Goal: Task Accomplishment & Management: Complete application form

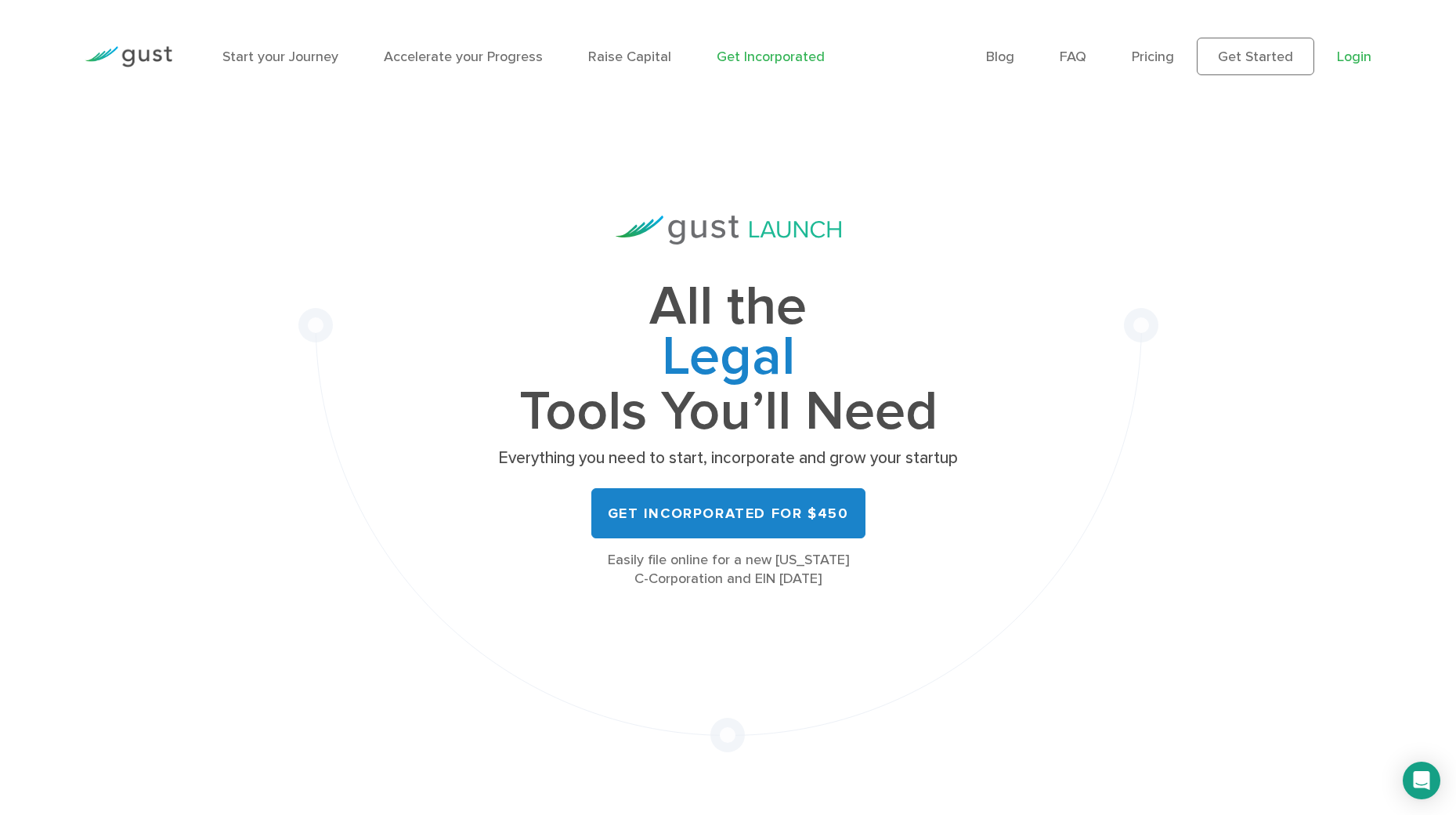
click at [1353, 54] on link "Login" at bounding box center [1355, 56] width 35 height 16
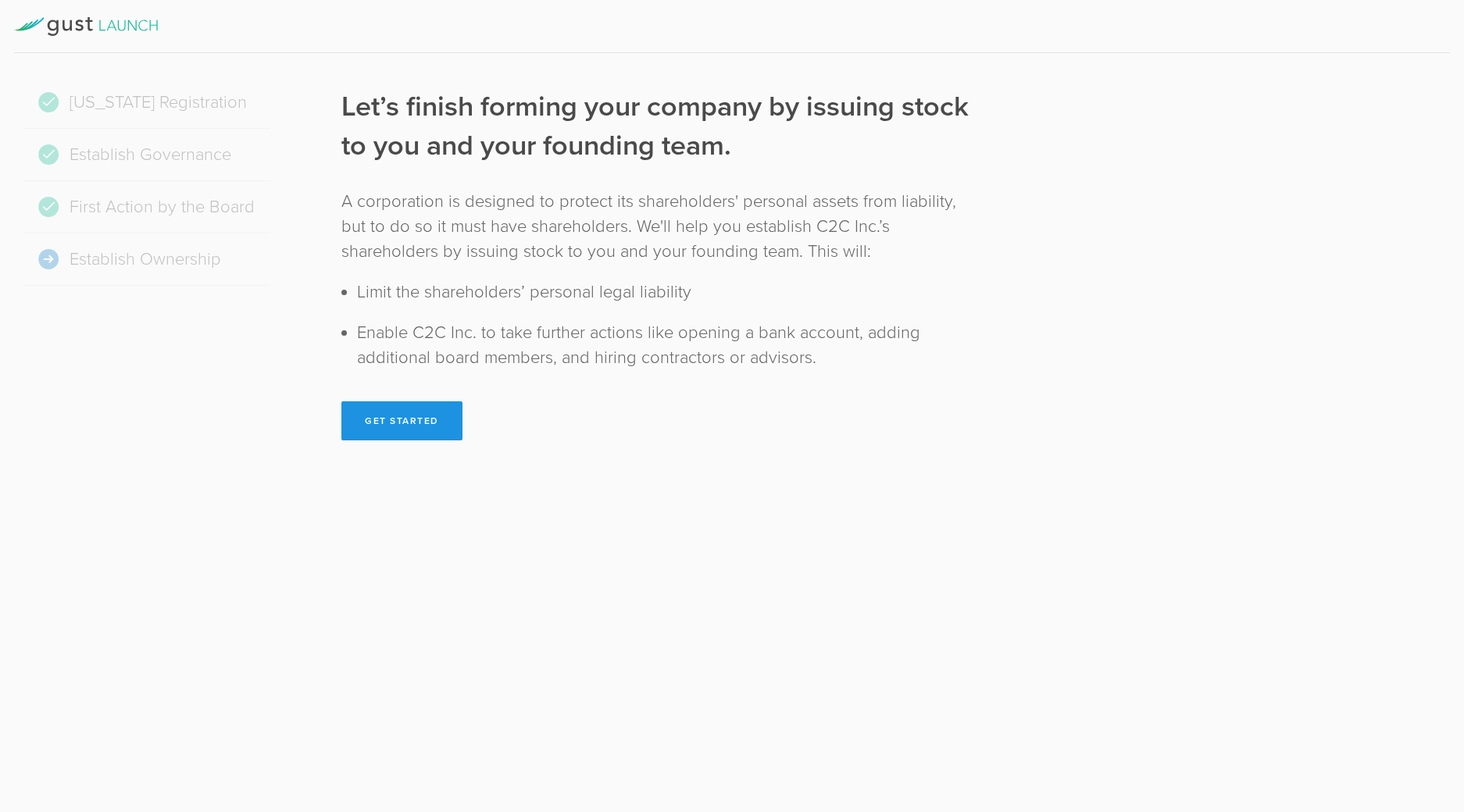
click at [409, 416] on button "Get Started" at bounding box center [401, 420] width 121 height 39
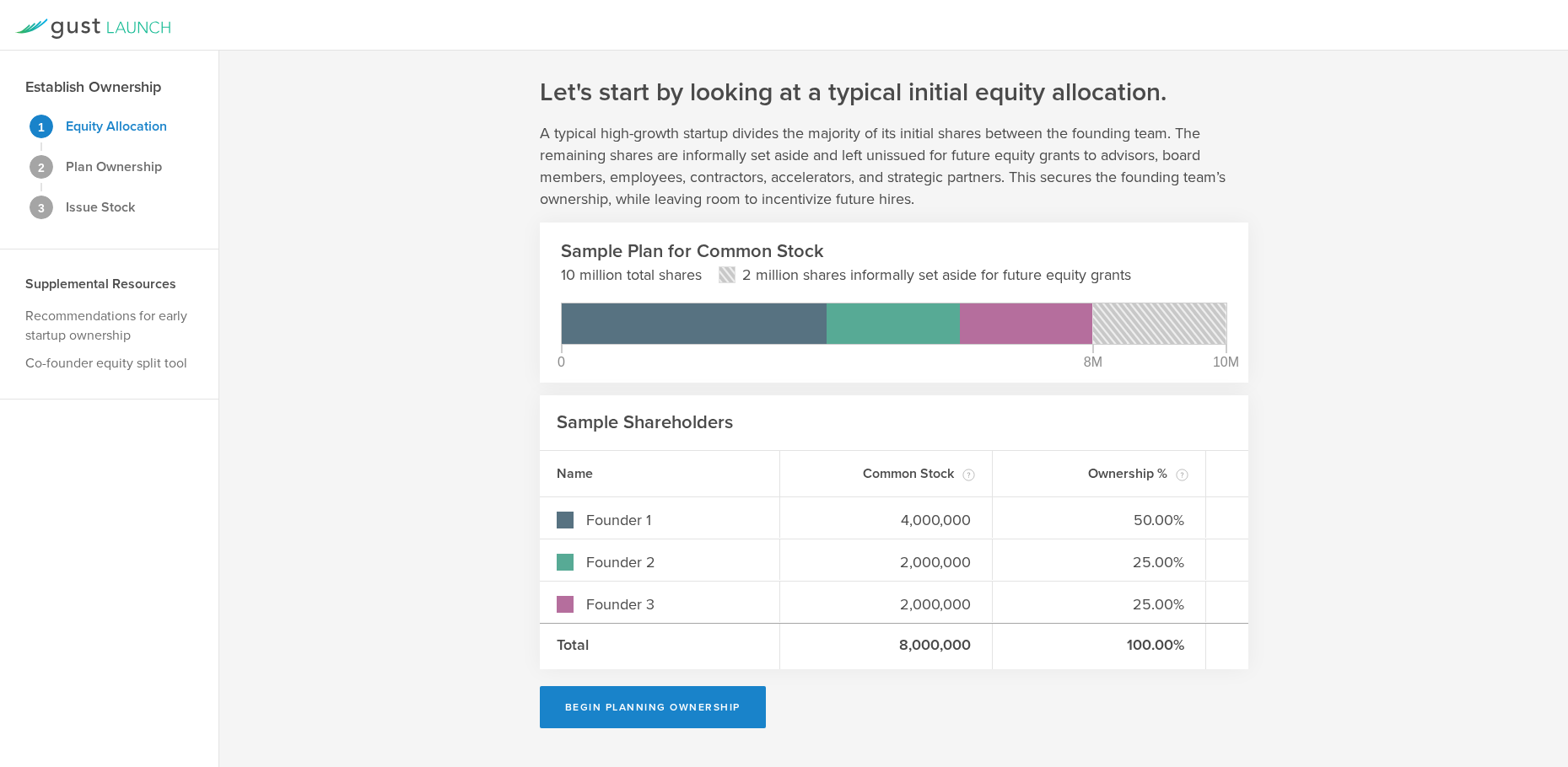
scroll to position [8, 0]
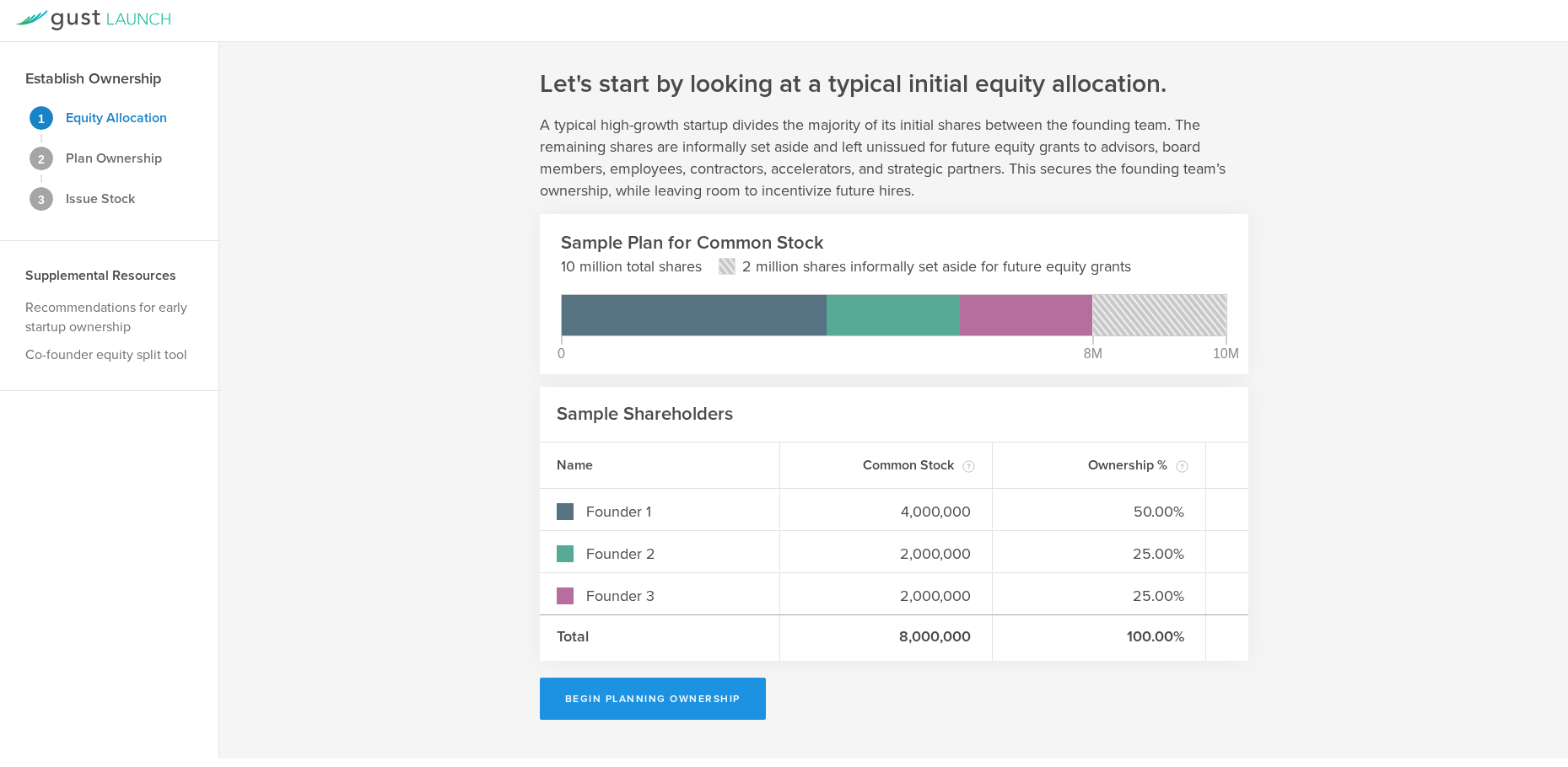
click at [653, 696] on button "Begin Planning Ownership" at bounding box center [653, 699] width 227 height 42
type input "Kristin Michelle Bergstrom"
type input "-"
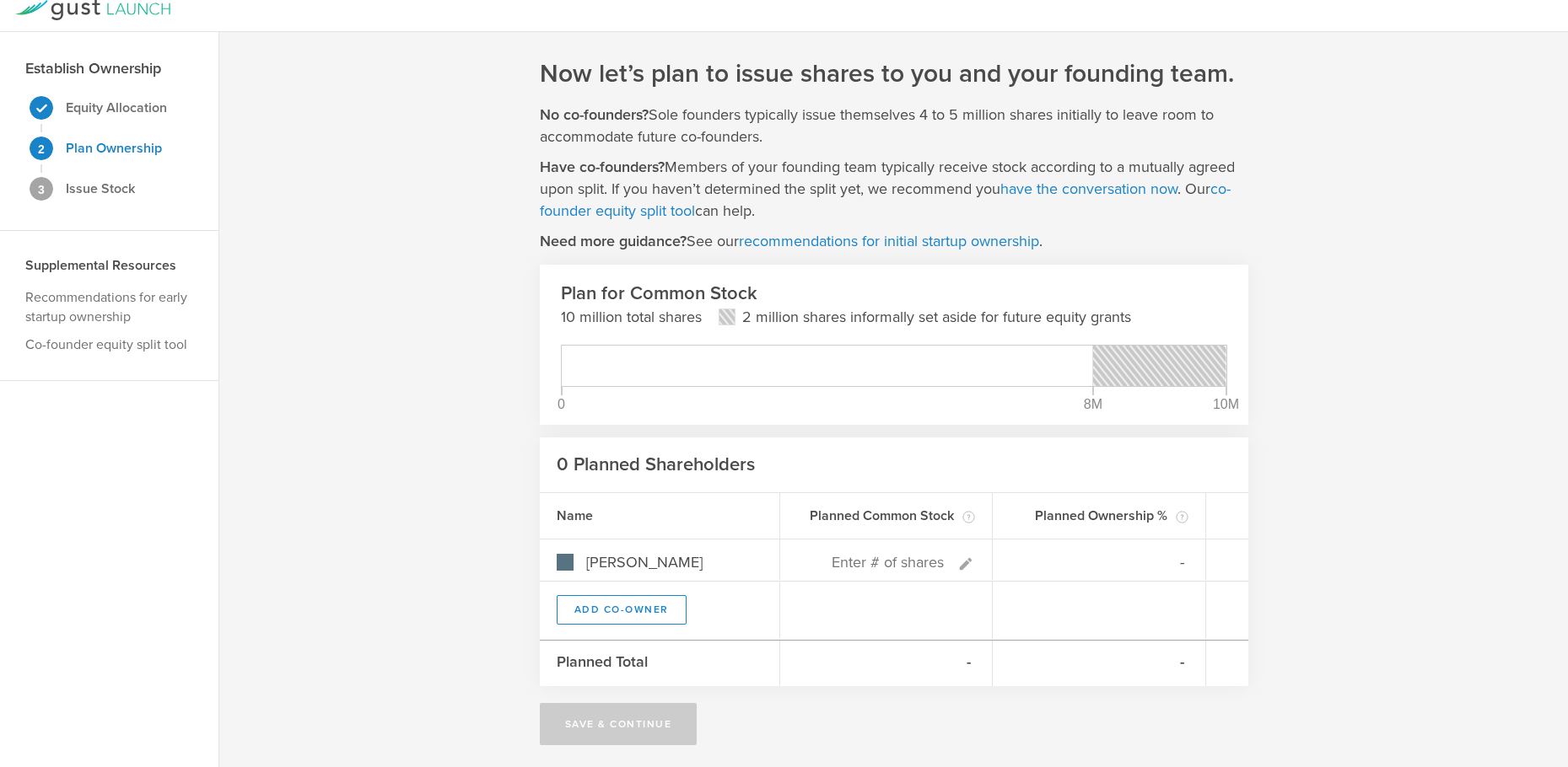
scroll to position [22, 0]
click at [635, 603] on button "Add Co-Owner" at bounding box center [621, 607] width 130 height 30
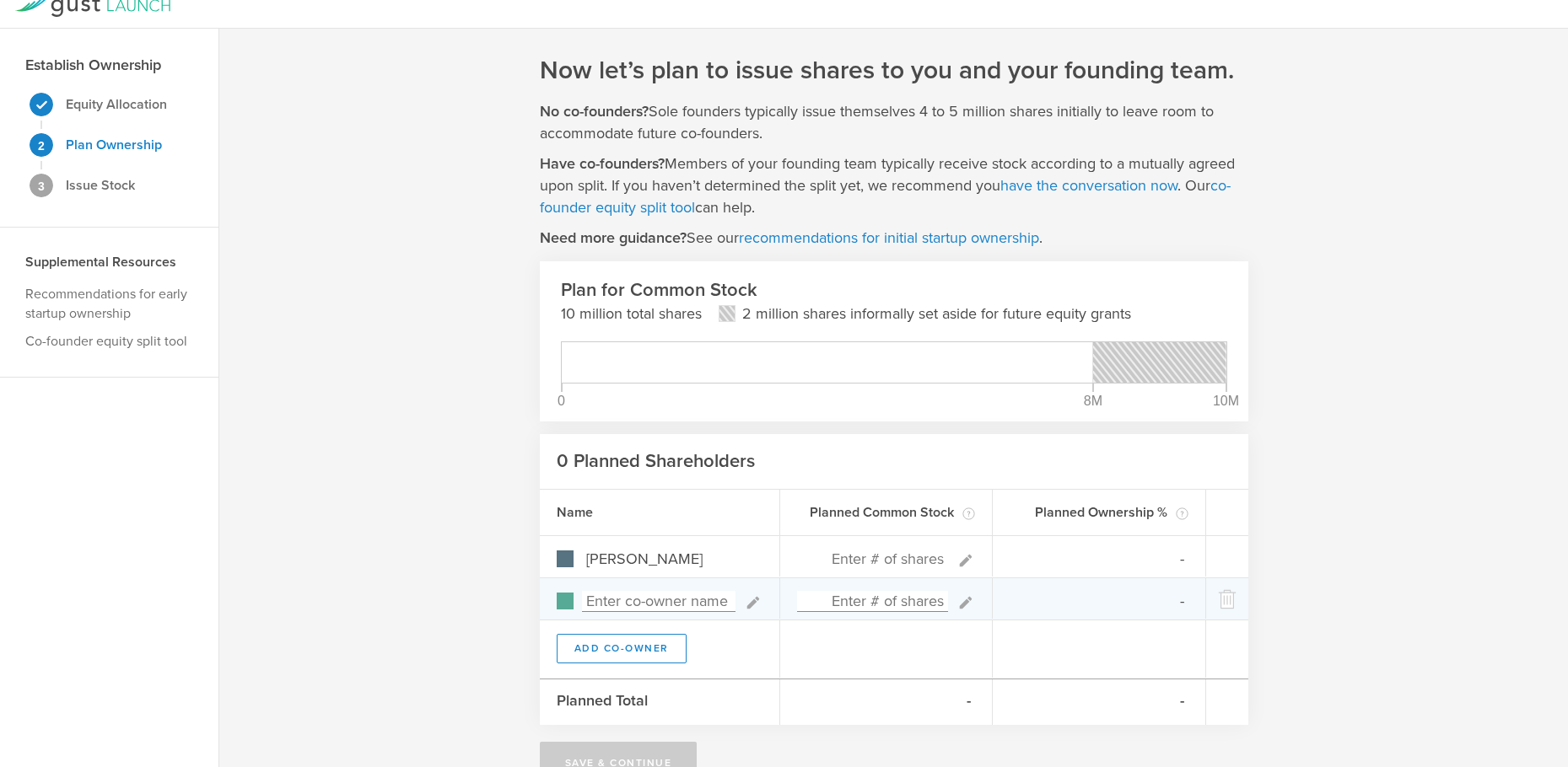
click at [664, 599] on input at bounding box center [658, 601] width 154 height 21
type input "Frank Miller"
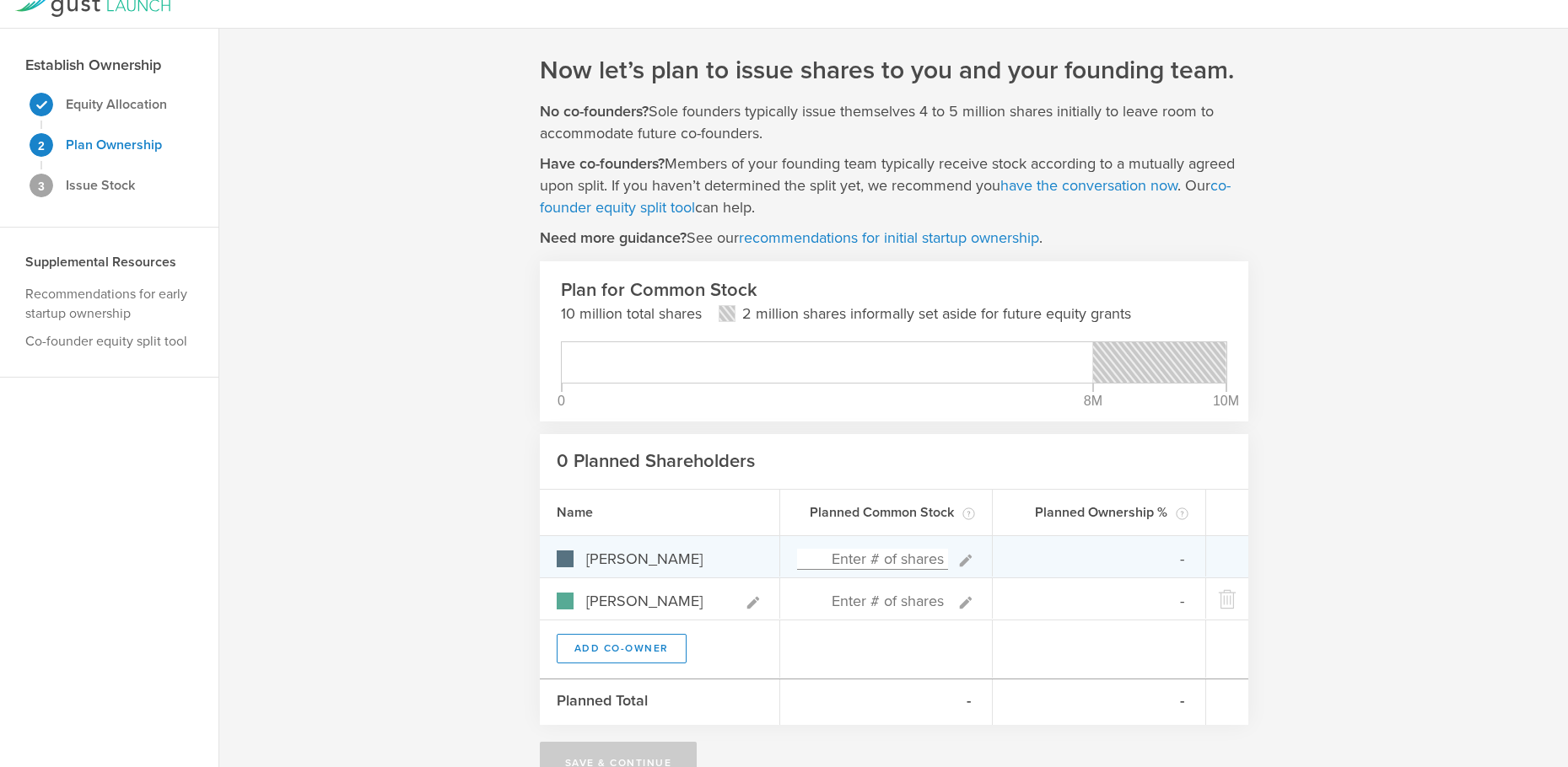
type input "0%"
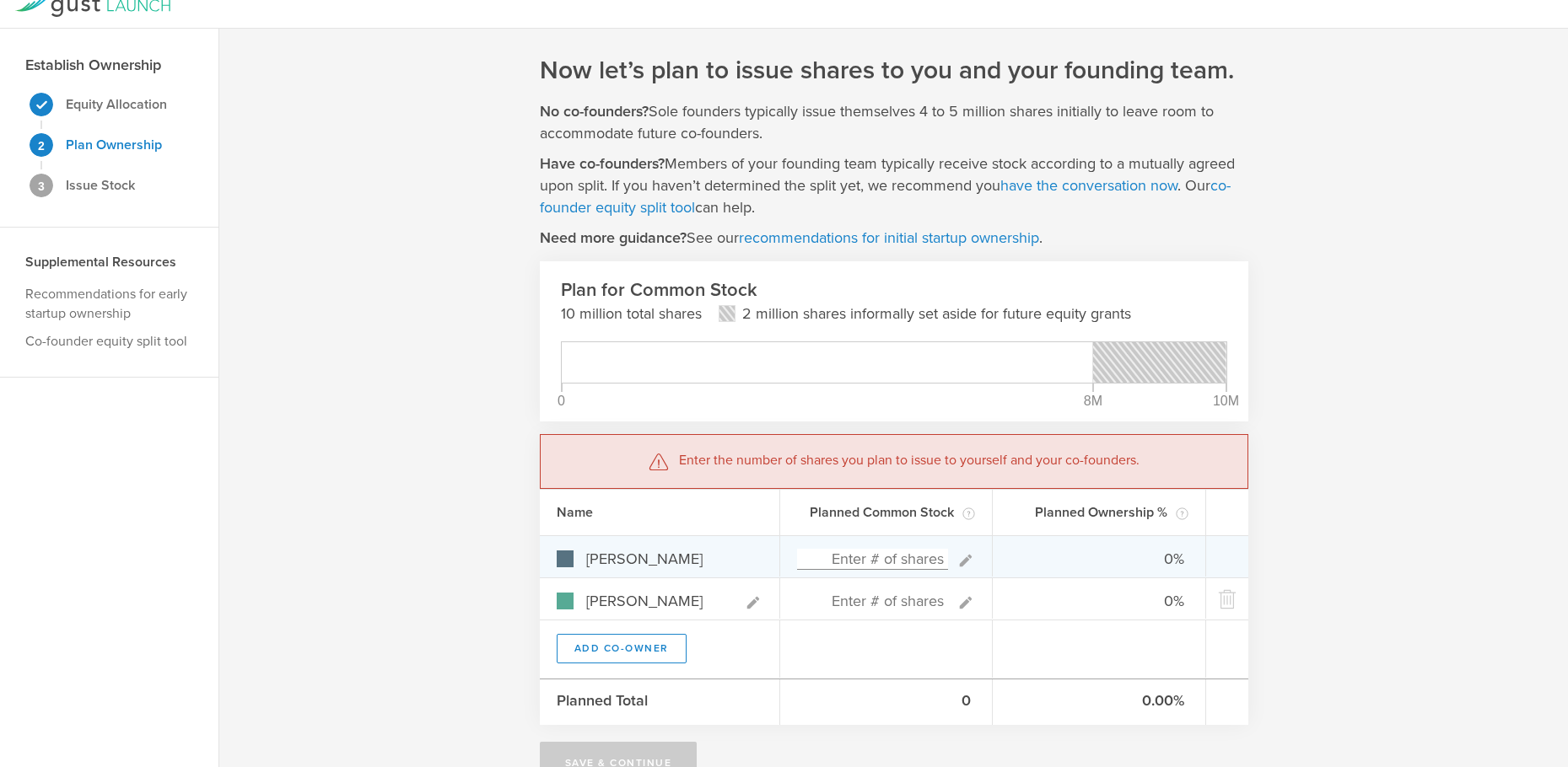
type input "Frank Miller"
click at [886, 560] on input at bounding box center [873, 559] width 152 height 21
type input "2,300,000"
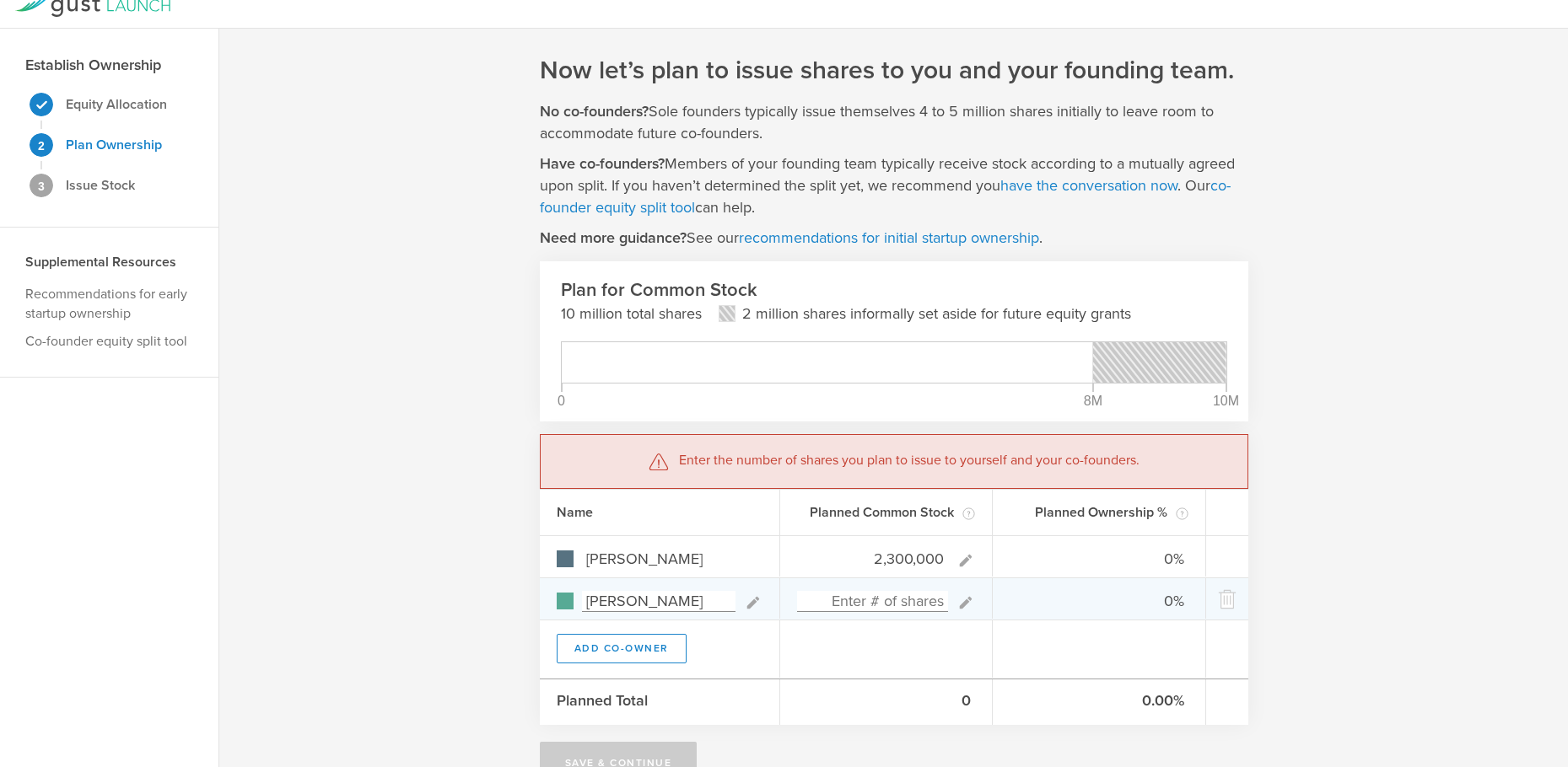
type input "100.00%"
type input "0.00%"
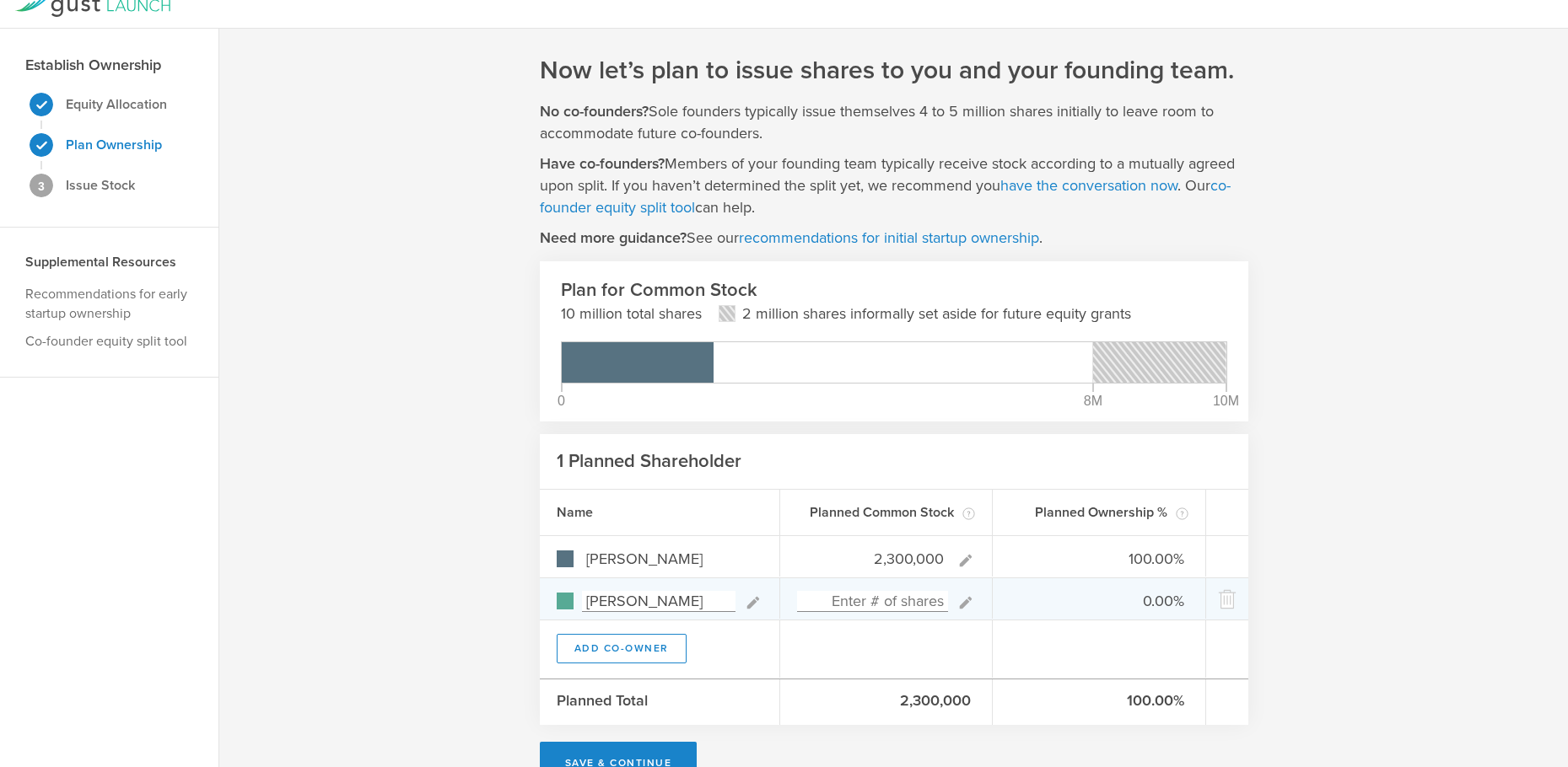
type input "2,300,000"
type gust-number-field "2300000"
click at [900, 600] on input at bounding box center [873, 601] width 152 height 21
type input "2,300,000"
type input "50.00%"
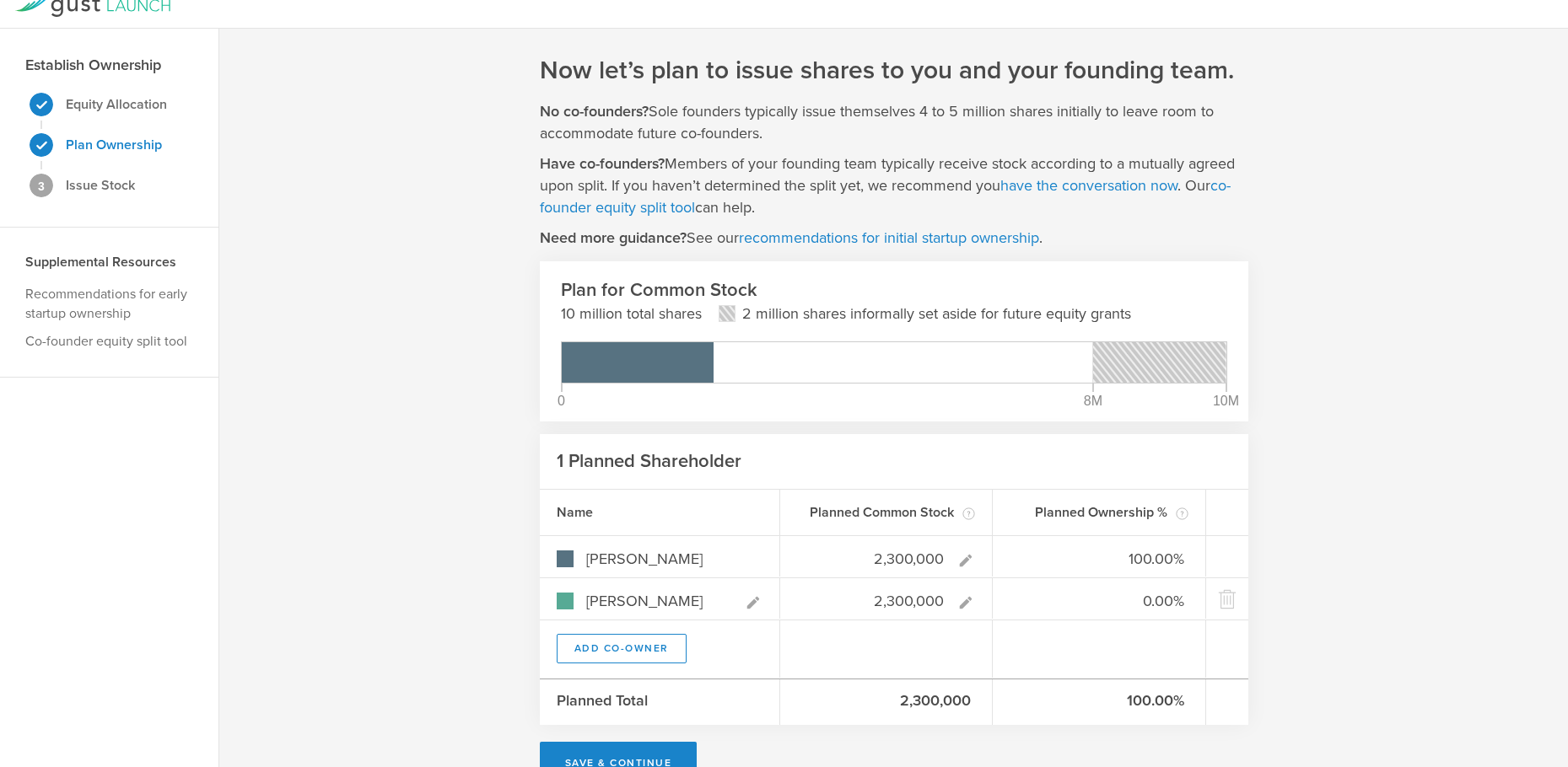
type input "50.00%"
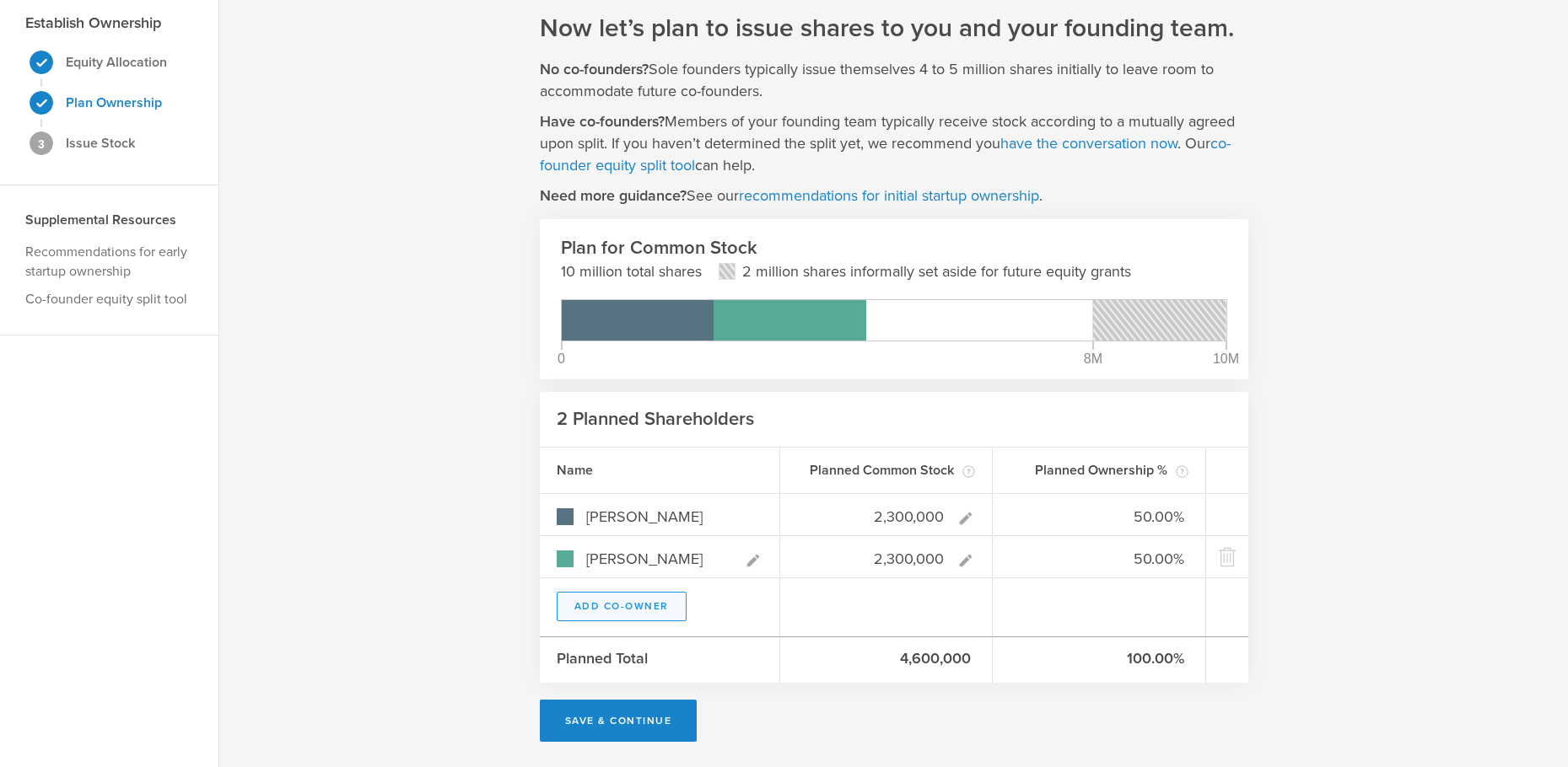
type input "2,300,000"
type gust-number-field "2300000"
click at [639, 599] on button "Add Co-Owner" at bounding box center [621, 607] width 130 height 30
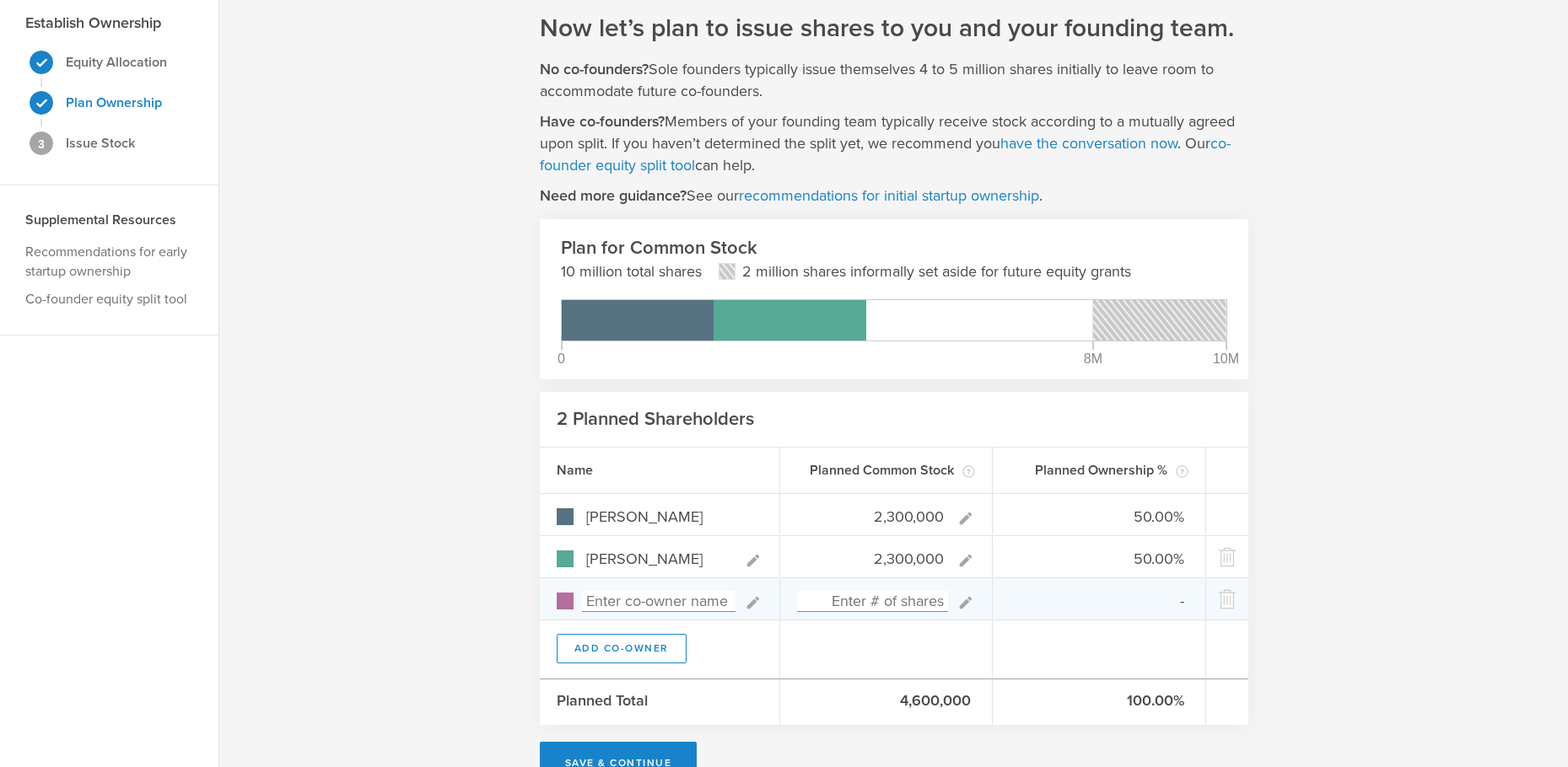
click at [621, 599] on input at bounding box center [658, 601] width 154 height 21
type input "Lance Field"
type input "0.00%"
type input "1,300,000"
type input "38.98%"
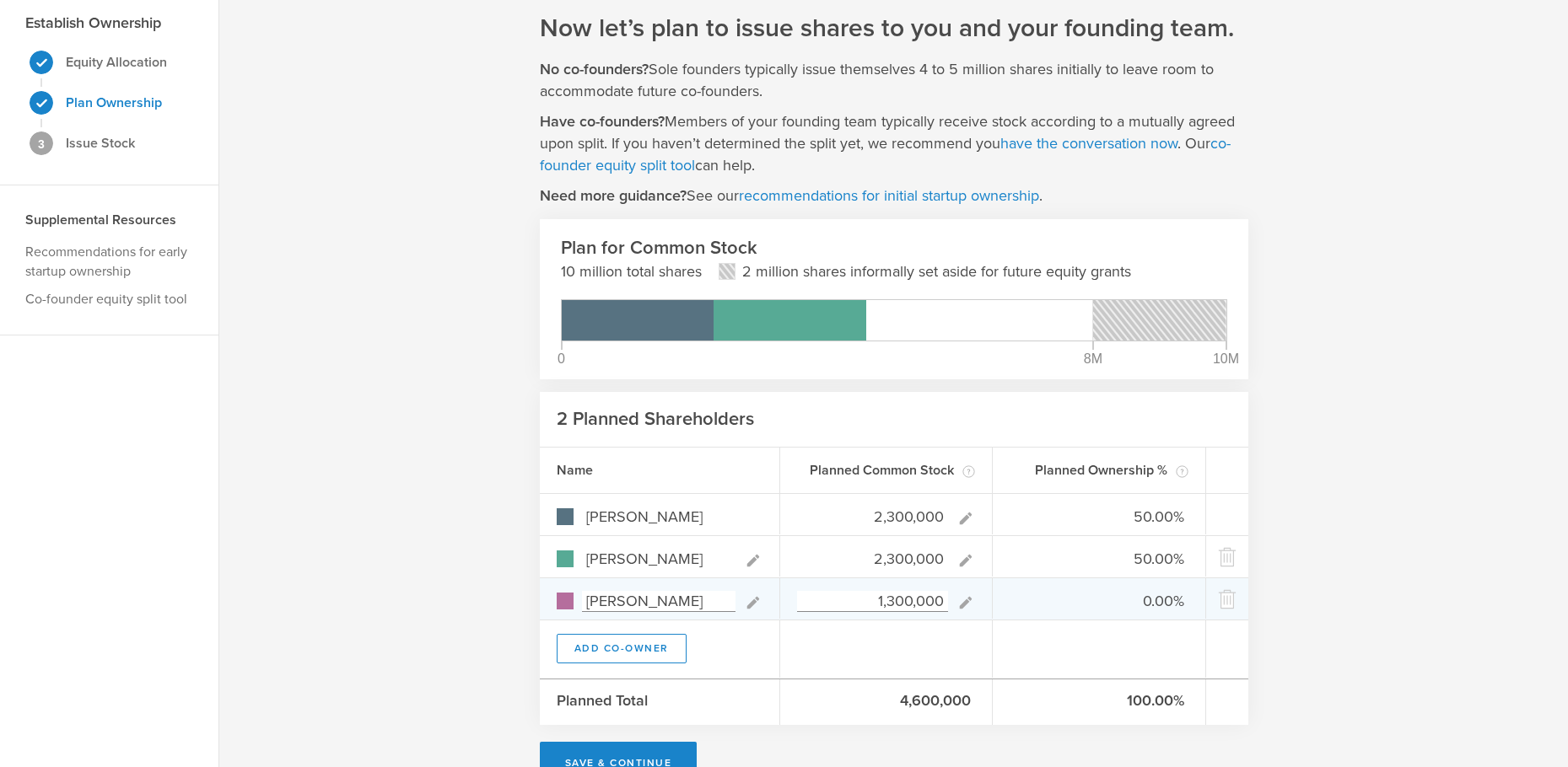
type input "38.98%"
type input "22.03%"
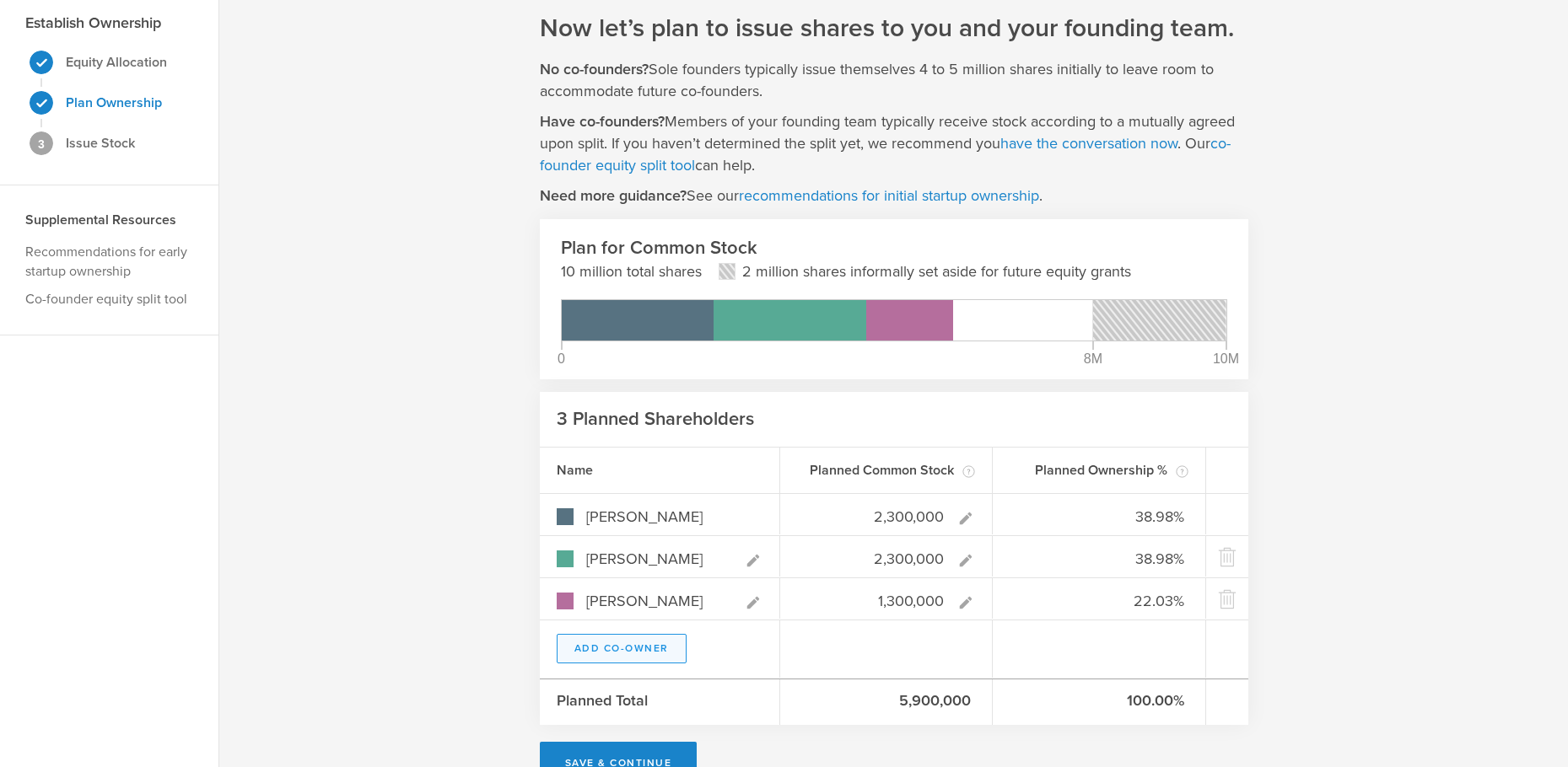
type input "1,300,000"
type gust-number-field "1300000"
click at [608, 639] on button "Add Co-Owner" at bounding box center [621, 650] width 130 height 30
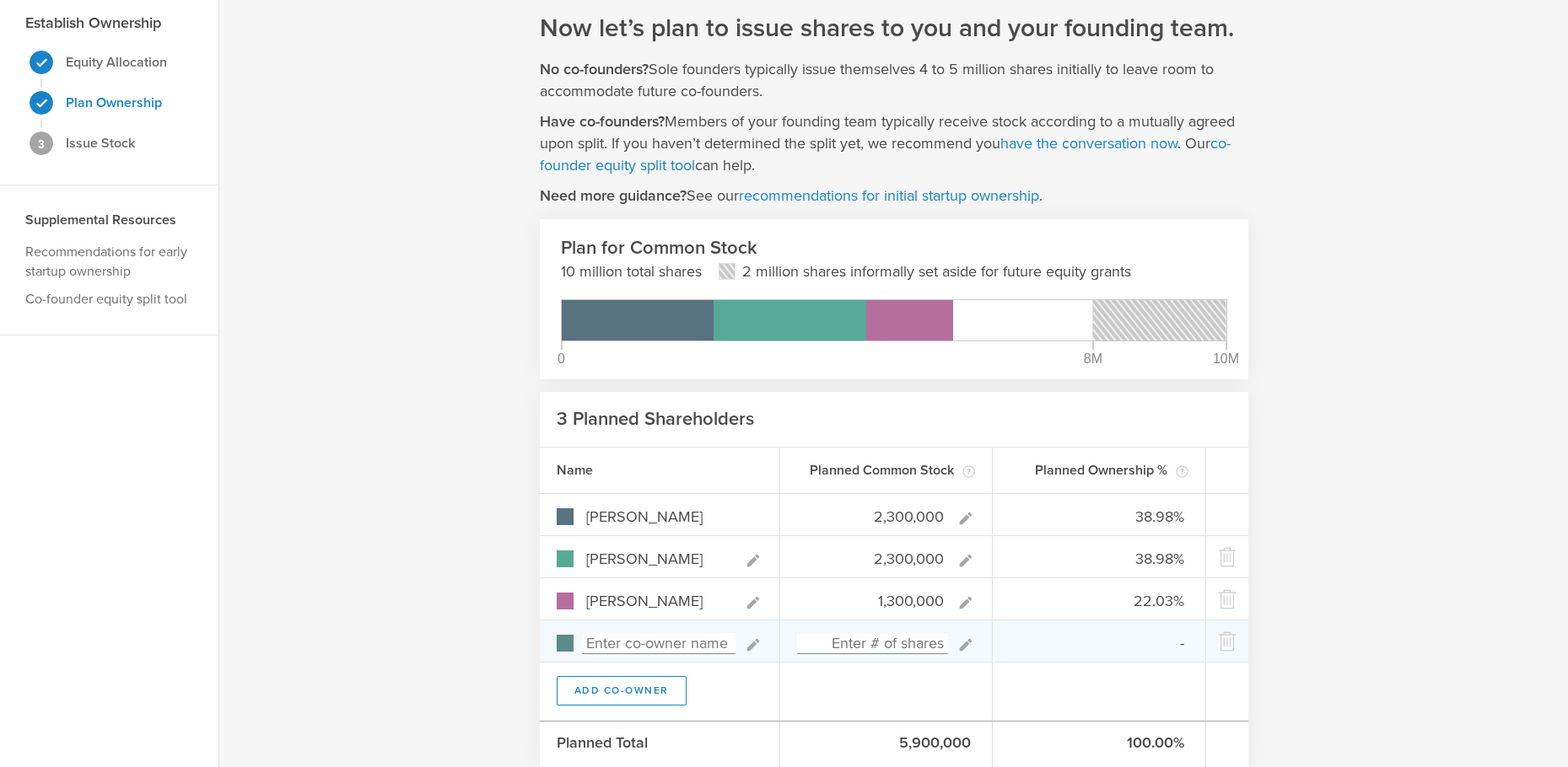
click at [622, 643] on input at bounding box center [658, 644] width 154 height 21
type input "Katherine Shelledy"
type input "0.00%"
type input "Katherine Shelledy"
click at [905, 644] on input at bounding box center [873, 644] width 152 height 21
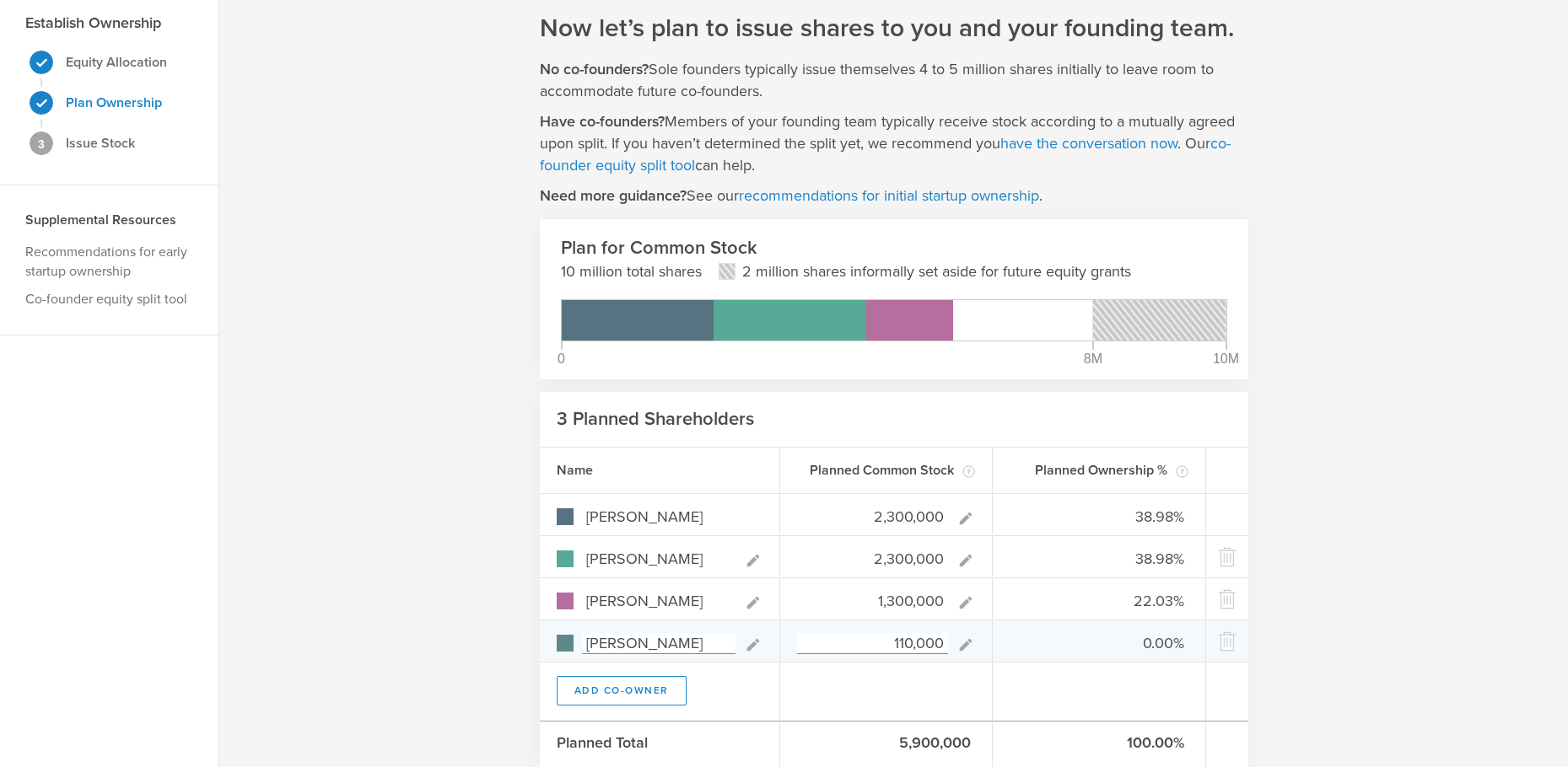
type input "1,100,000"
type input "32.86%"
type input "18.57%"
type input "15.71%"
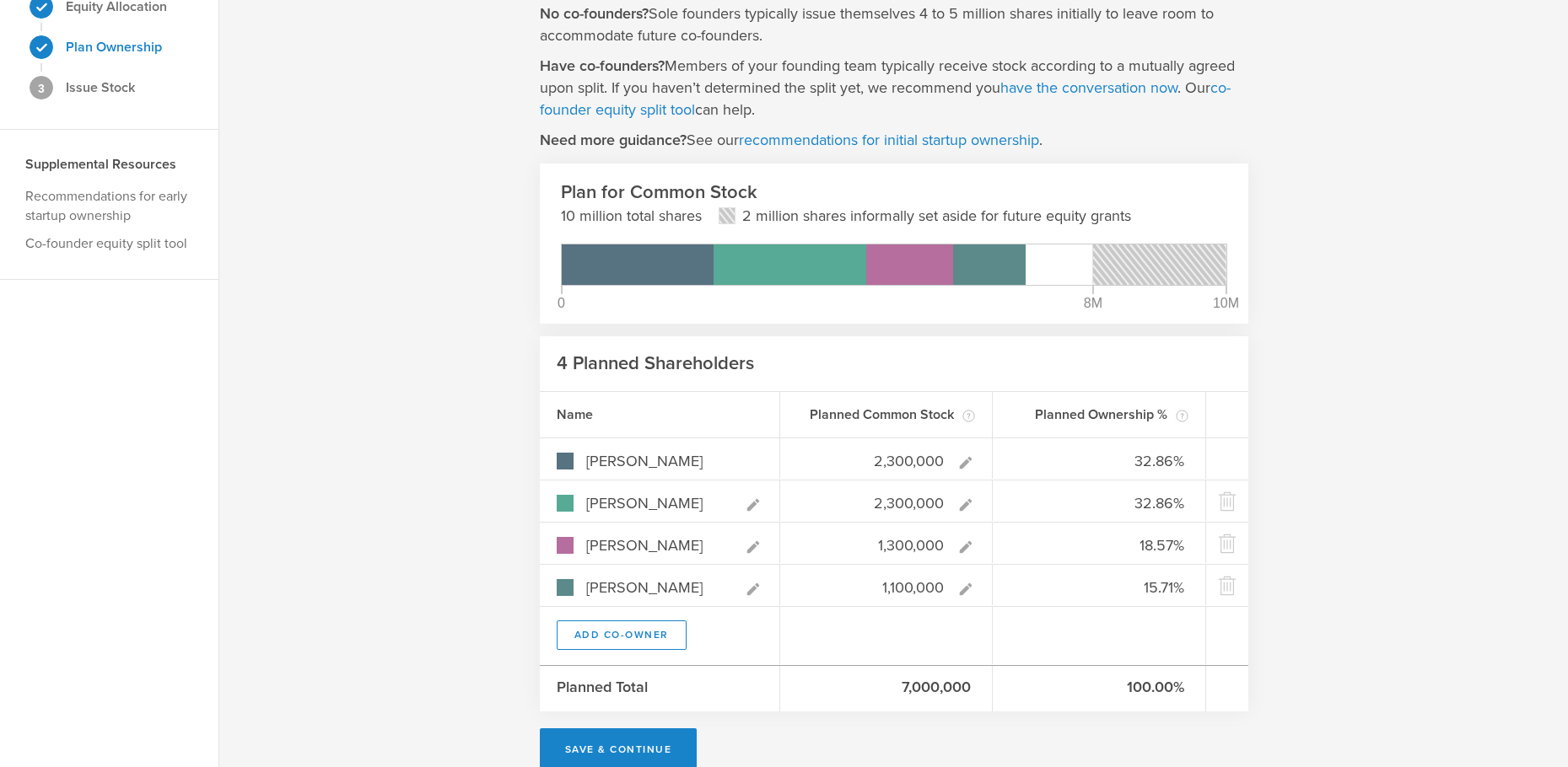
scroll to position [148, 0]
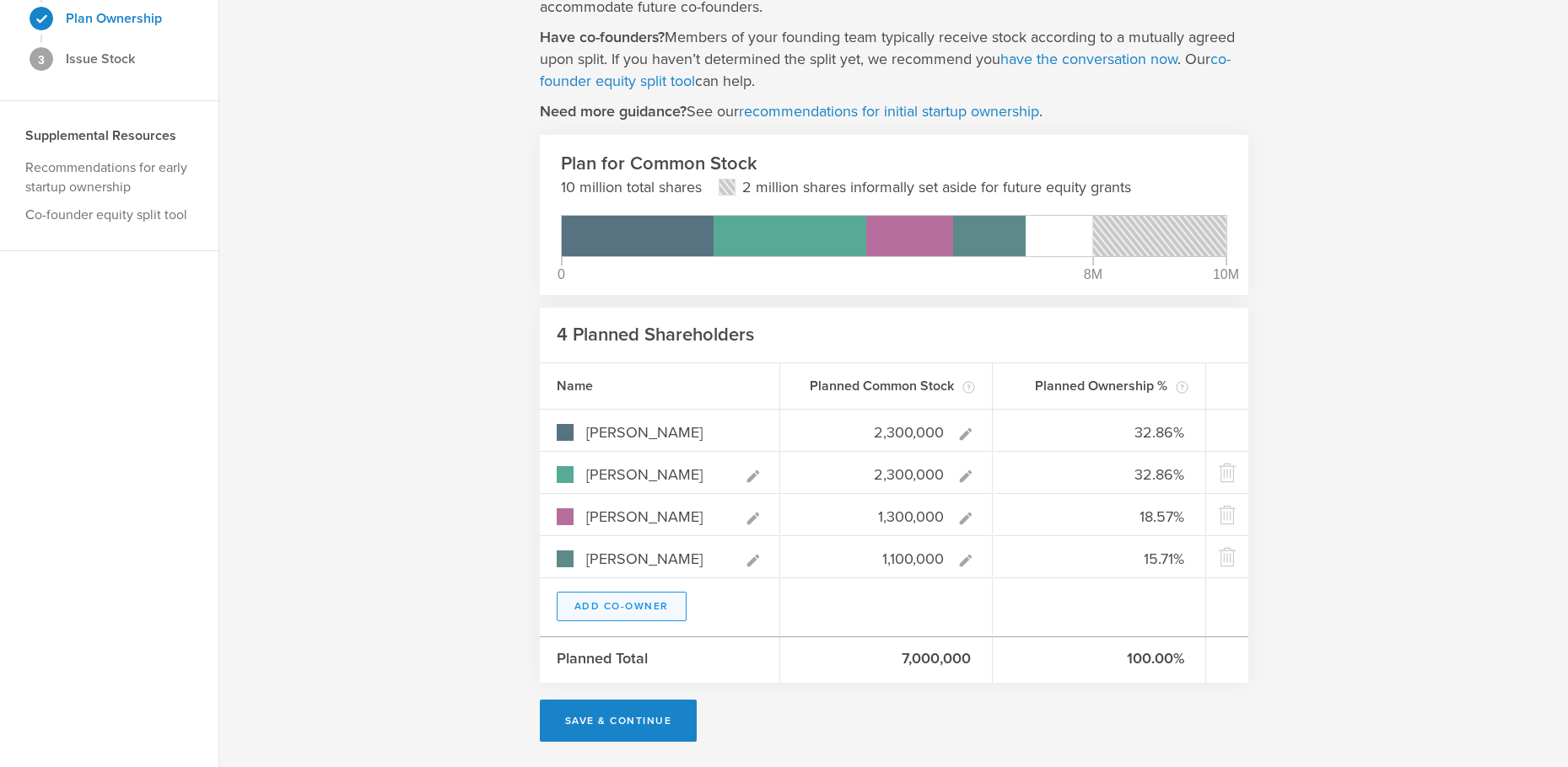
type input "1,100,000"
type gust-number-field "1100000"
click at [641, 604] on button "Add Co-Owner" at bounding box center [621, 607] width 130 height 30
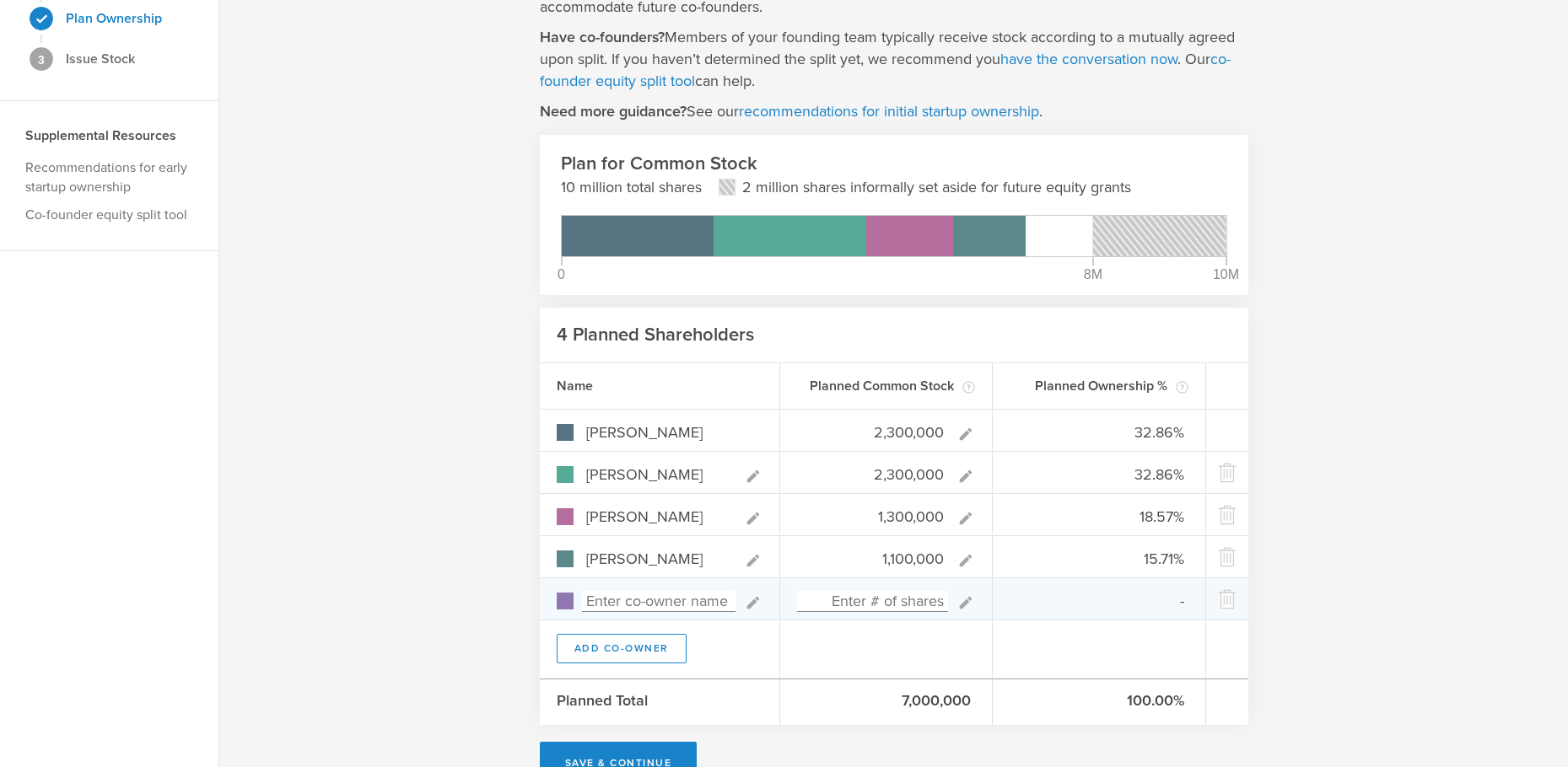
click at [620, 600] on input at bounding box center [658, 601] width 154 height 21
type input "Addison Bergstrom"
type input "0.00%"
type input "100,000"
type gust-number-field "100000"
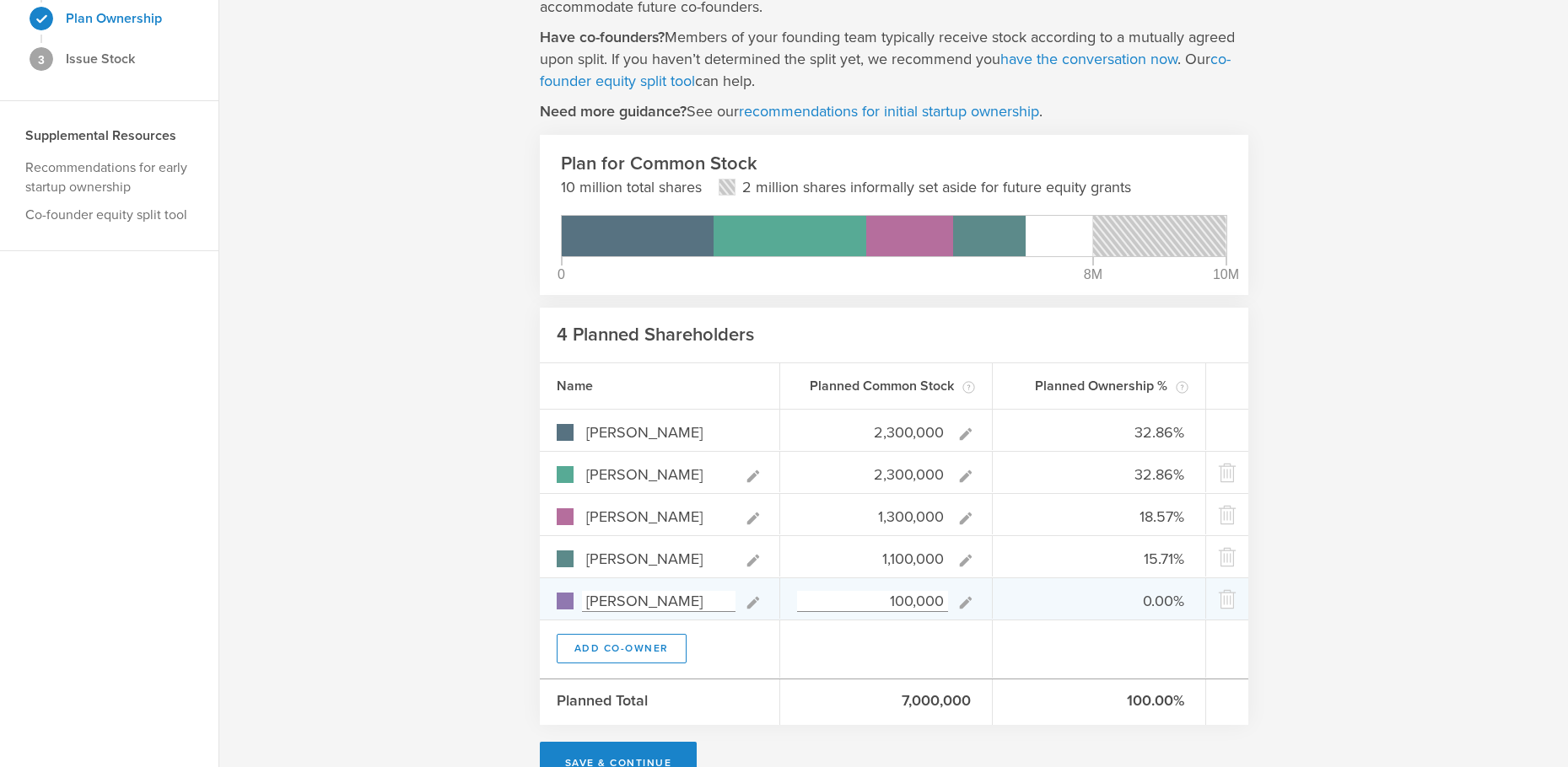
type input "32.39%"
type input "18.31%"
type input "15.49%"
type input "1.41%"
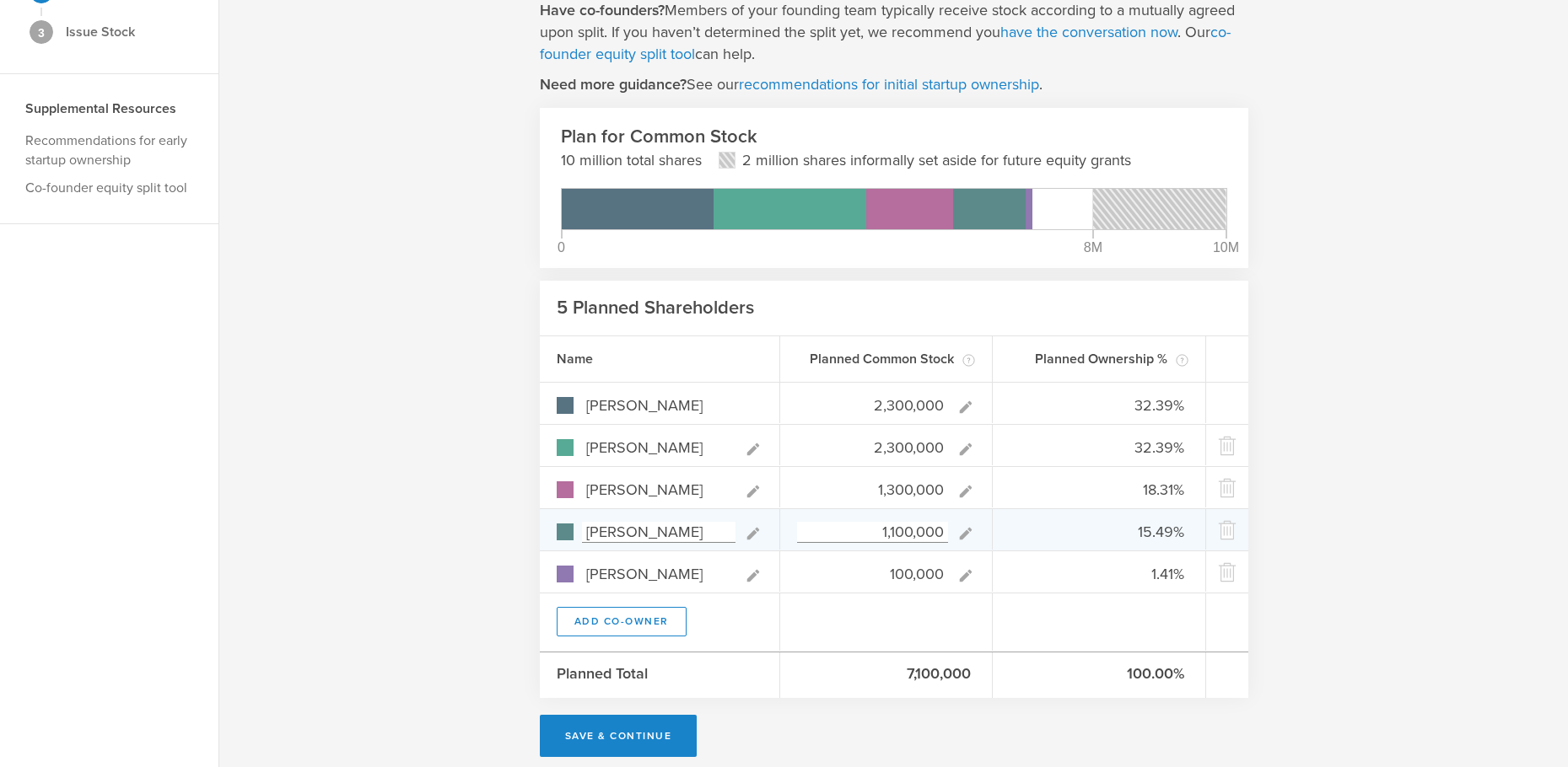
scroll to position [191, 0]
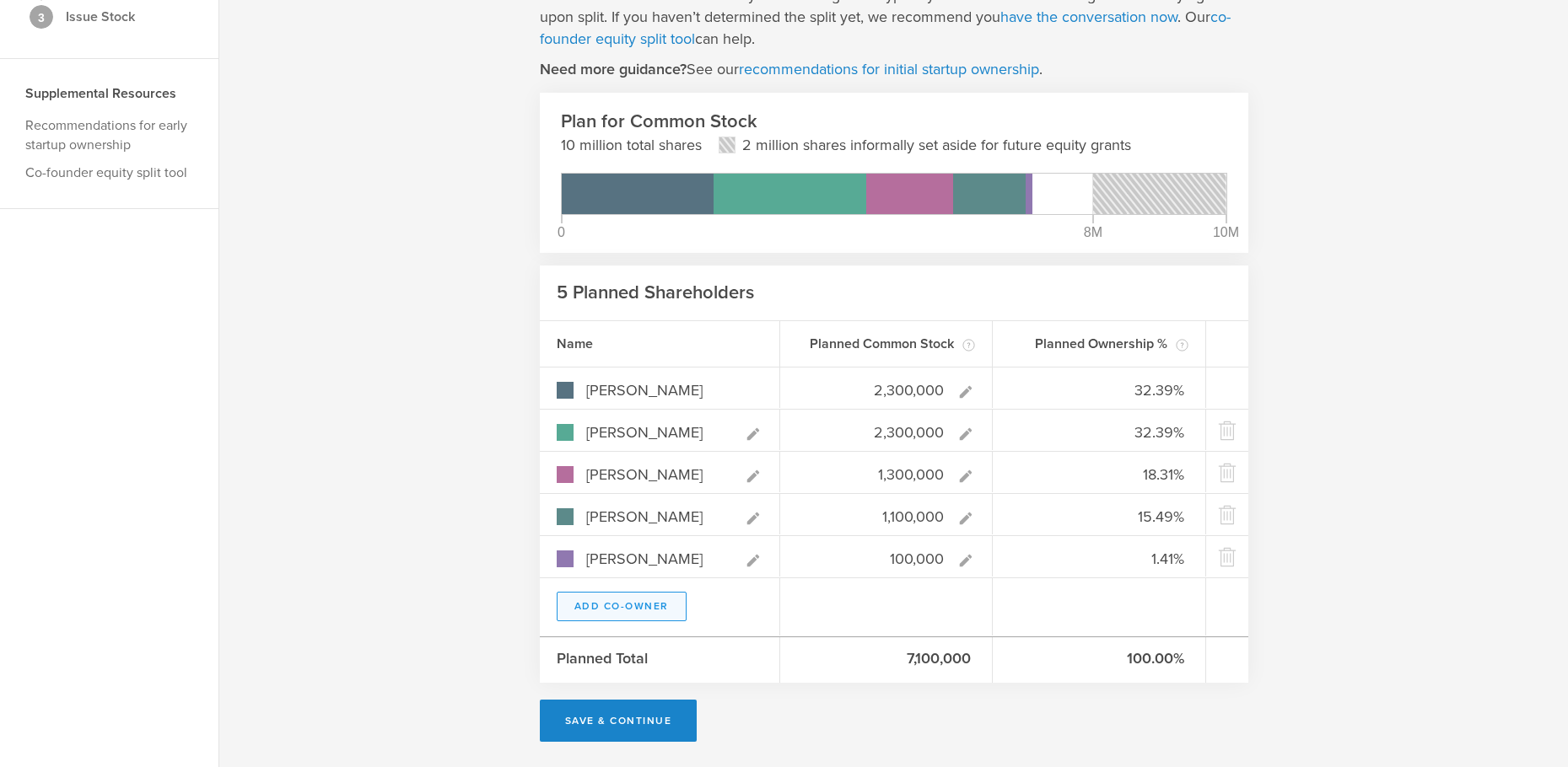
click at [625, 605] on button "Add Co-Owner" at bounding box center [621, 607] width 130 height 30
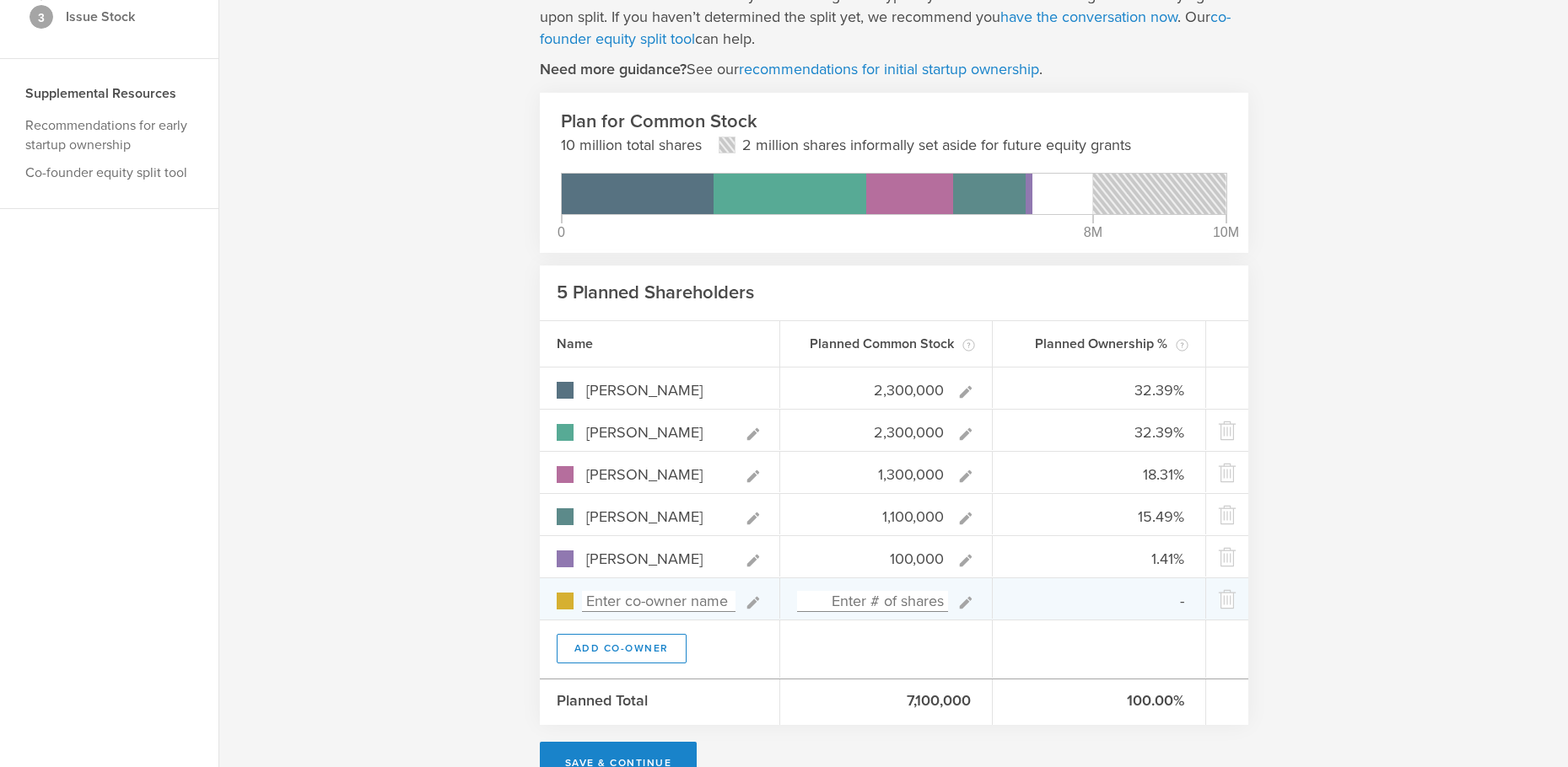
click at [624, 594] on input at bounding box center [658, 601] width 154 height 21
type input "Danielle Gilbert"
type input "0.00%"
type input "100,000"
type gust-number-field "100000"
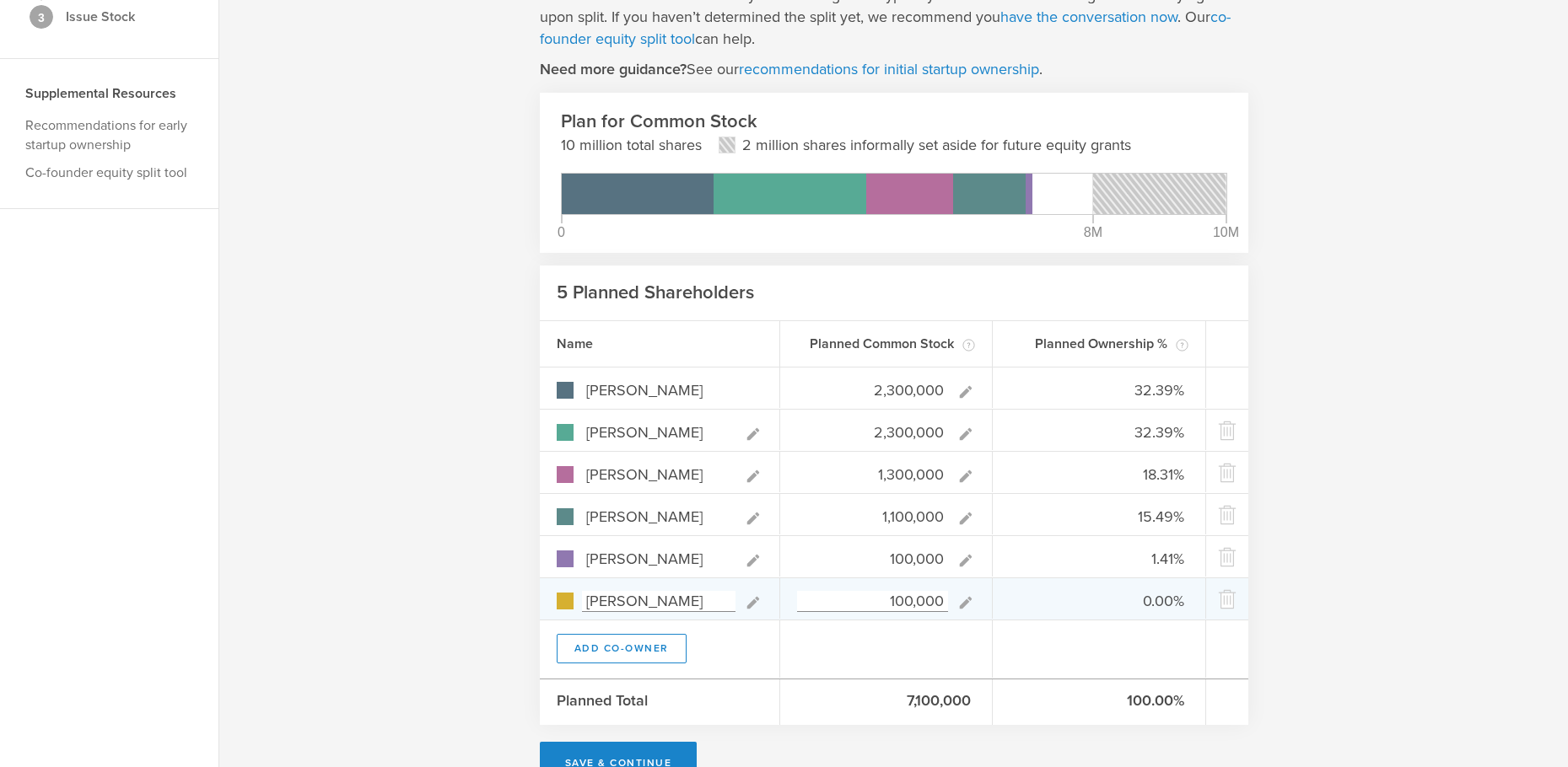
type input "31.94%"
type input "18.06%"
type input "15.28%"
type input "1.39%"
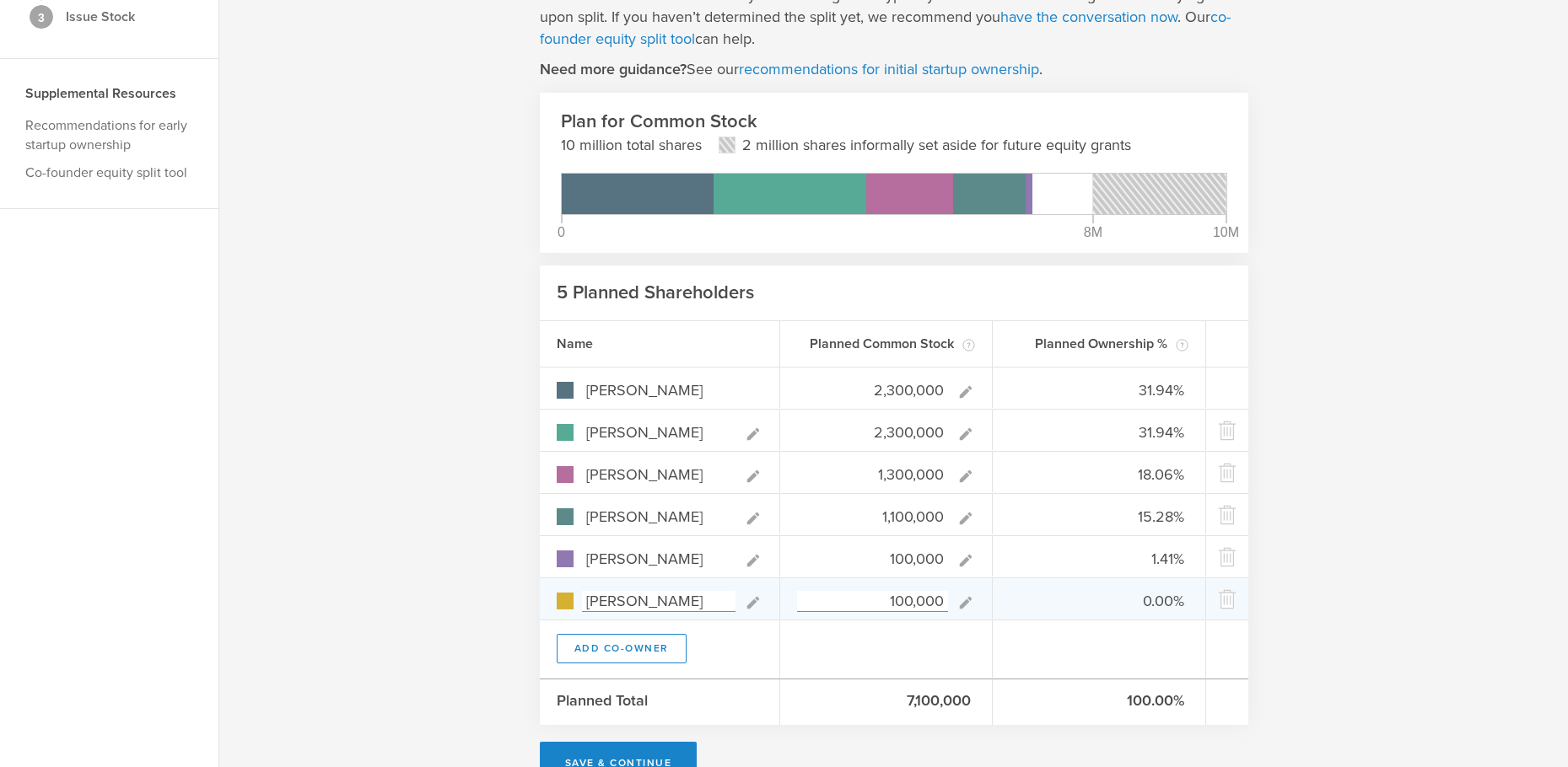
type input "1.39%"
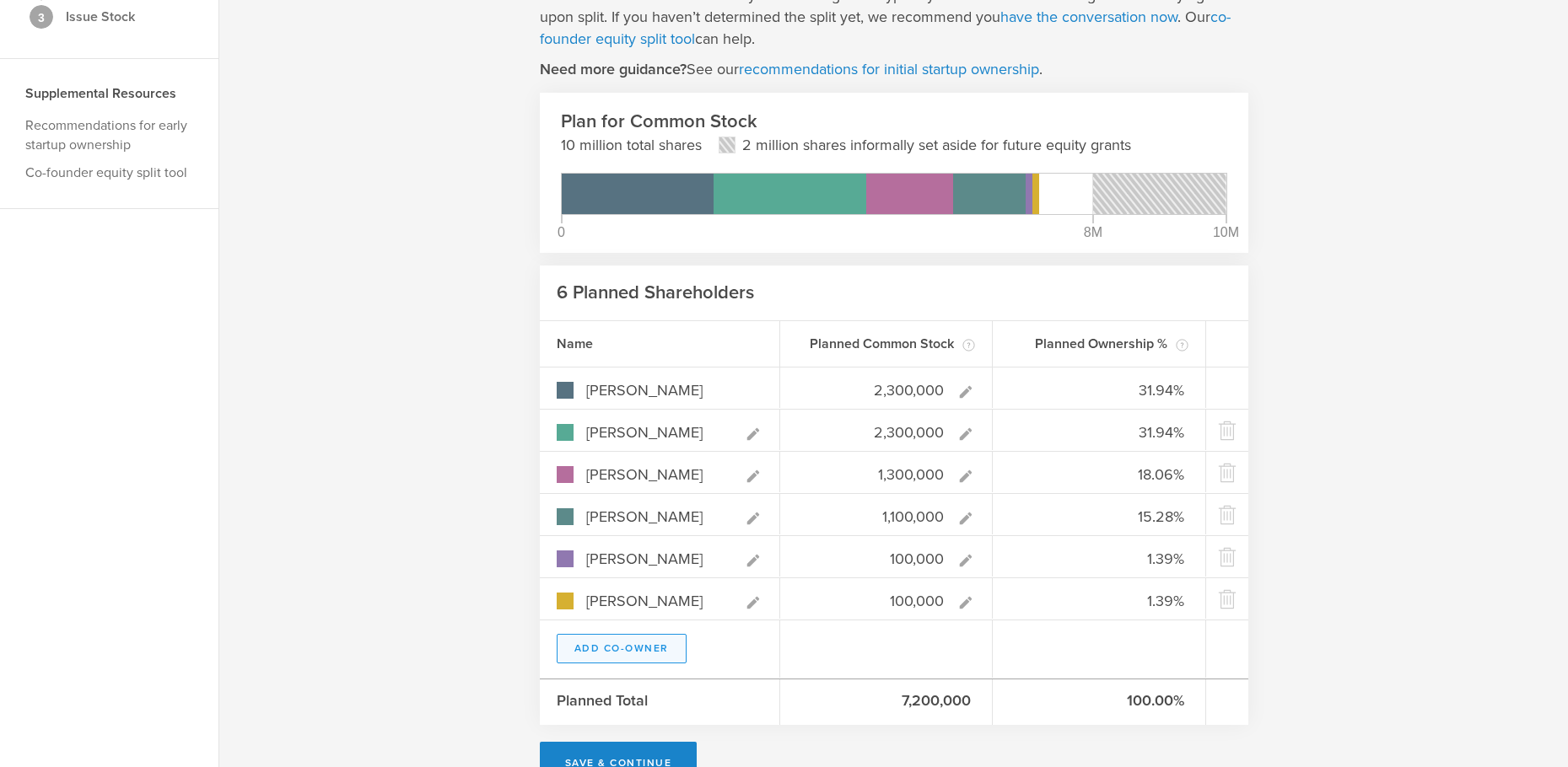
click at [607, 643] on button "Add Co-Owner" at bounding box center [621, 650] width 130 height 30
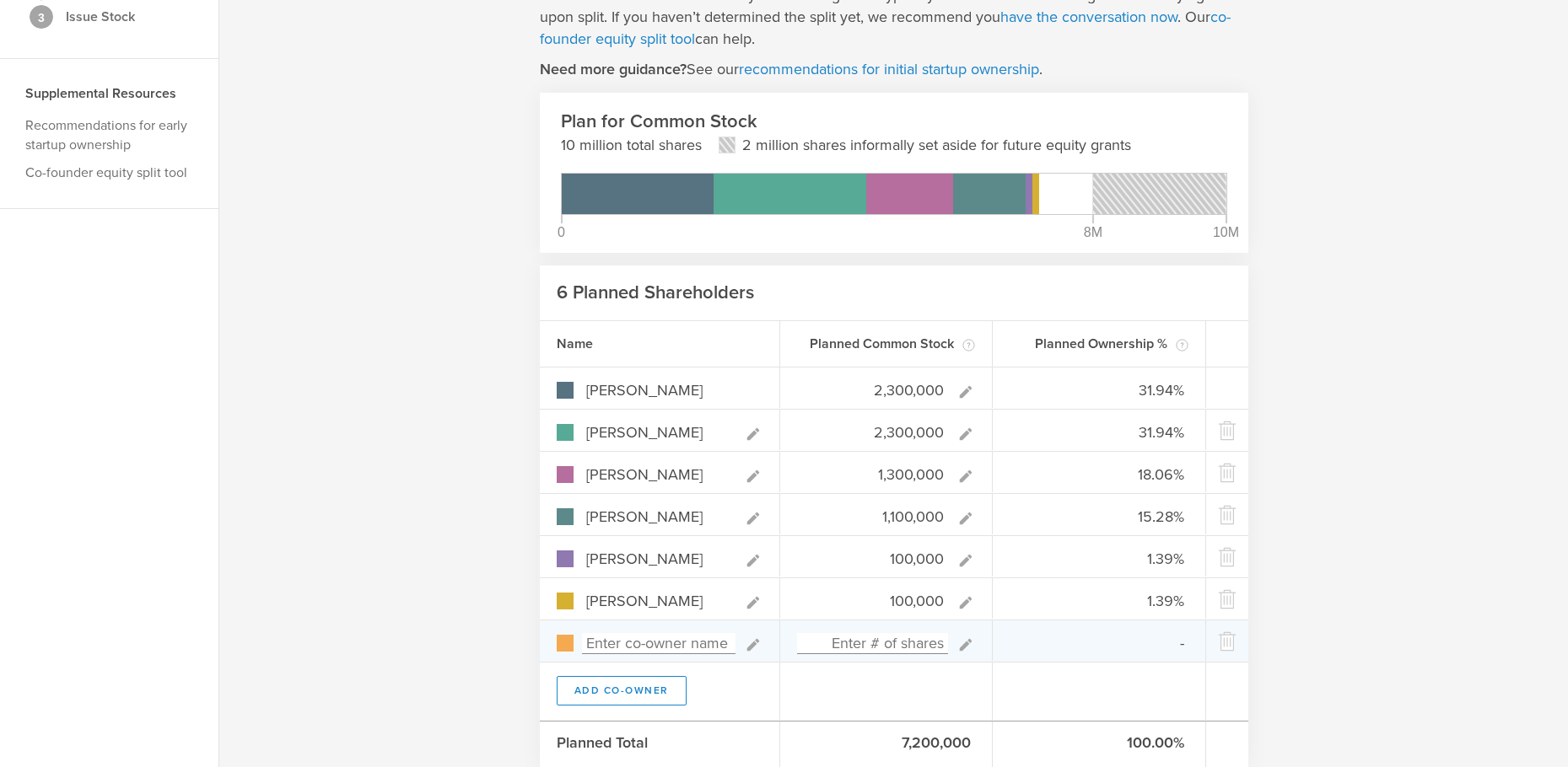
click at [608, 643] on input at bounding box center [658, 644] width 154 height 21
type input "Christian Gilbert"
type input "0.00%"
type input "100,000"
type gust-number-field "100000"
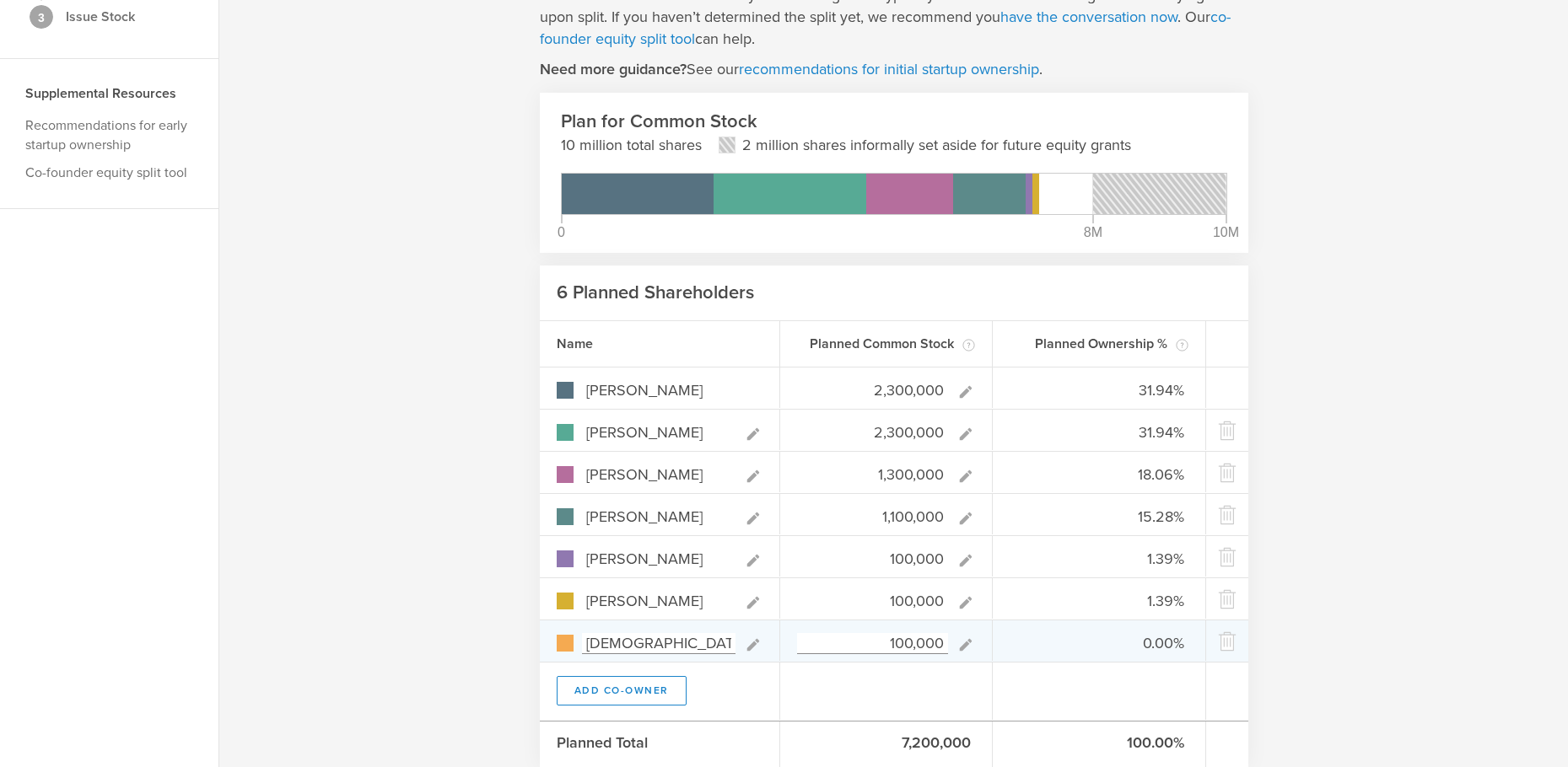
type input "31.51%"
type input "17.81%"
type input "15.07%"
type input "1.37%"
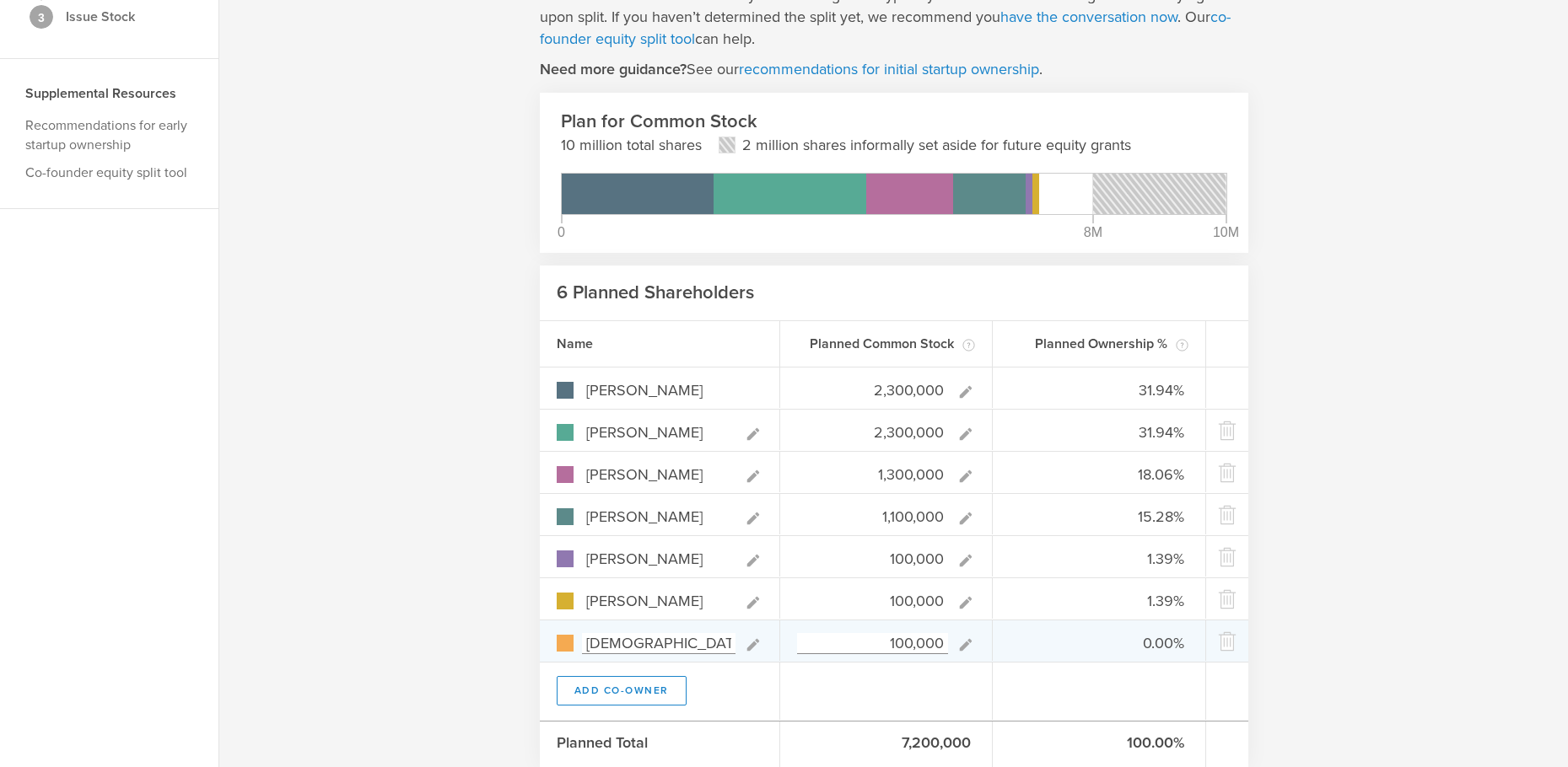
type input "1.37%"
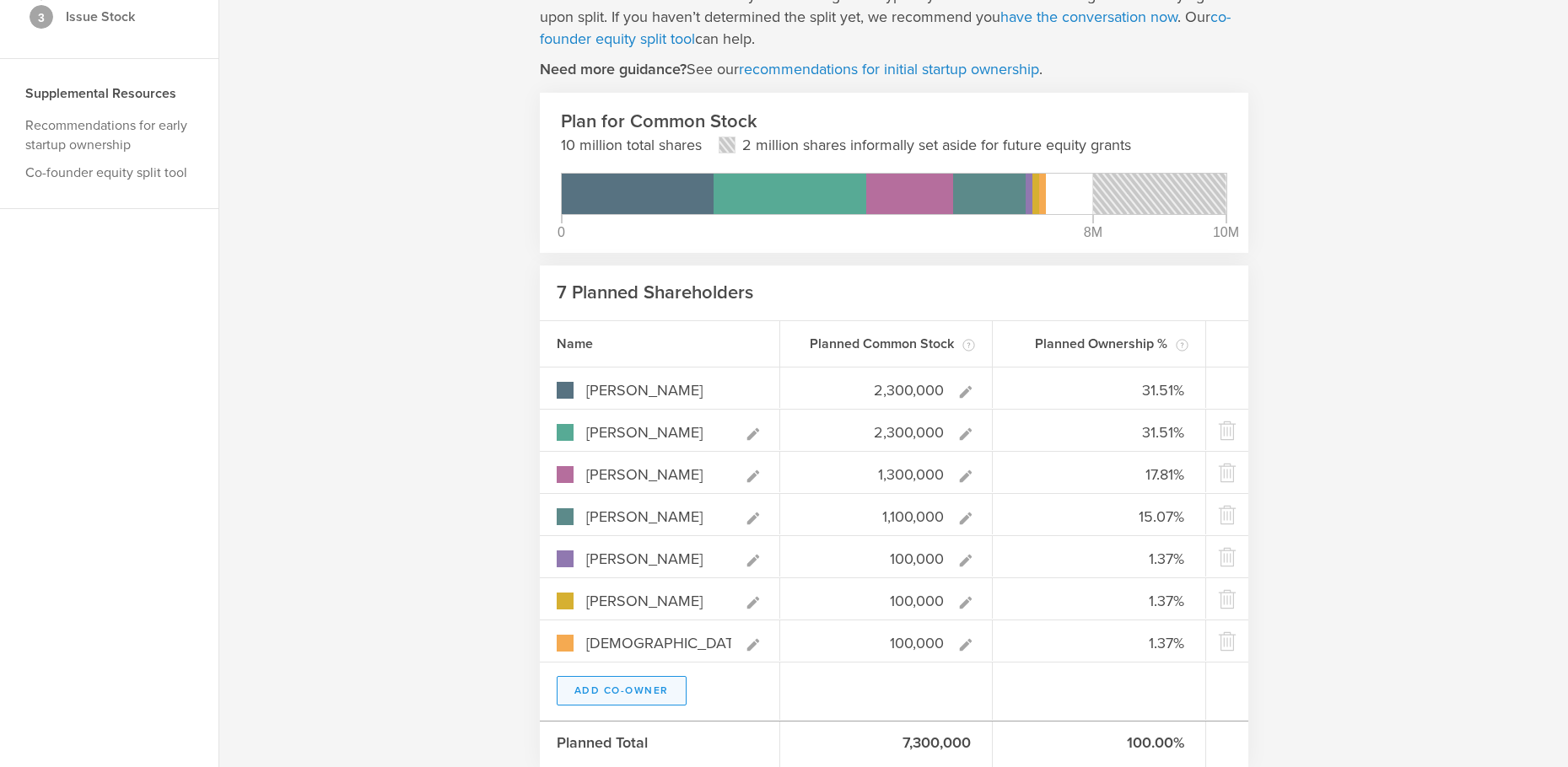
click at [632, 688] on button "Add Co-Owner" at bounding box center [621, 692] width 130 height 30
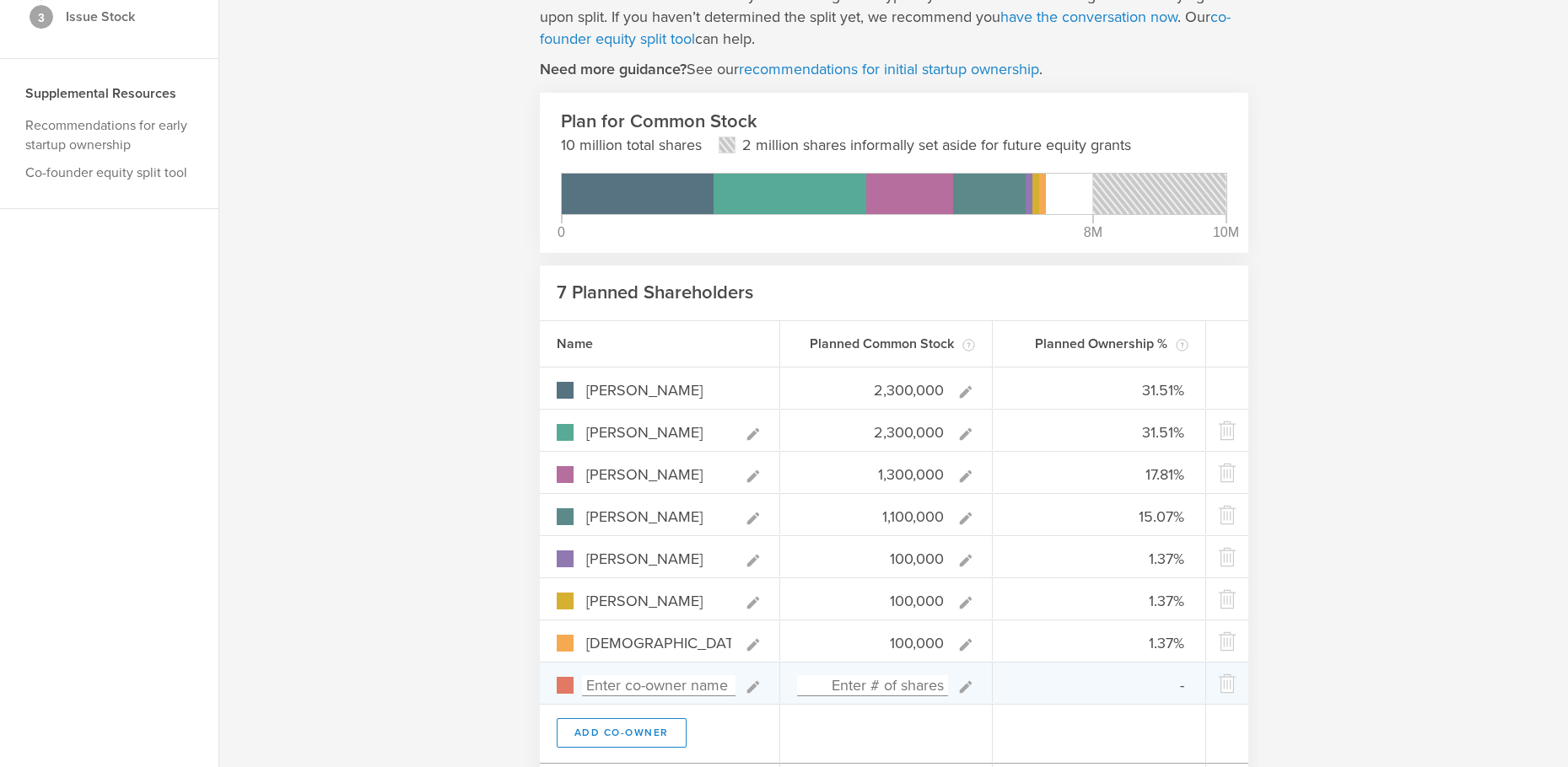
scroll to position [275, 0]
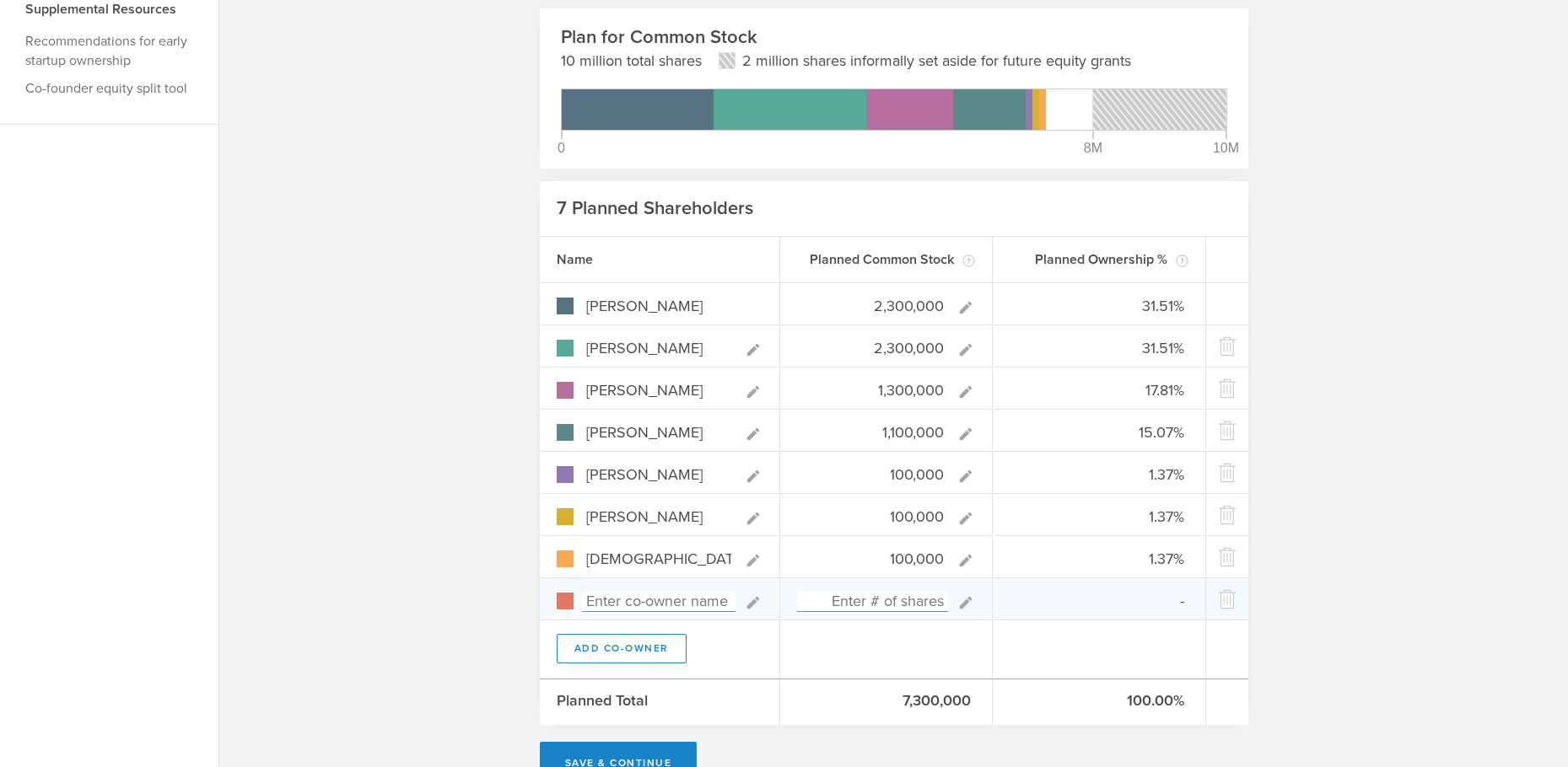
click at [635, 594] on input at bounding box center [658, 601] width 154 height 21
type input "Mark Pressley"
type input "0.00%"
type input "100,000"
type gust-number-field "100000"
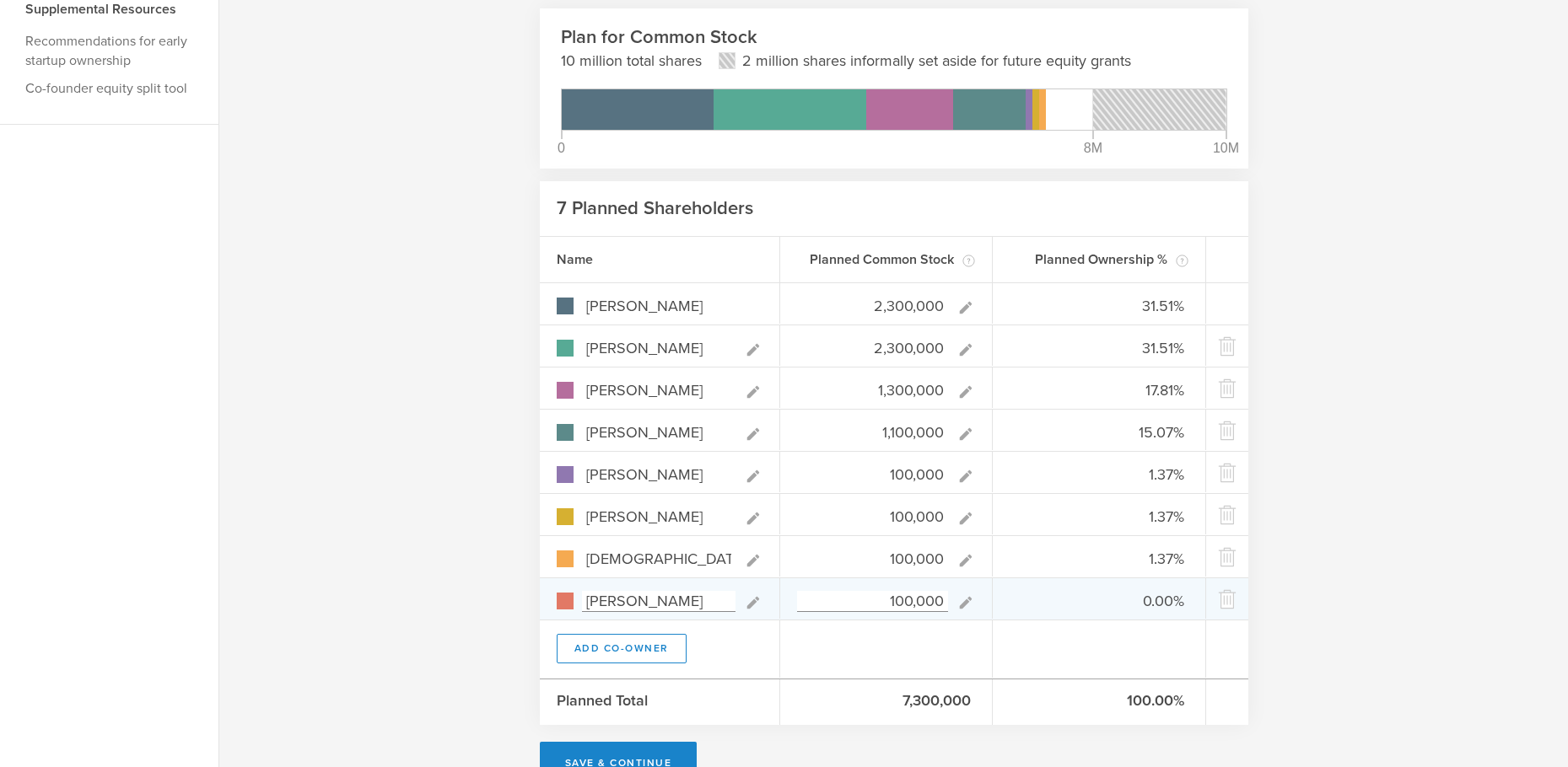
type input "31.08%"
type input "17.57%"
type input "14.86%"
type input "1.35%"
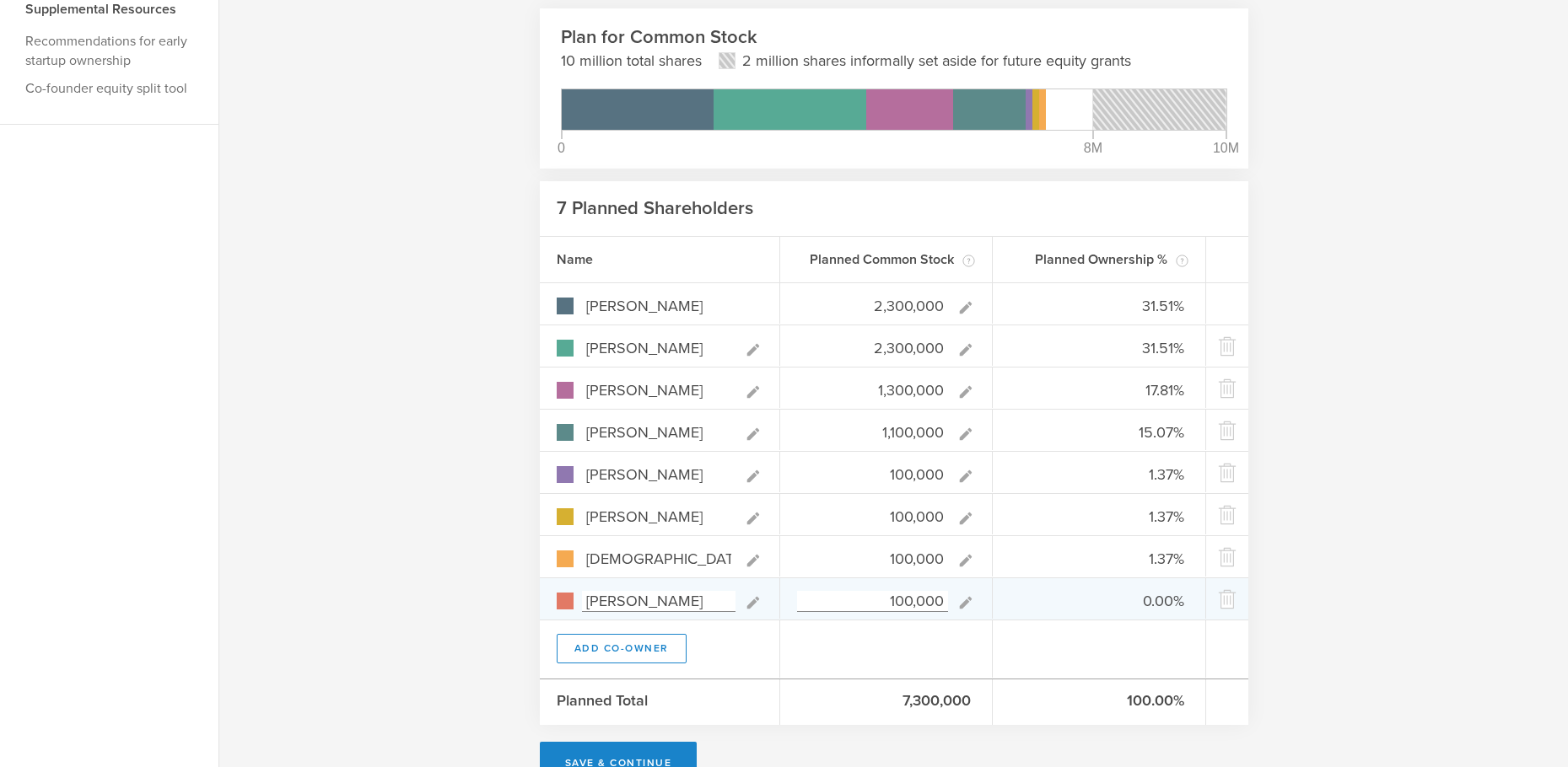
type input "1.35%"
click at [1341, 582] on div "Now let’s plan to issue shares to you and your founding team. No co-founders? S…" at bounding box center [893, 292] width 1349 height 1034
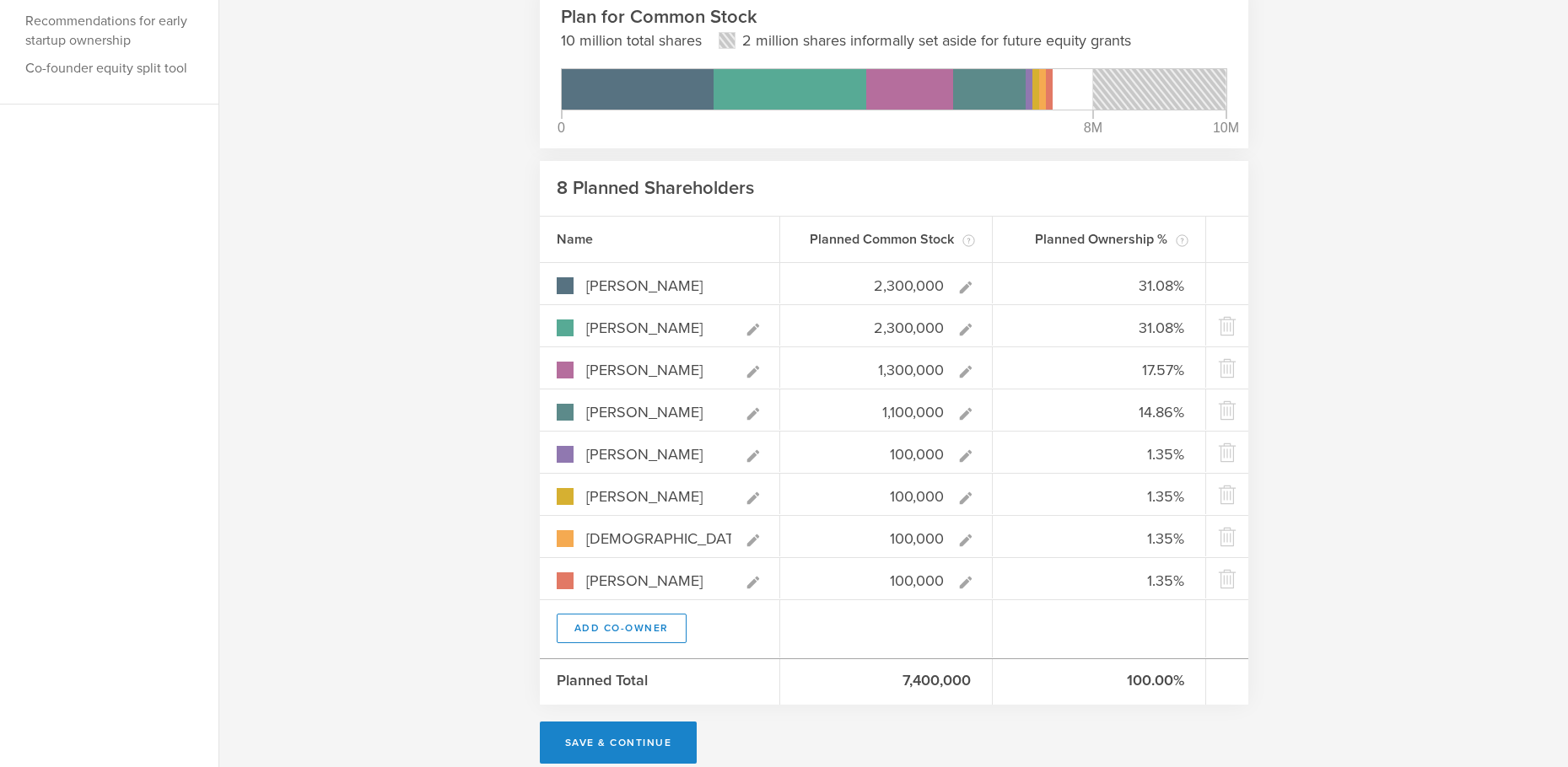
scroll to position [317, 0]
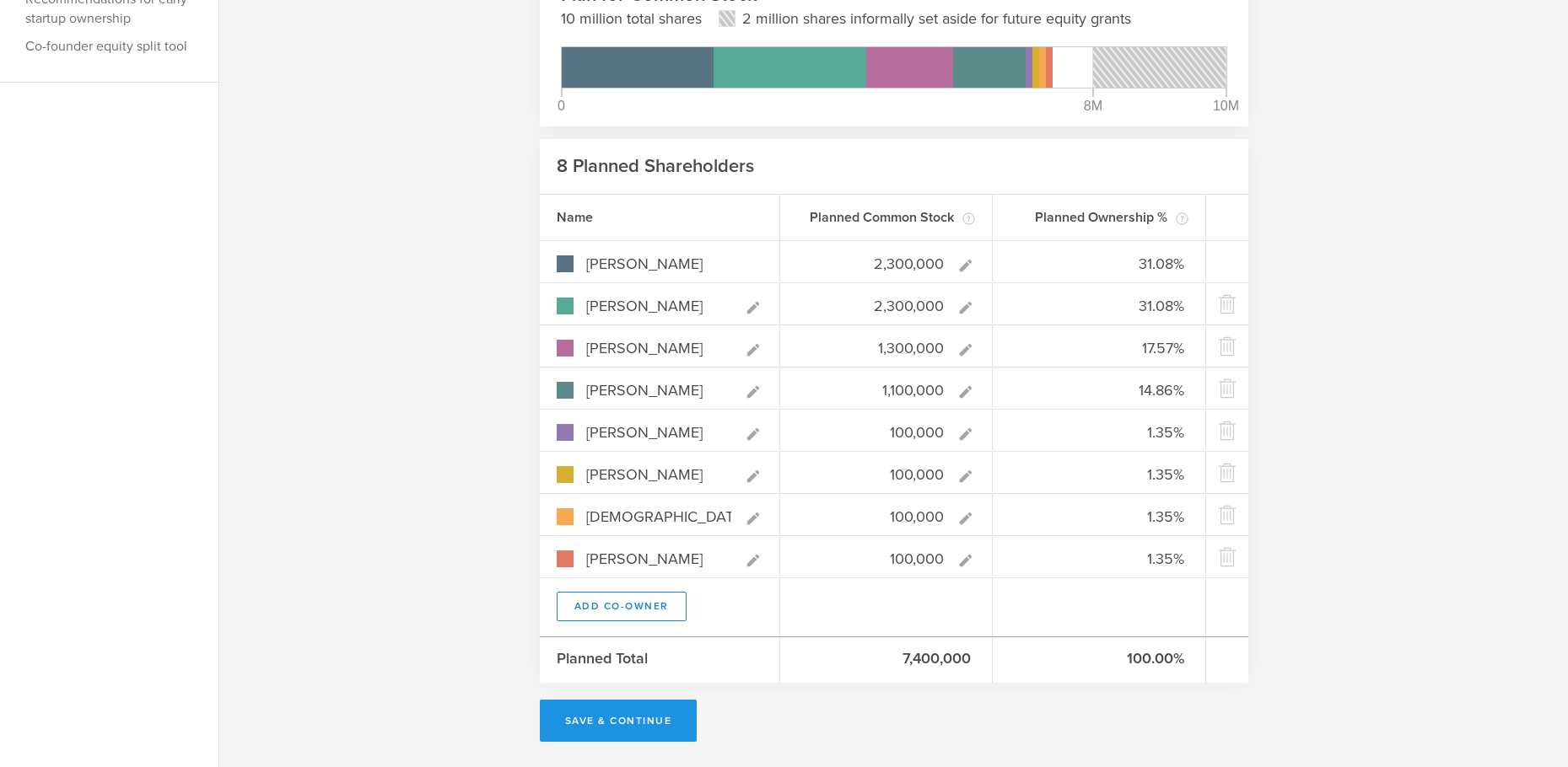
click at [626, 715] on button "Save & Continue" at bounding box center [618, 720] width 158 height 42
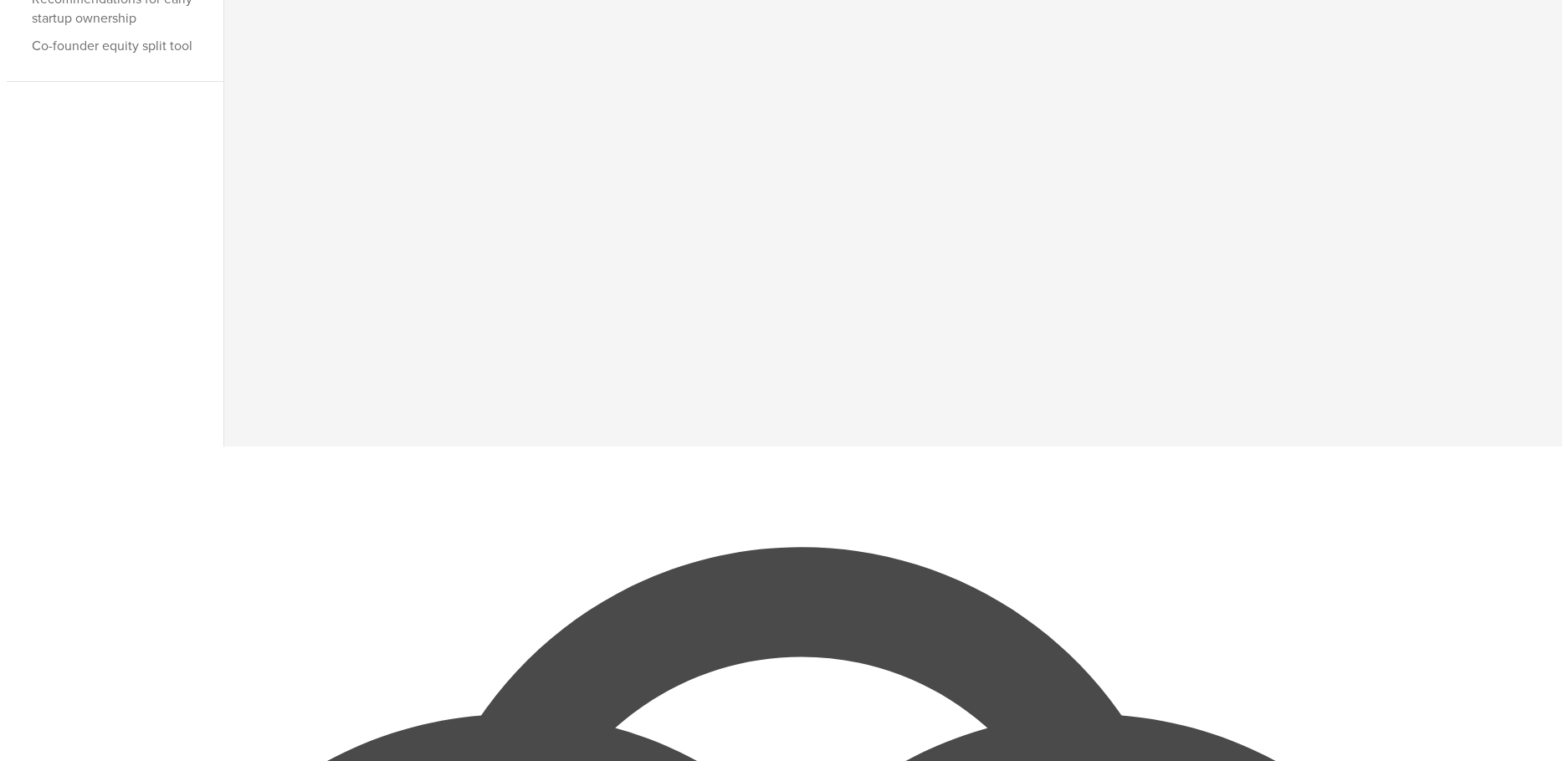
scroll to position [0, 0]
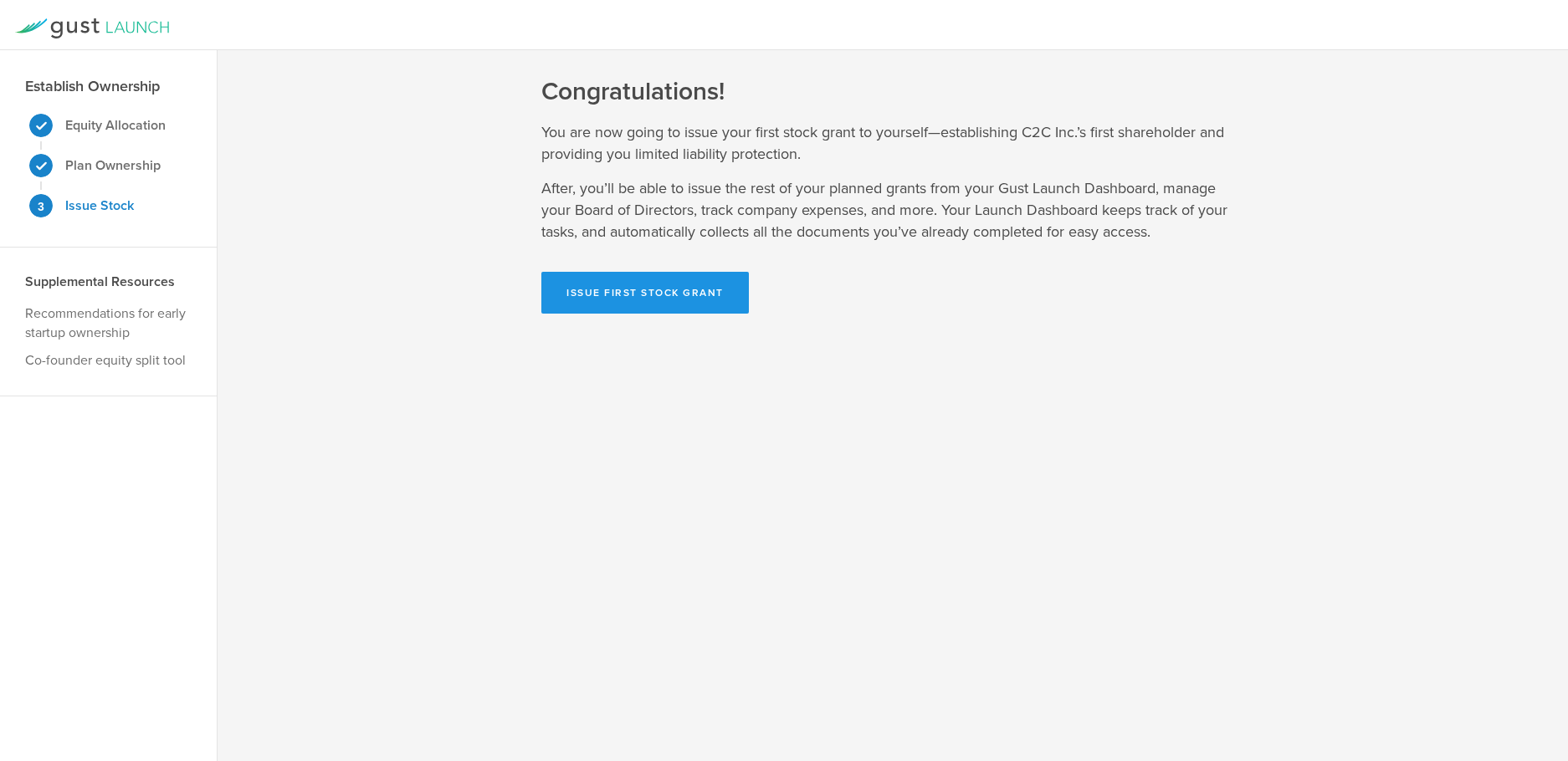
click at [619, 286] on button "Issue First Stock Grant" at bounding box center [644, 292] width 207 height 42
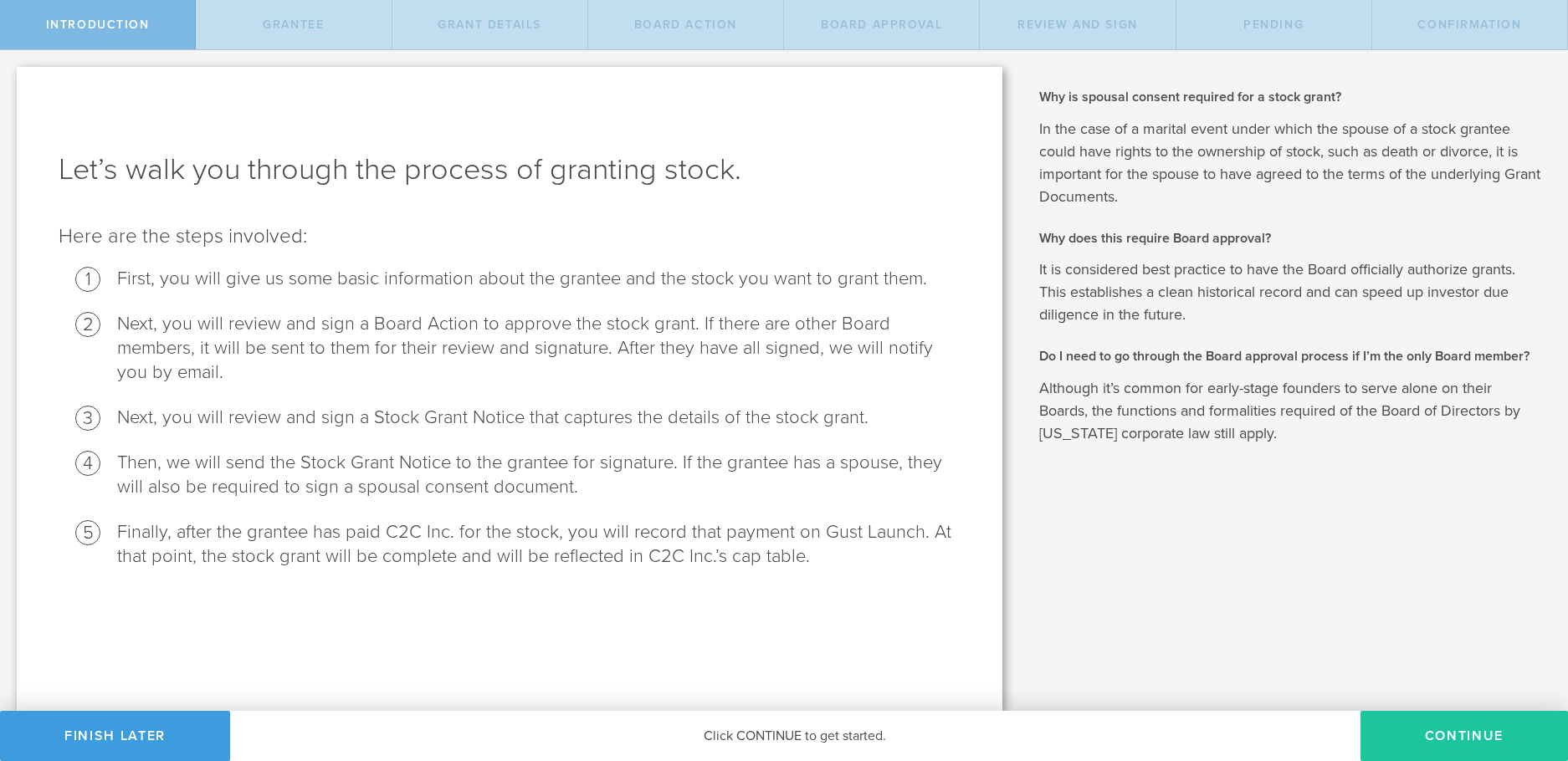
click at [1421, 731] on button "Continue" at bounding box center [1464, 736] width 207 height 50
radio input "true"
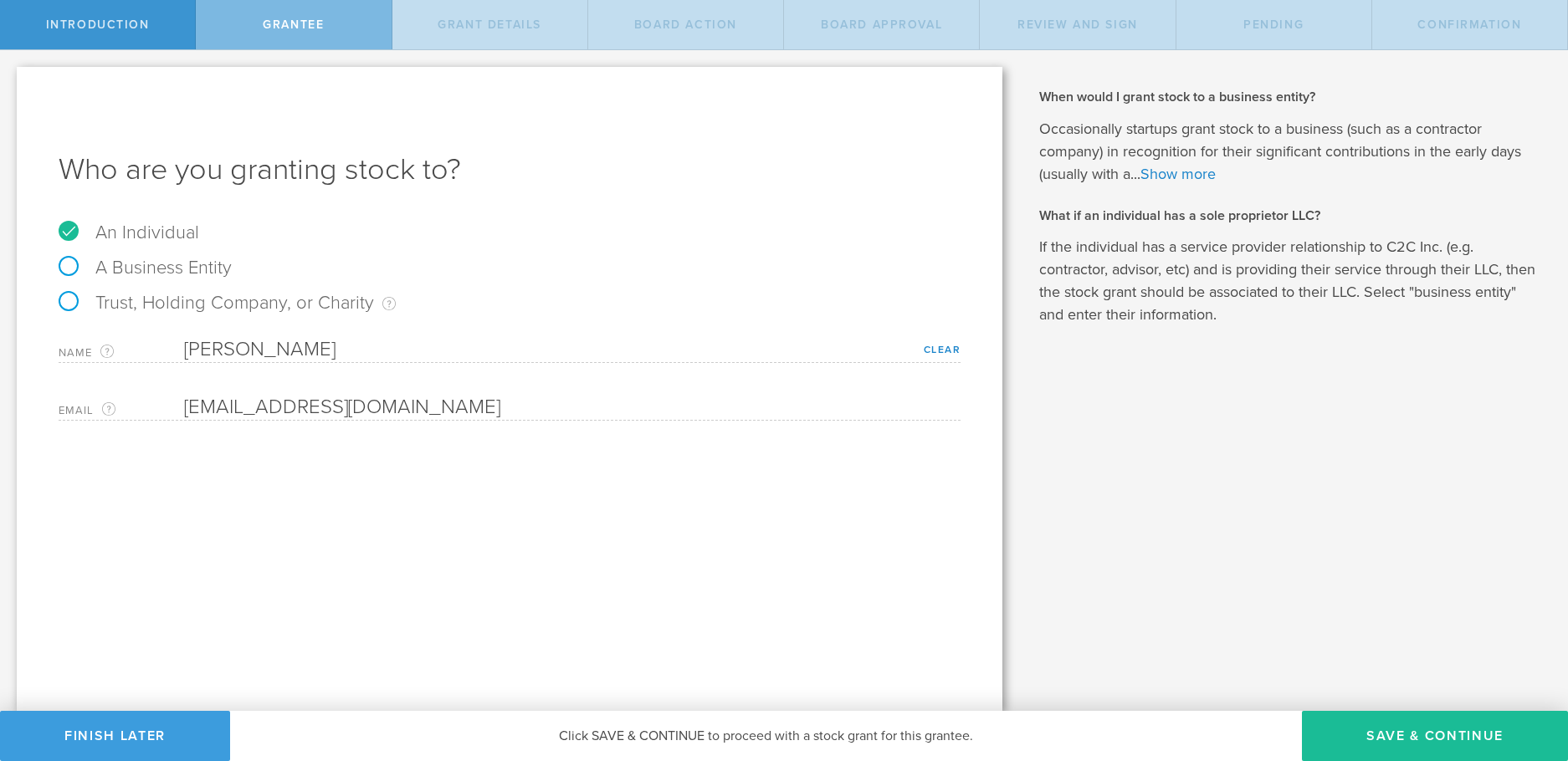
click at [1205, 168] on link "Show more" at bounding box center [1177, 174] width 75 height 18
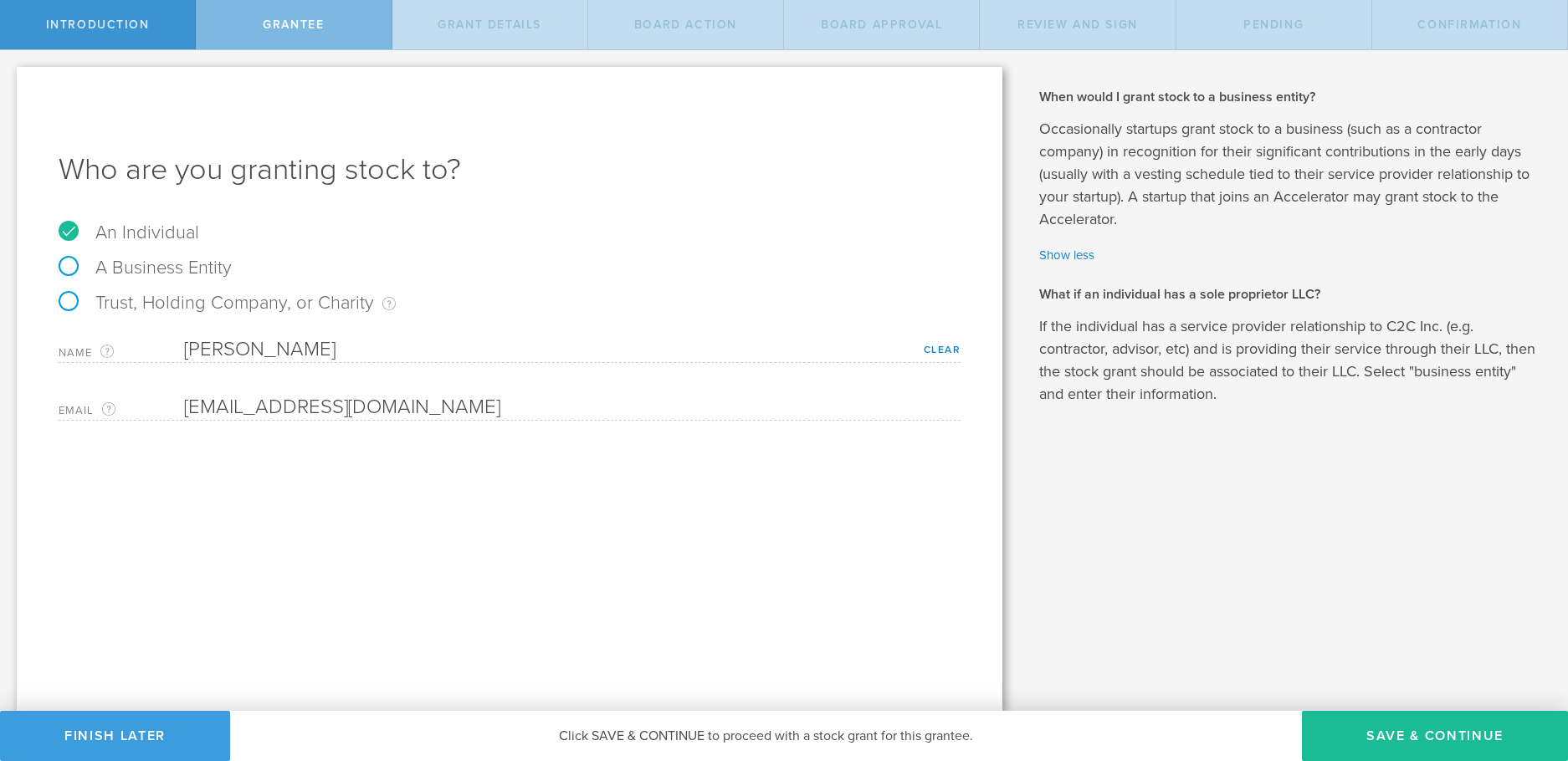
click at [68, 302] on label "Trust, Holding Company, or Charity An individual that has a service provider re…" at bounding box center [227, 303] width 337 height 22
click at [11, 77] on input "Trust, Holding Company, or Charity An individual that has a service provider re…" at bounding box center [6, 63] width 11 height 27
radio input "true"
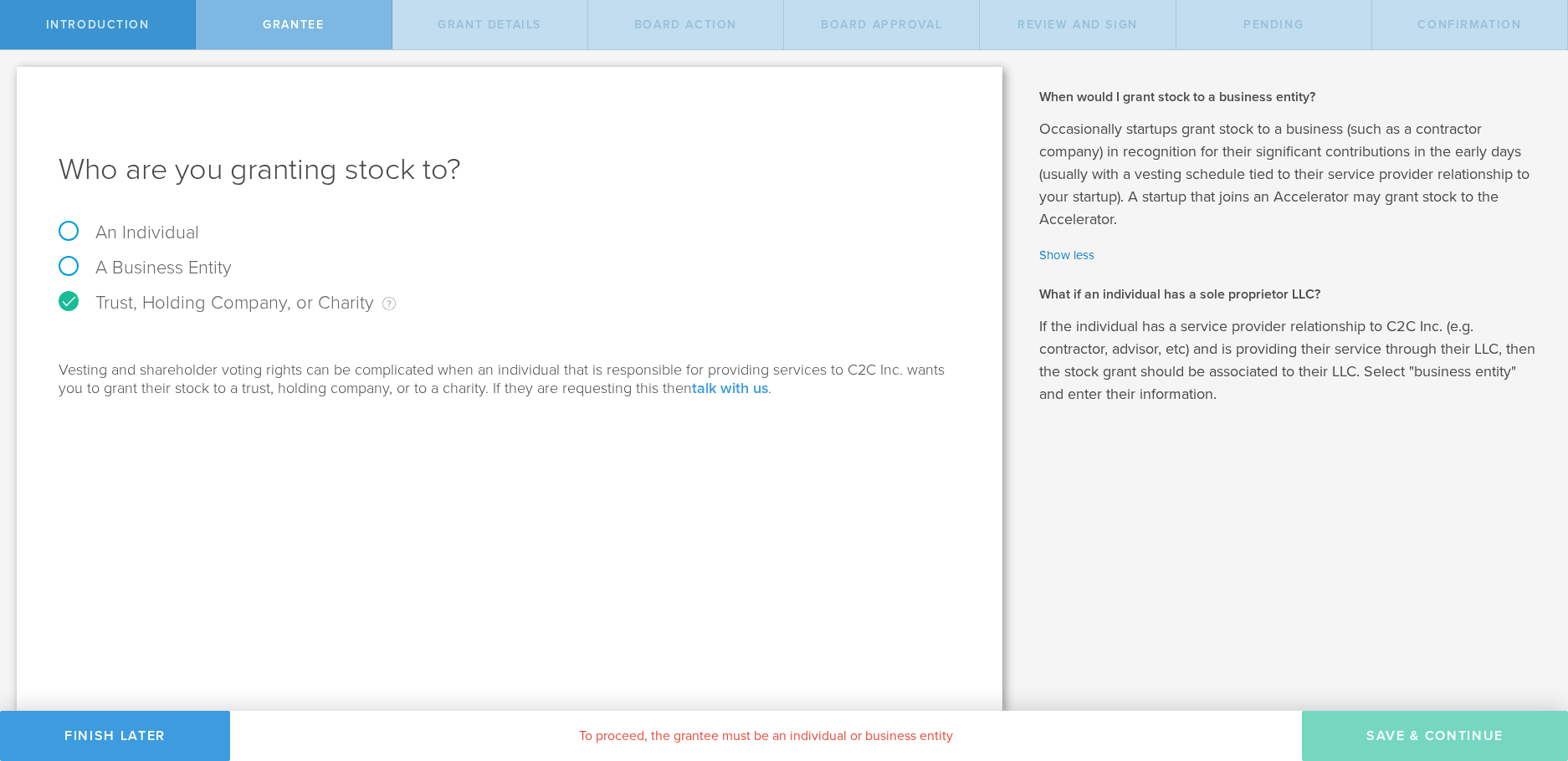
click at [733, 385] on link "talk with us" at bounding box center [729, 388] width 76 height 18
type textarea "with"
click at [733, 385] on link "talk with us" at bounding box center [729, 388] width 76 height 18
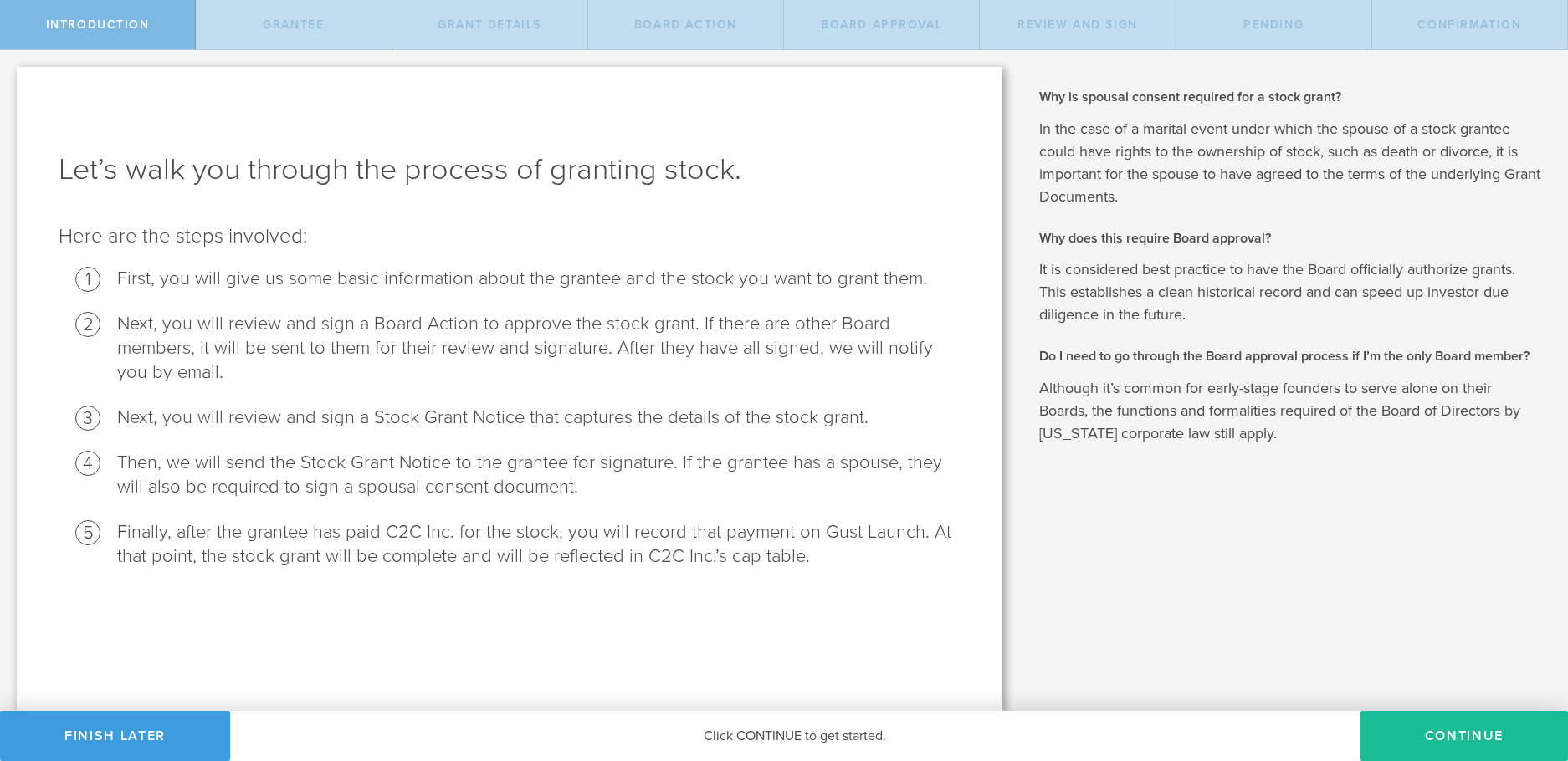
click at [1119, 580] on div "Why is spousal consent required for a stock grant? In the case of a marital eve…" at bounding box center [1293, 380] width 549 height 661
click at [1463, 729] on button "Continue" at bounding box center [1464, 736] width 207 height 50
radio input "true"
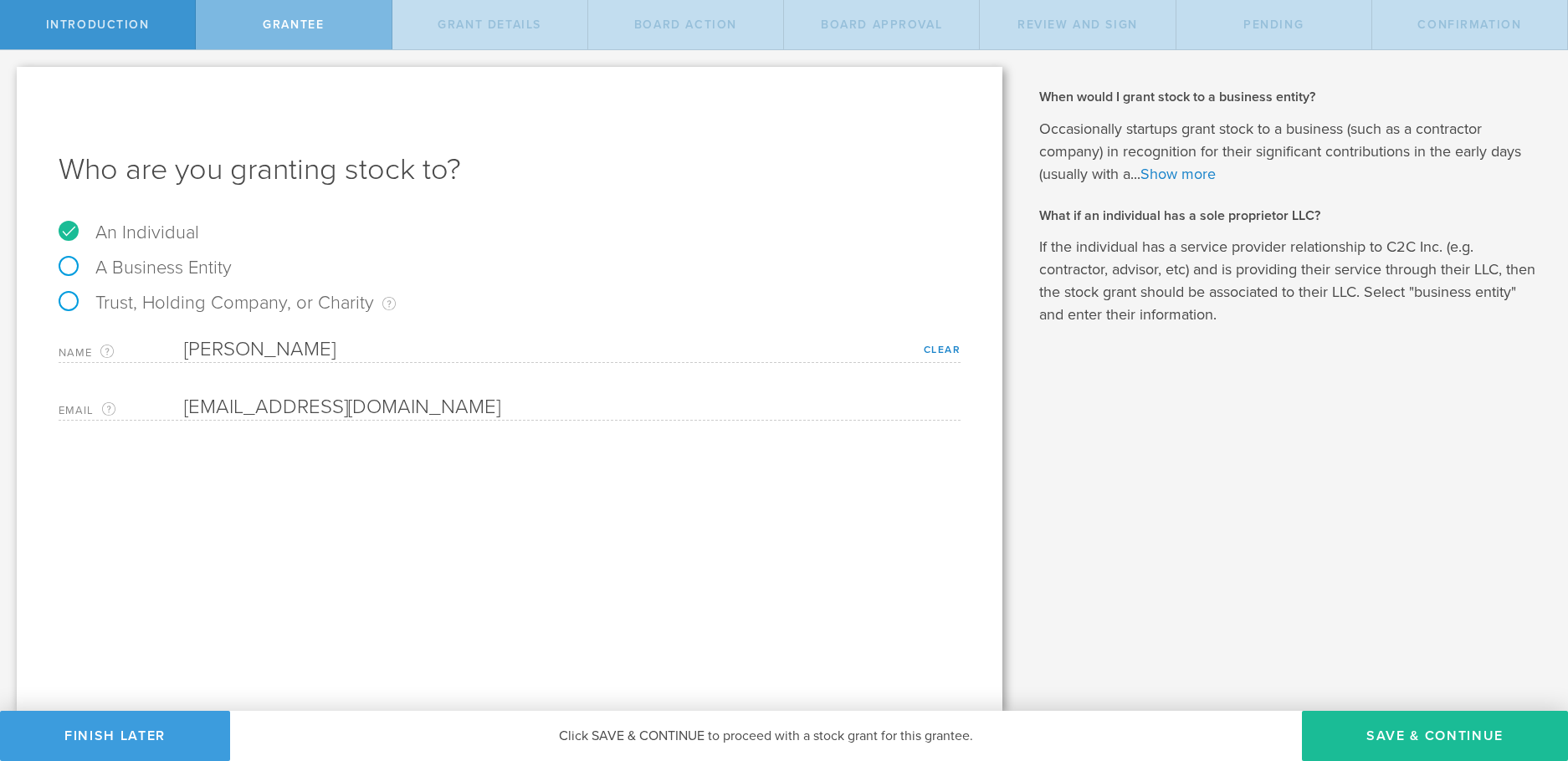
click at [69, 263] on label "A Business Entity" at bounding box center [144, 268] width 173 height 22
click at [11, 77] on input "A Business Entity" at bounding box center [6, 63] width 11 height 27
radio input "true"
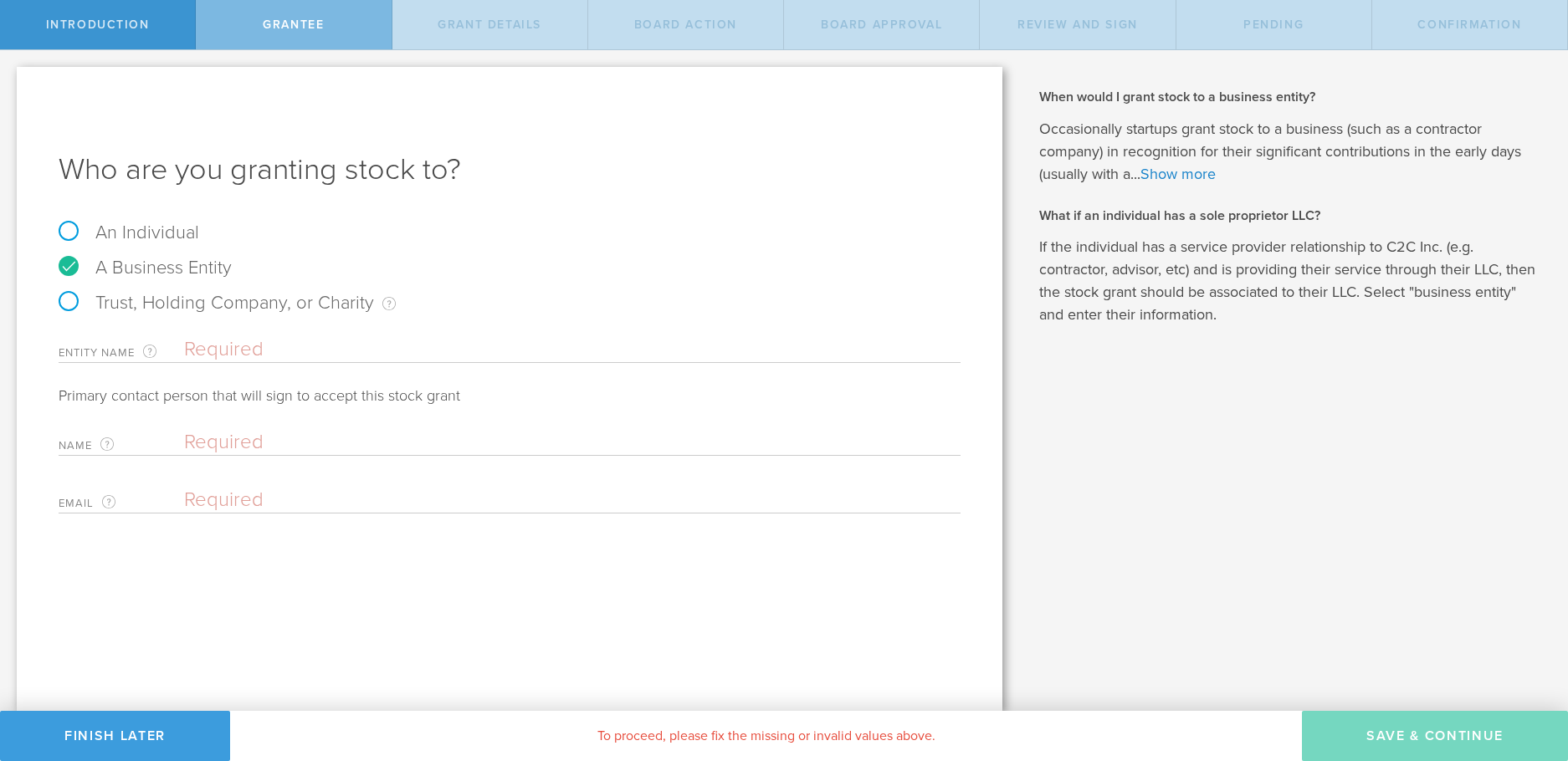
click at [1135, 481] on div "Why is spousal consent required for a stock grant? In the case of a marital eve…" at bounding box center [1293, 380] width 549 height 661
click at [69, 230] on label "An Individual" at bounding box center [129, 233] width 141 height 22
click at [11, 77] on input "An Individual" at bounding box center [6, 63] width 11 height 27
radio input "true"
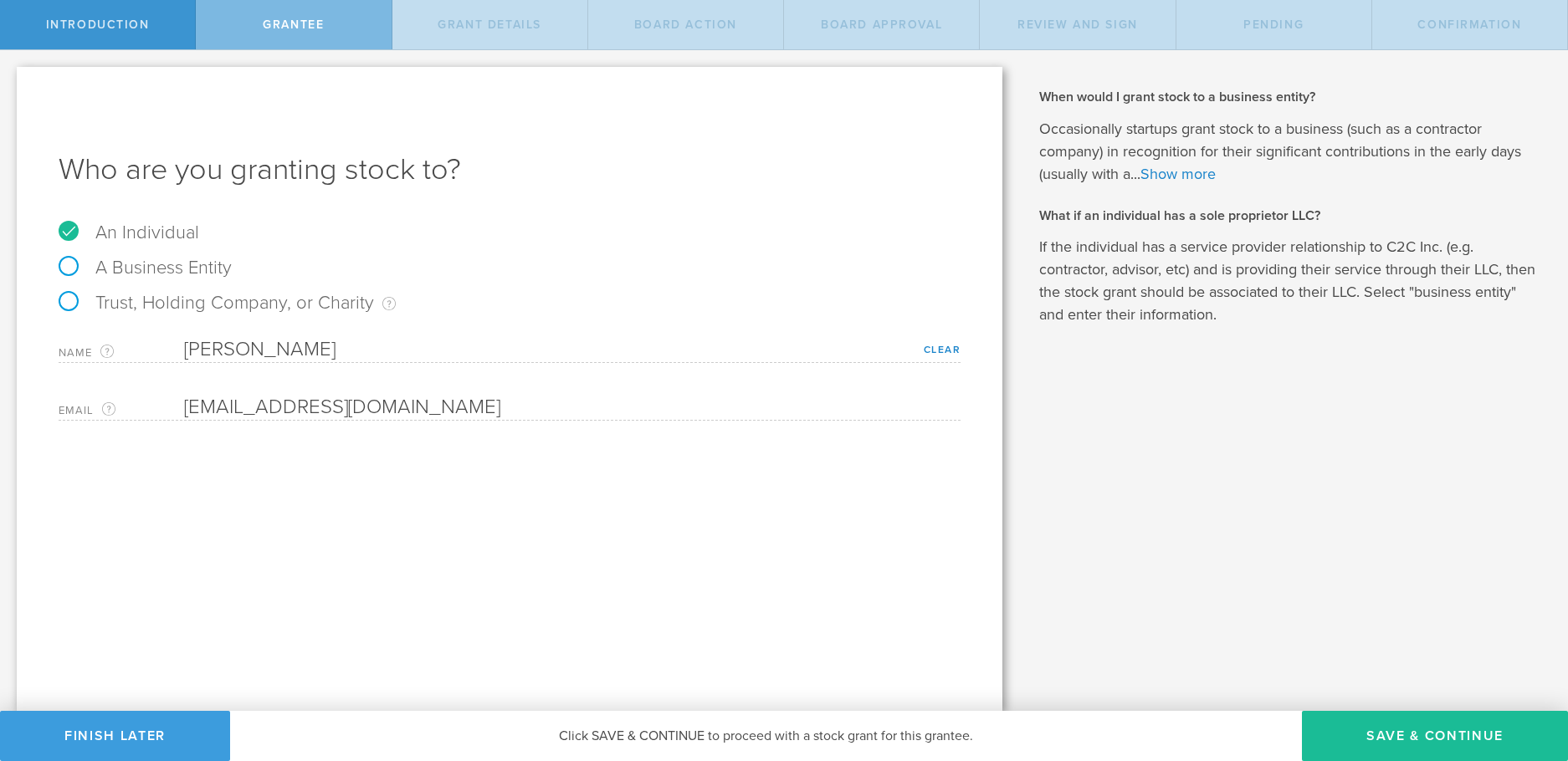
click at [70, 299] on label "Trust, Holding Company, or Charity An individual that has a service provider re…" at bounding box center [227, 303] width 337 height 22
click at [11, 77] on input "Trust, Holding Company, or Charity An individual that has a service provider re…" at bounding box center [6, 63] width 11 height 27
radio input "true"
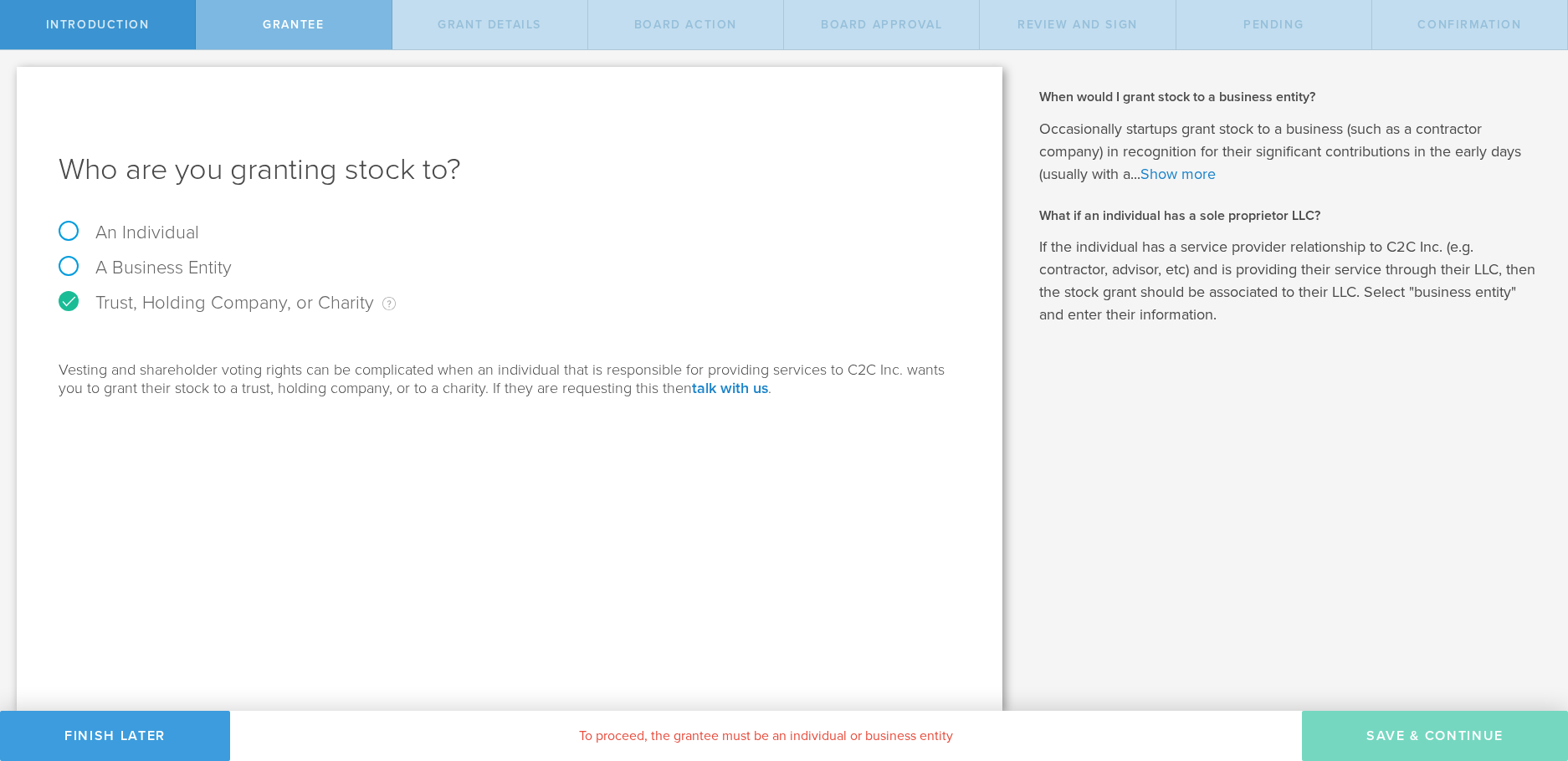
click at [67, 264] on label "A Business Entity" at bounding box center [144, 268] width 173 height 22
click at [11, 77] on input "A Business Entity" at bounding box center [6, 63] width 11 height 27
radio input "true"
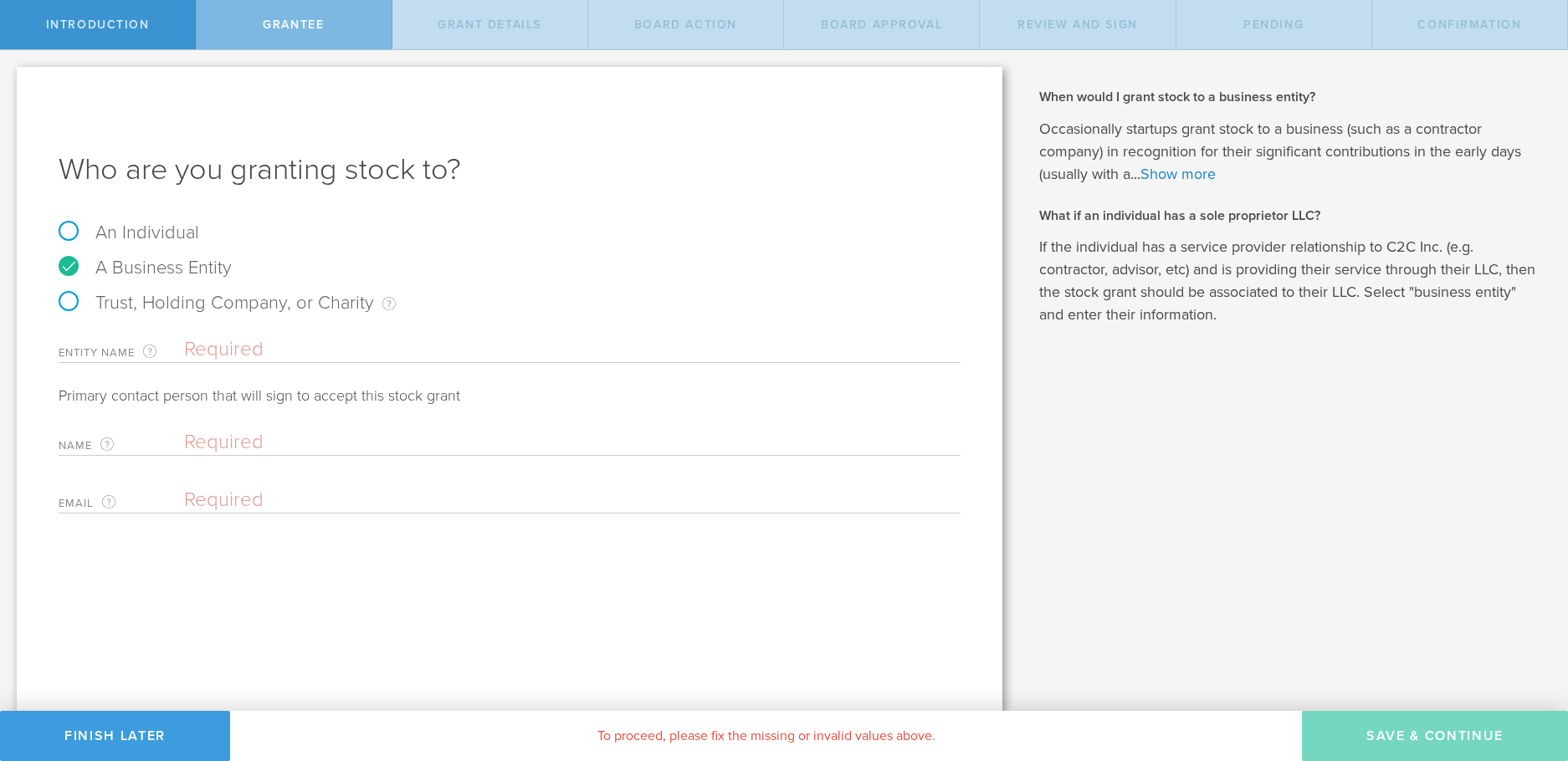
click at [68, 301] on label "Trust, Holding Company, or Charity An individual that has a service provider re…" at bounding box center [227, 303] width 337 height 22
click at [11, 77] on input "Trust, Holding Company, or Charity An individual that has a service provider re…" at bounding box center [6, 63] width 11 height 27
radio input "true"
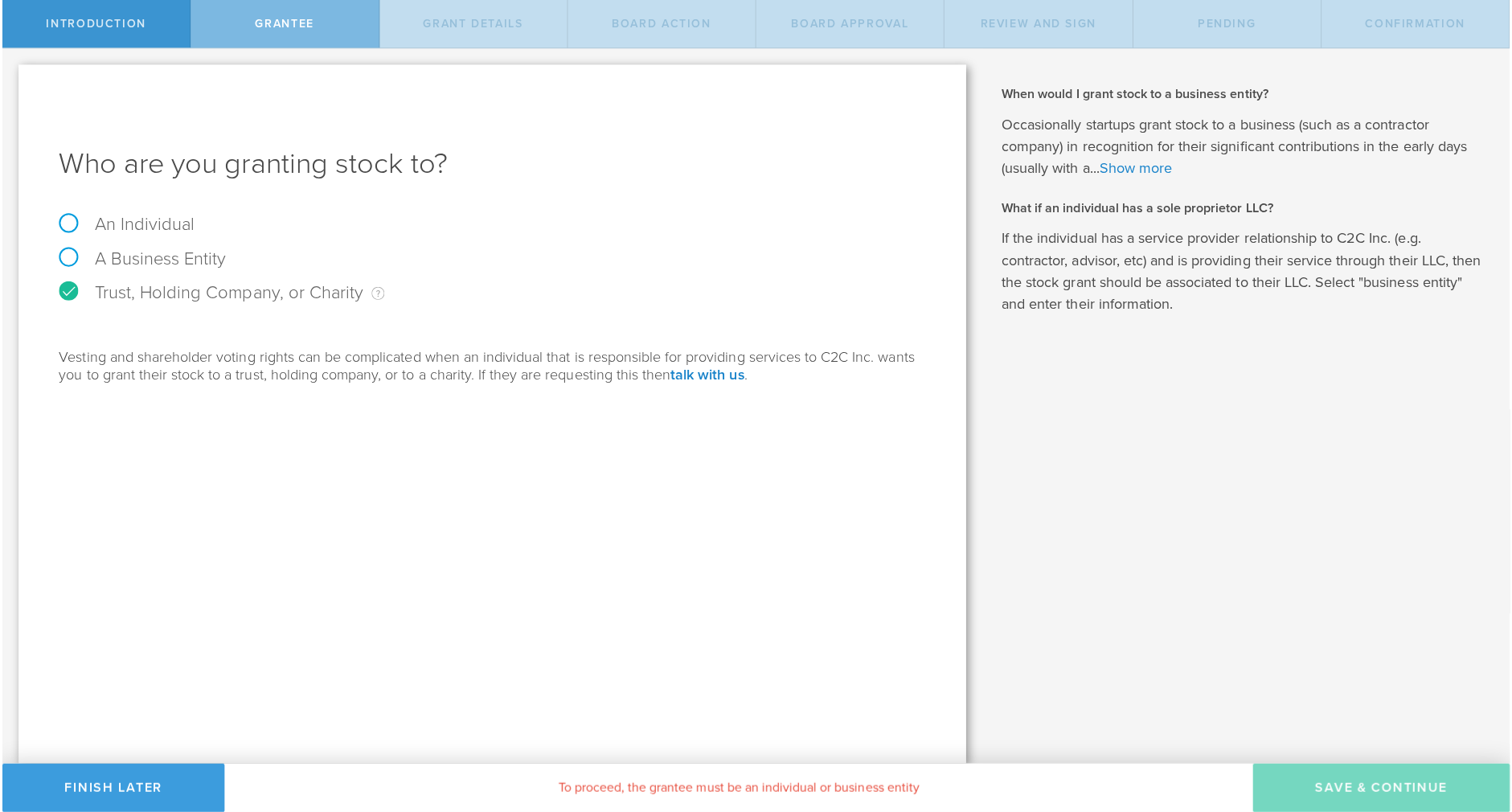
scroll to position [6952, 0]
click at [66, 251] on label "A Business Entity" at bounding box center [139, 258] width 166 height 21
click at [11, 74] on input "A Business Entity" at bounding box center [5, 60] width 11 height 26
radio input "true"
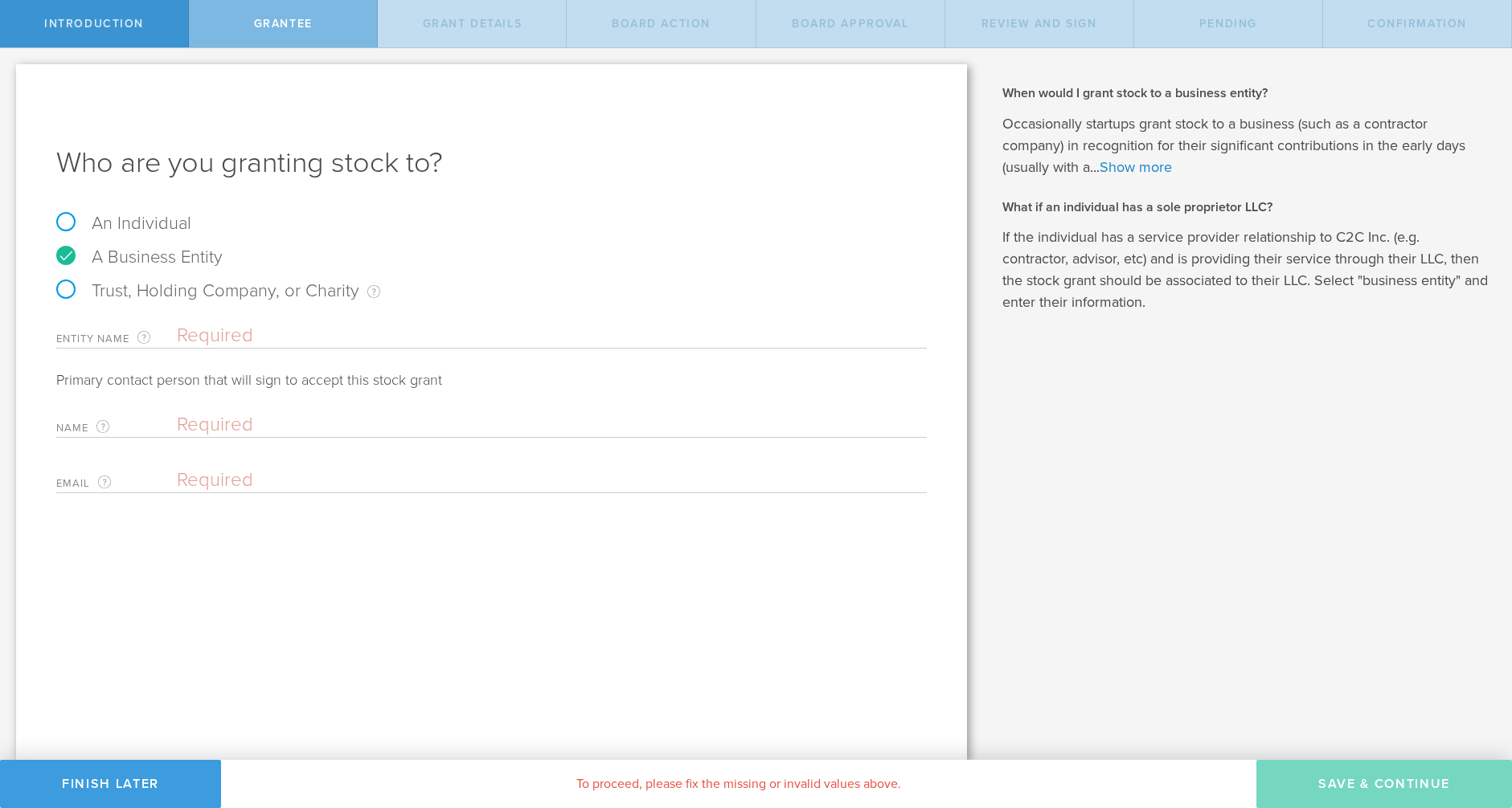
click at [70, 291] on label "Trust, Holding Company, or Charity An individual that has a service provider re…" at bounding box center [218, 291] width 324 height 21
click at [11, 74] on input "Trust, Holding Company, or Charity An individual that has a service provider re…" at bounding box center [5, 60] width 11 height 26
radio input "true"
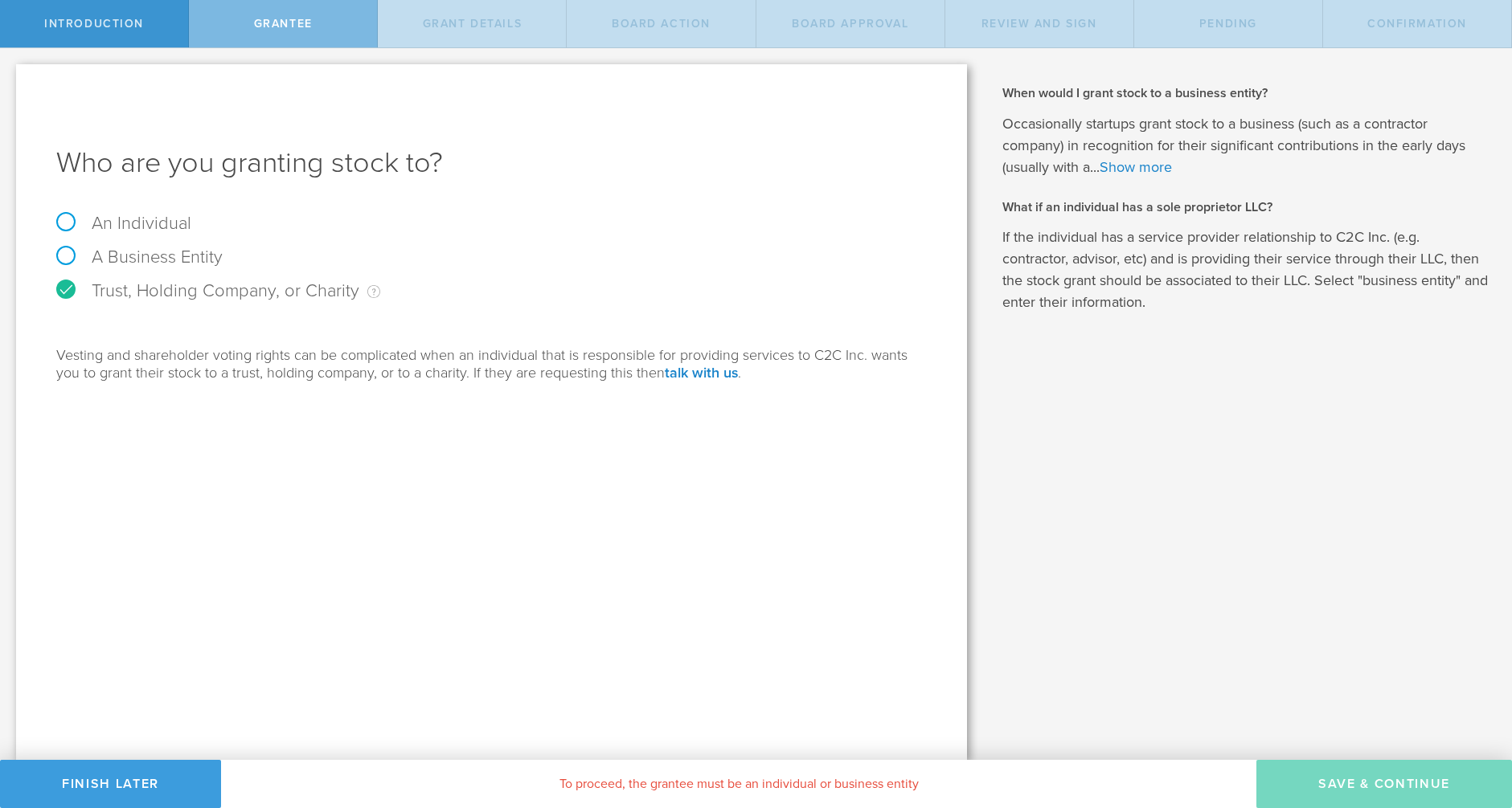
click at [68, 218] on label "An Individual" at bounding box center [123, 224] width 135 height 21
click at [11, 74] on input "An Individual" at bounding box center [5, 60] width 11 height 26
radio input "true"
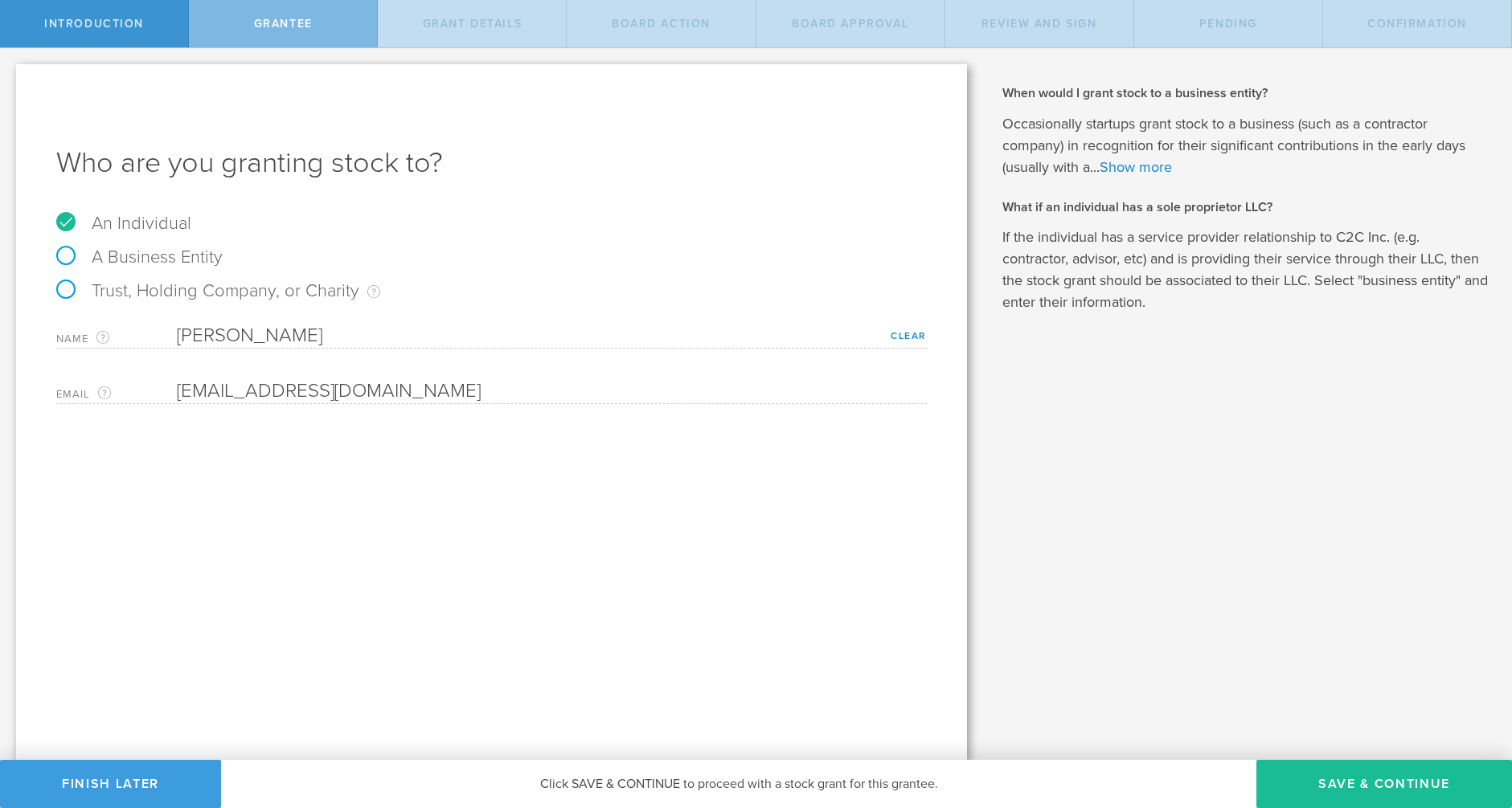
click at [443, 531] on div "Who are you granting stock to? An Individual A Business Entity Trust, Holding C…" at bounding box center [491, 412] width 951 height 696
click at [1145, 167] on link "Show more" at bounding box center [1135, 167] width 72 height 18
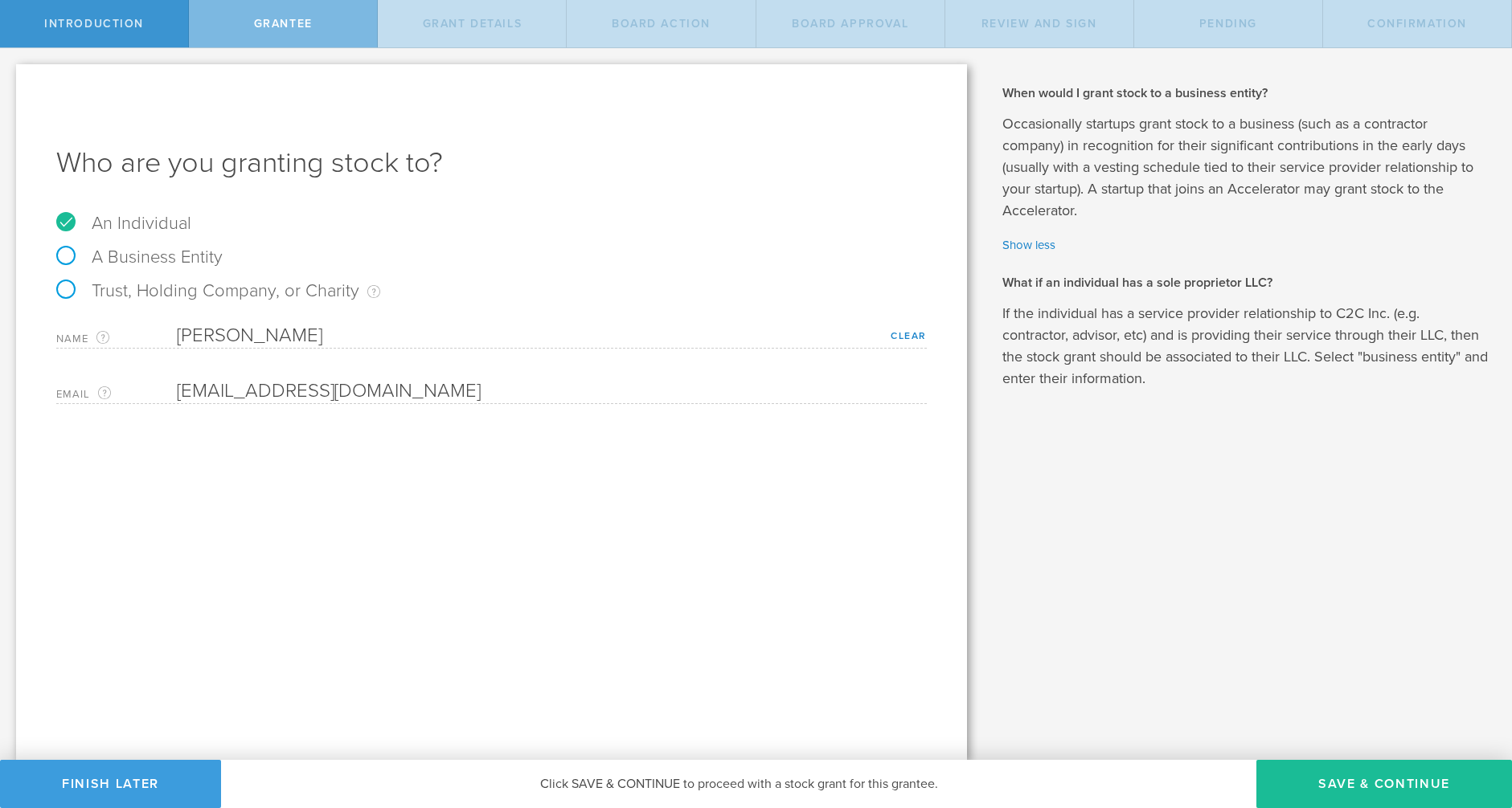
click at [67, 255] on label "A Business Entity" at bounding box center [139, 257] width 166 height 21
click at [11, 74] on input "A Business Entity" at bounding box center [5, 60] width 11 height 26
radio input "true"
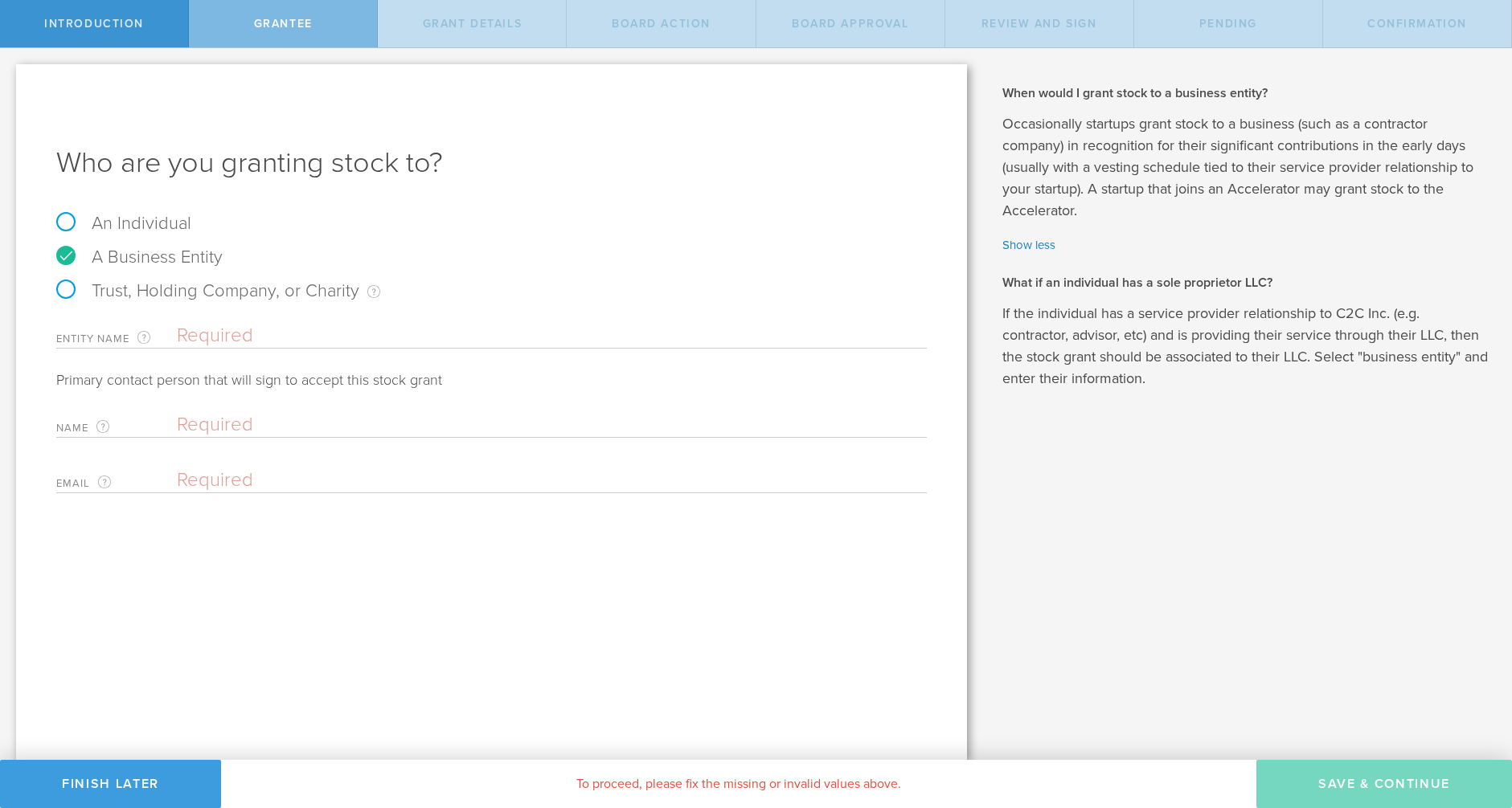
click at [68, 219] on label "An Individual" at bounding box center [123, 224] width 135 height 21
click at [11, 74] on input "An Individual" at bounding box center [5, 60] width 11 height 26
radio input "true"
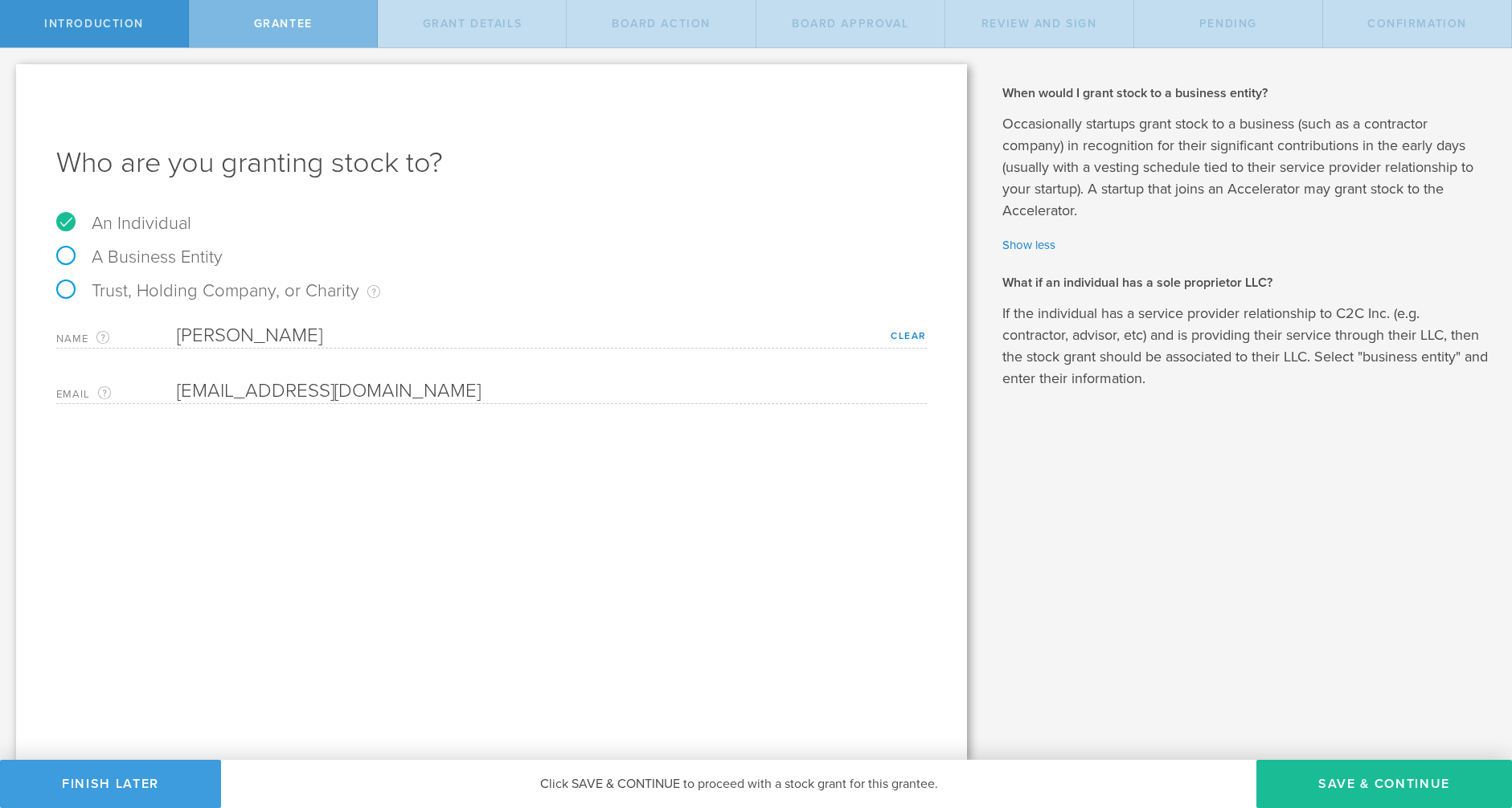
click at [317, 20] on div "Grantee" at bounding box center [283, 23] width 189 height 47
click at [236, 321] on div "Name The first and last name of the person that you are granting stock to. Kris…" at bounding box center [491, 332] width 871 height 33
click at [914, 332] on link "Clear" at bounding box center [909, 336] width 36 height 12
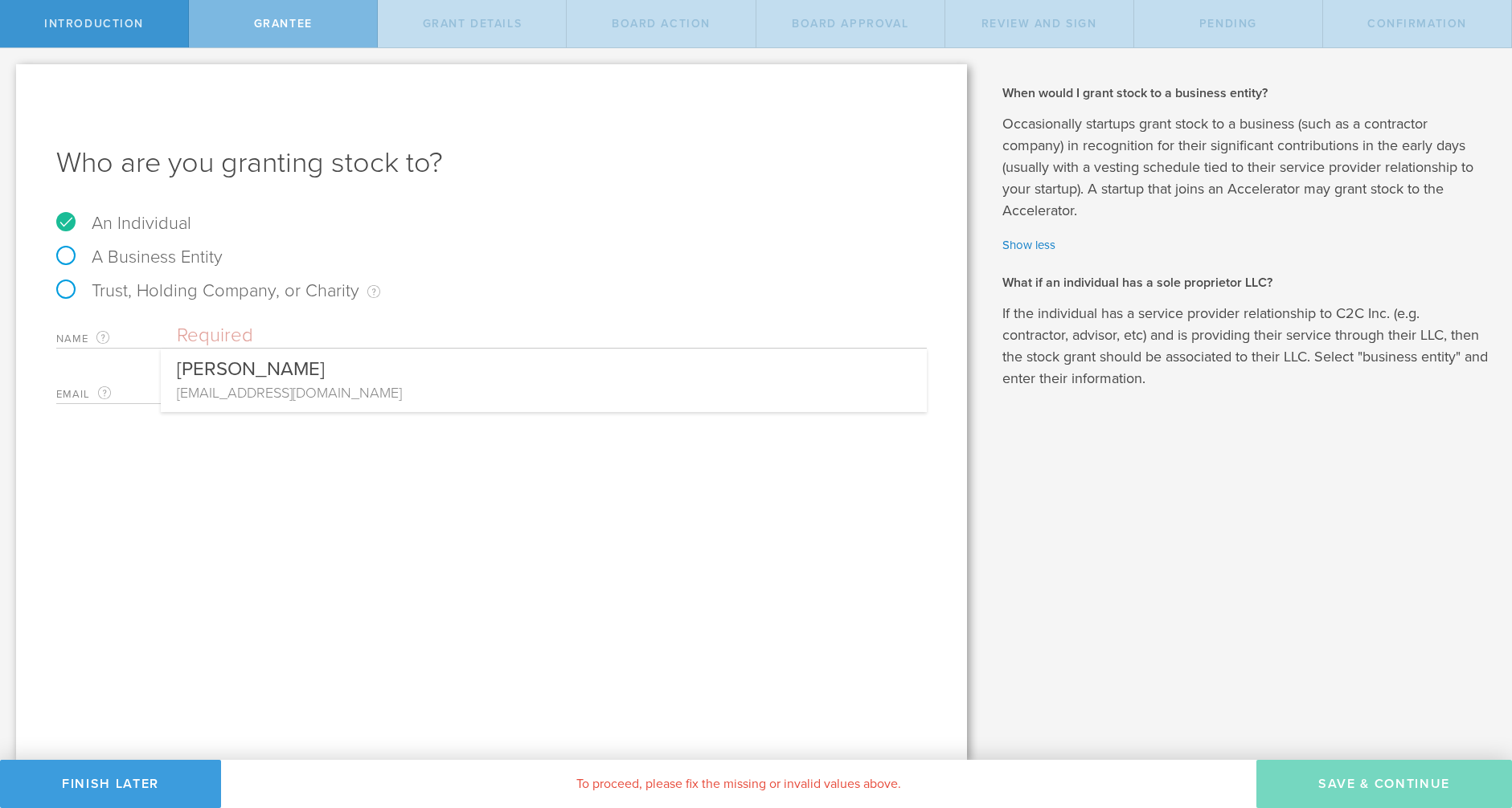
click at [205, 335] on input "text" at bounding box center [552, 336] width 750 height 24
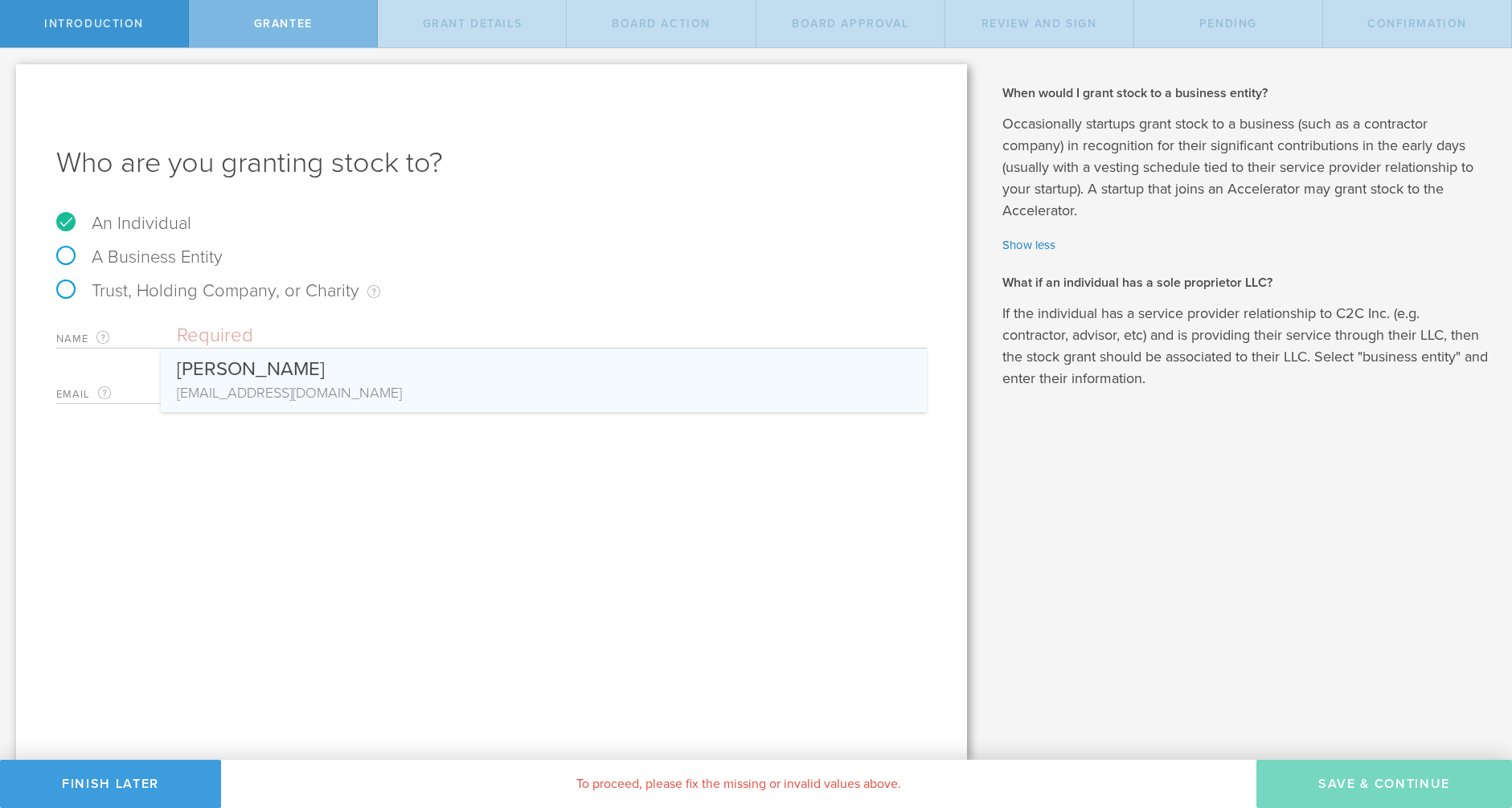
click at [173, 548] on div "Who are you granting stock to? An Individual A Business Entity Trust, Holding C…" at bounding box center [491, 412] width 951 height 696
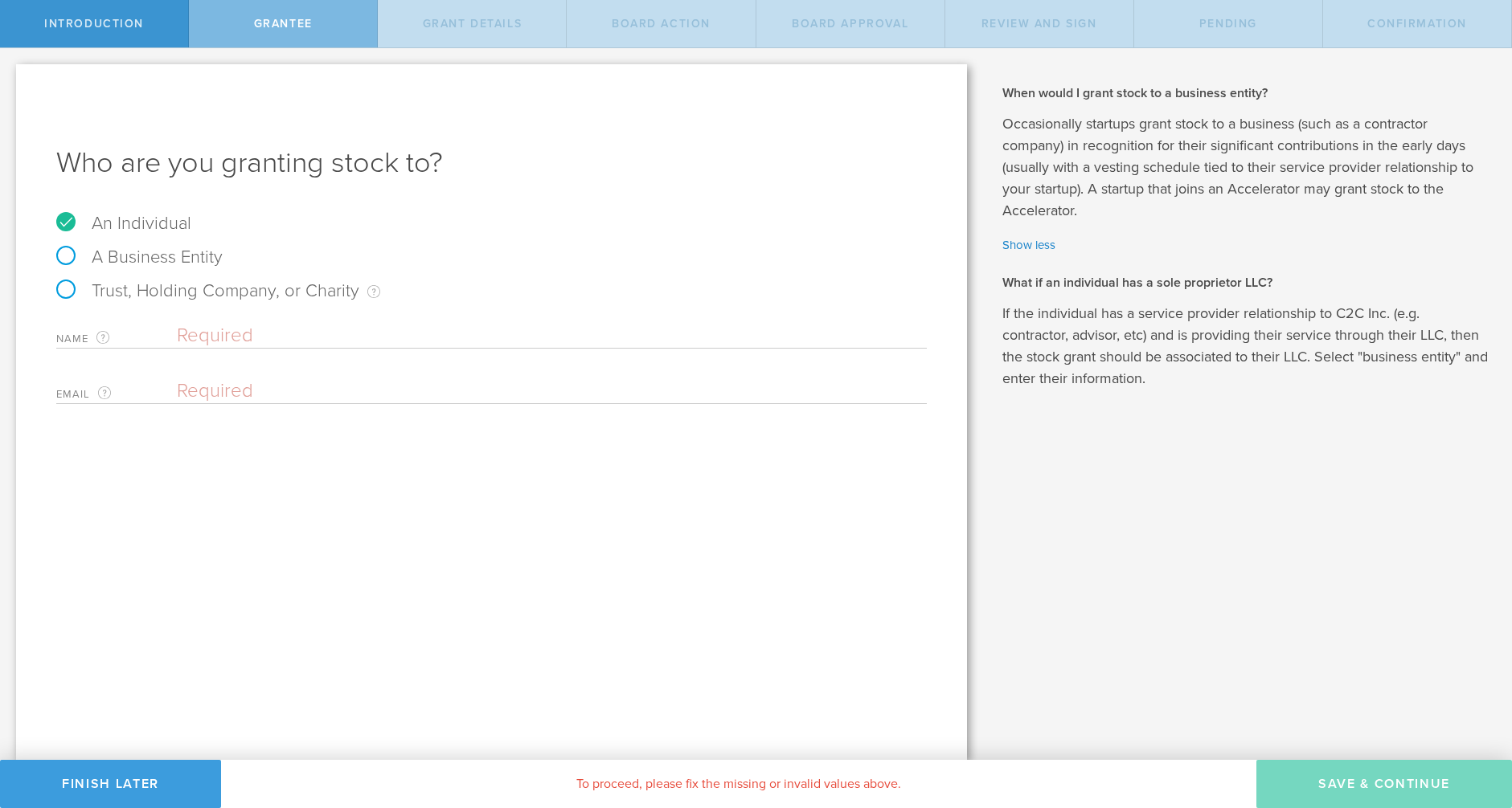
click at [215, 331] on input "text" at bounding box center [552, 336] width 750 height 24
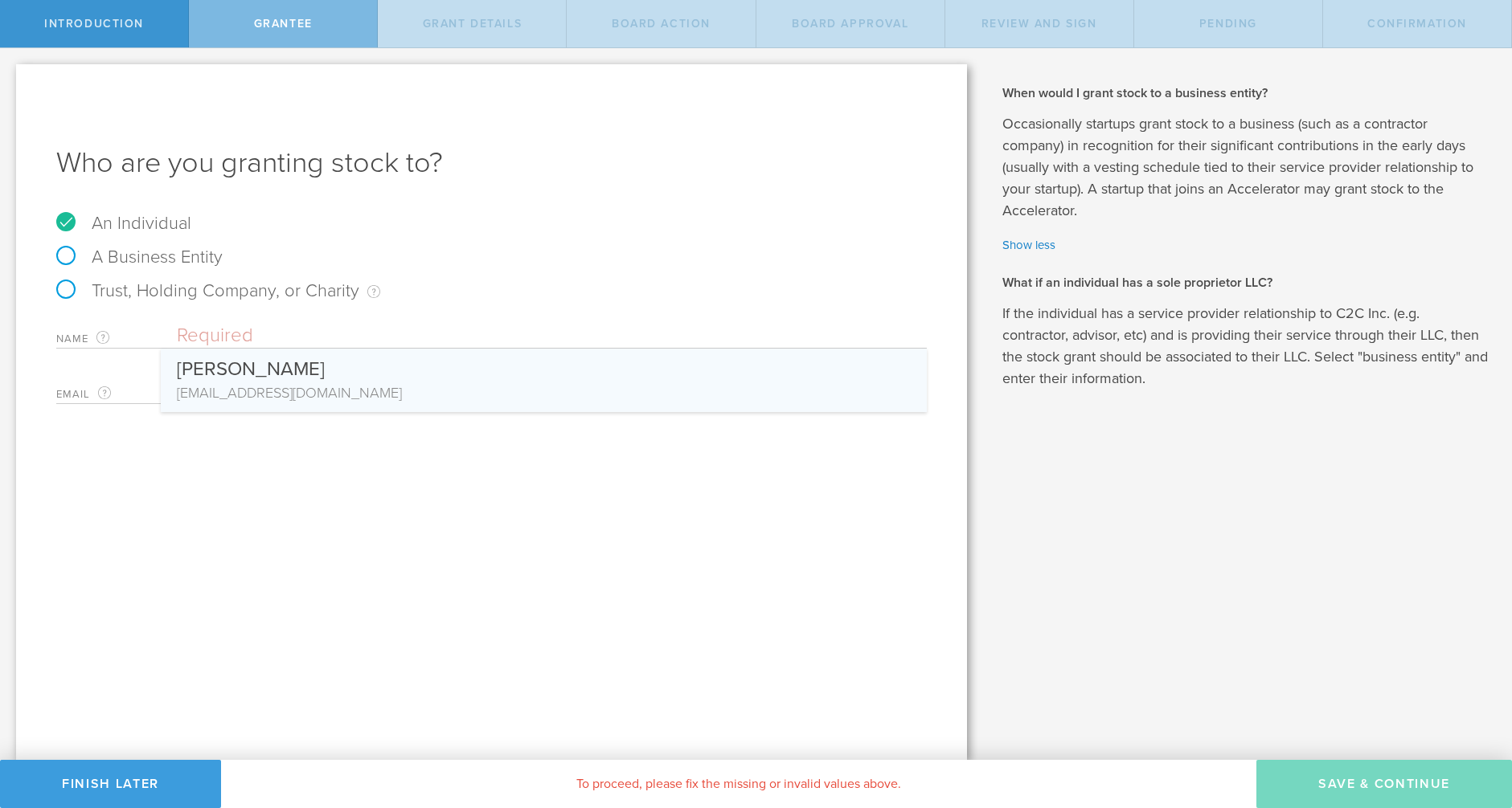
click at [216, 381] on div "Kristin Michelle Bergstrom" at bounding box center [544, 366] width 734 height 34
type input "Kristin Michelle Bergstrom"
type input "kristinmbergstrom@gmail.com"
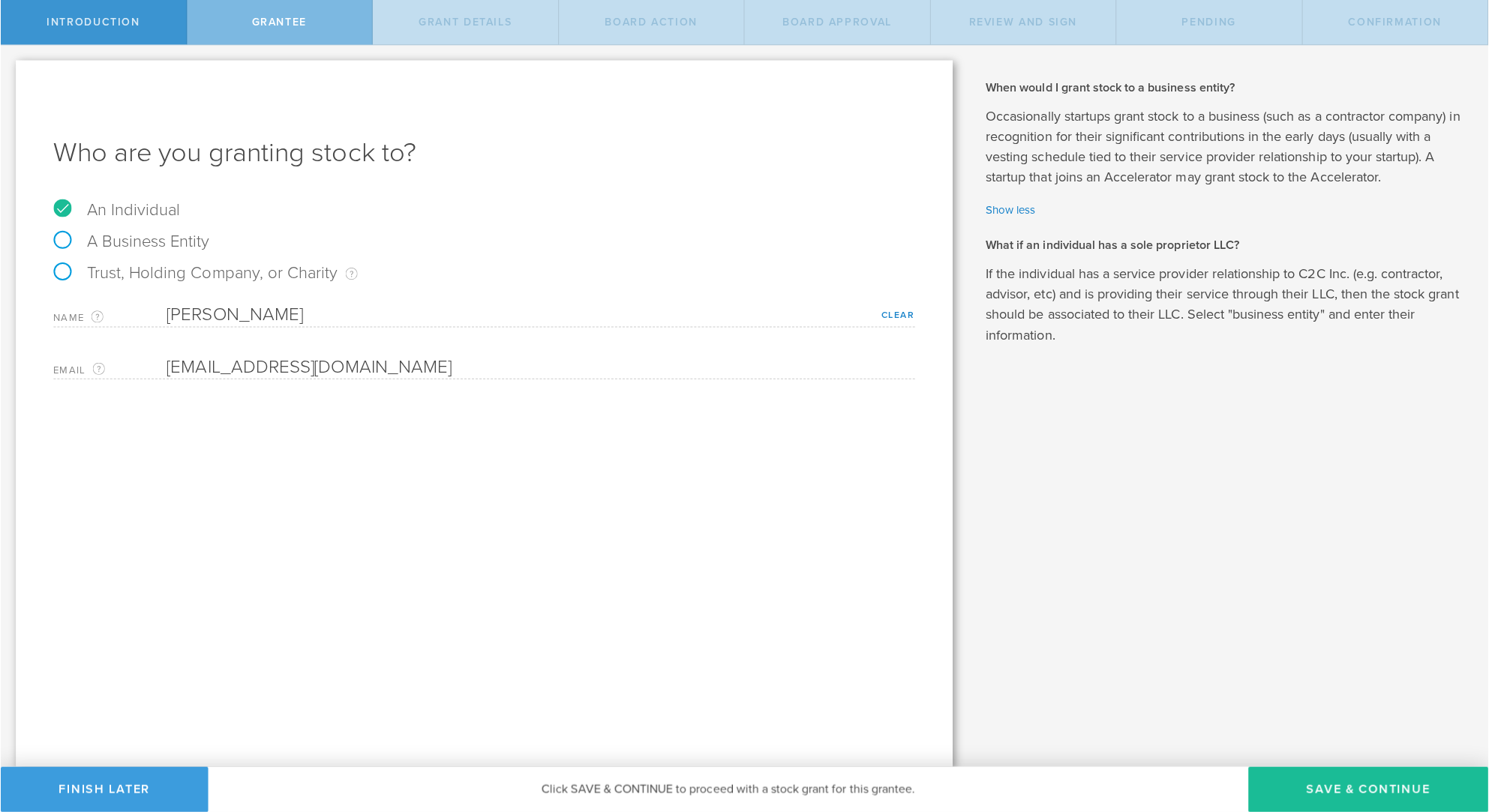
scroll to position [6426, 0]
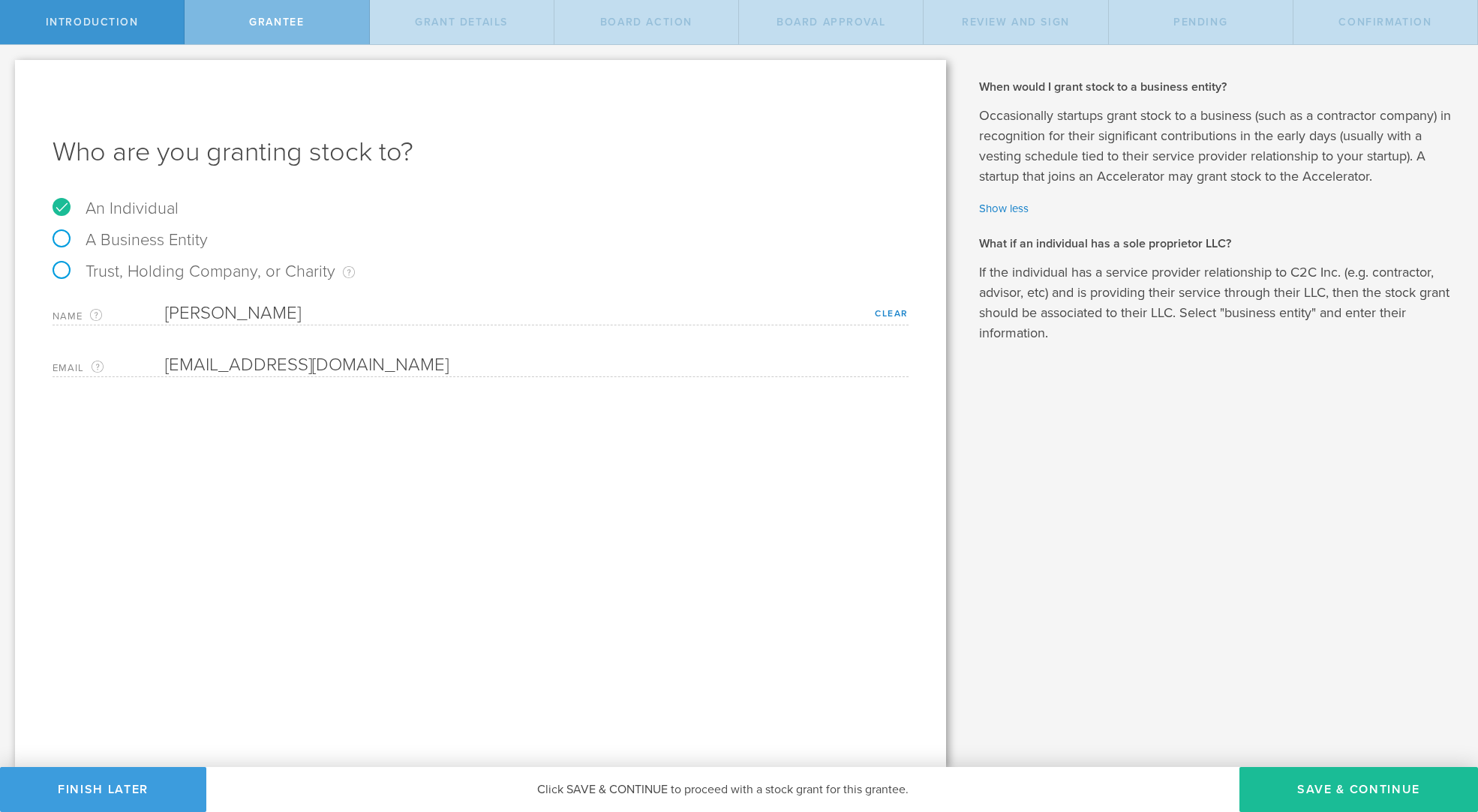
click at [64, 234] on label "A Business Entity" at bounding box center [129, 240] width 155 height 20
click at [10, 69] on input "A Business Entity" at bounding box center [5, 56] width 10 height 24
radio input "true"
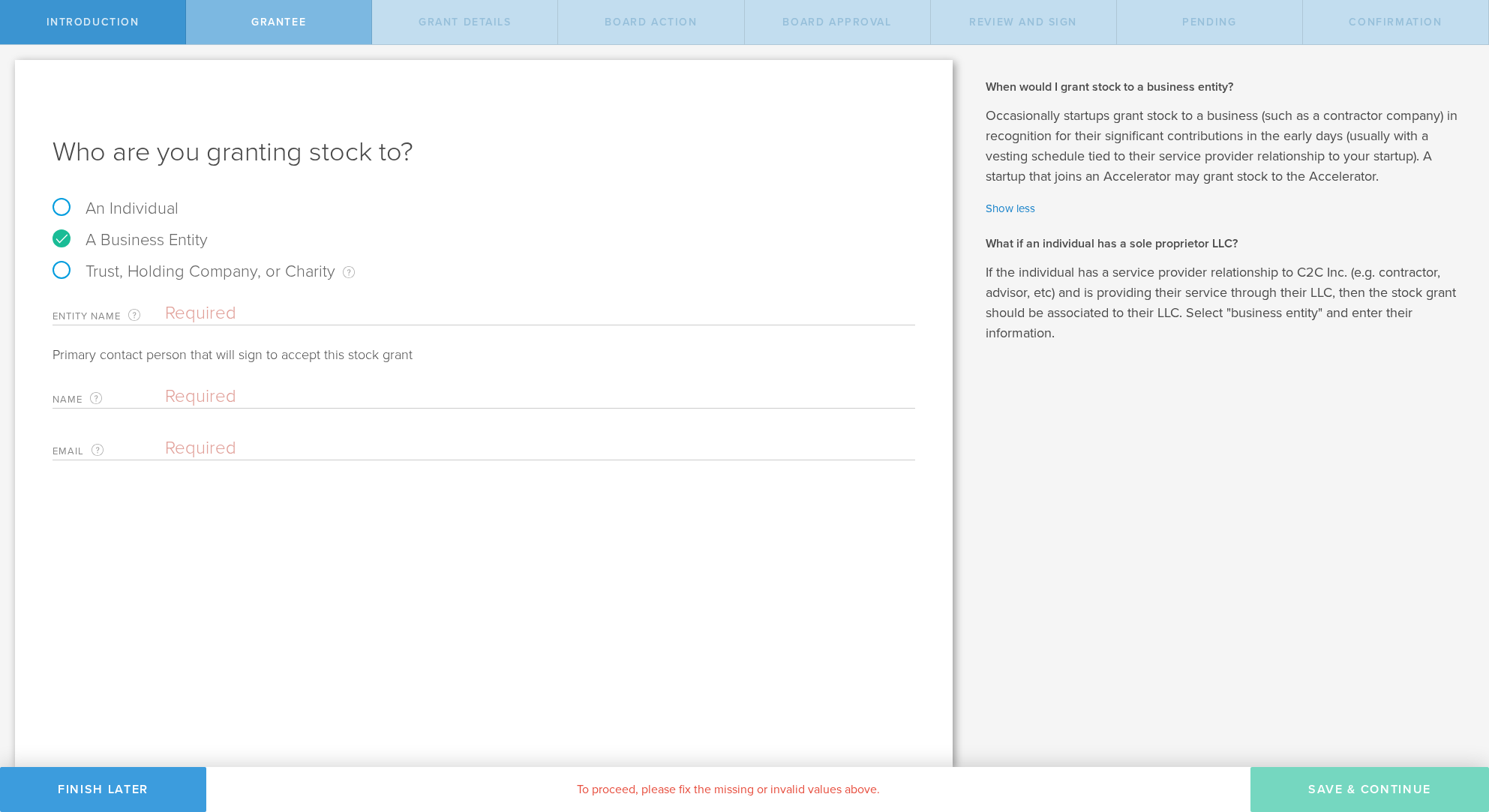
click at [62, 269] on label "Trust, Holding Company, or Charity An individual that has a service provider re…" at bounding box center [203, 272] width 303 height 20
click at [10, 69] on input "Trust, Holding Company, or Charity An individual that has a service provider re…" at bounding box center [5, 56] width 10 height 24
radio input "true"
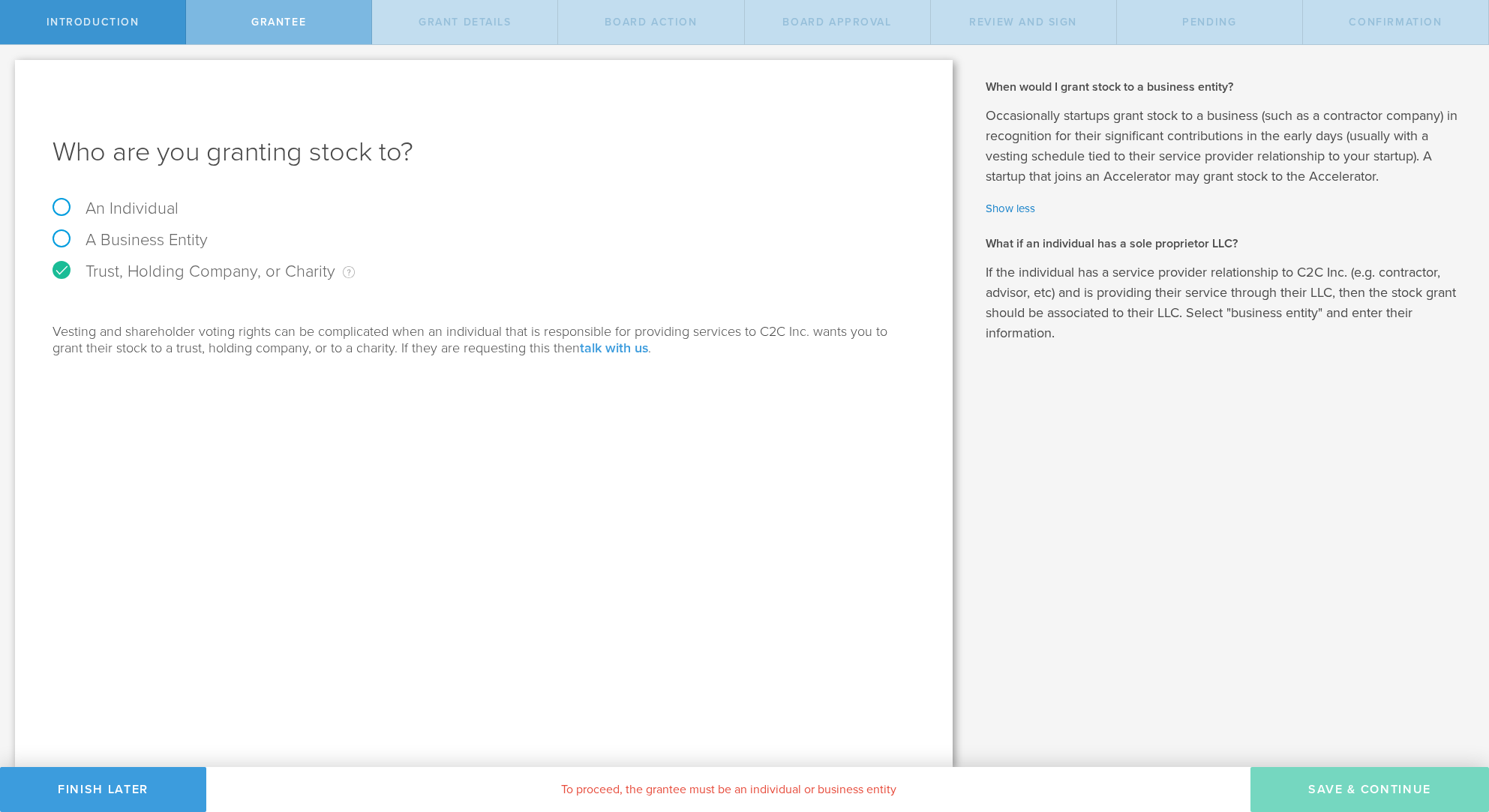
click at [615, 347] on link "talk with us" at bounding box center [614, 348] width 68 height 17
click at [615, 342] on link "talk with us" at bounding box center [614, 348] width 68 height 17
click at [614, 346] on link "talk with us" at bounding box center [614, 348] width 68 height 17
click at [614, 344] on link "talk with us" at bounding box center [614, 348] width 68 height 17
click at [618, 343] on link "talk with us" at bounding box center [614, 348] width 68 height 17
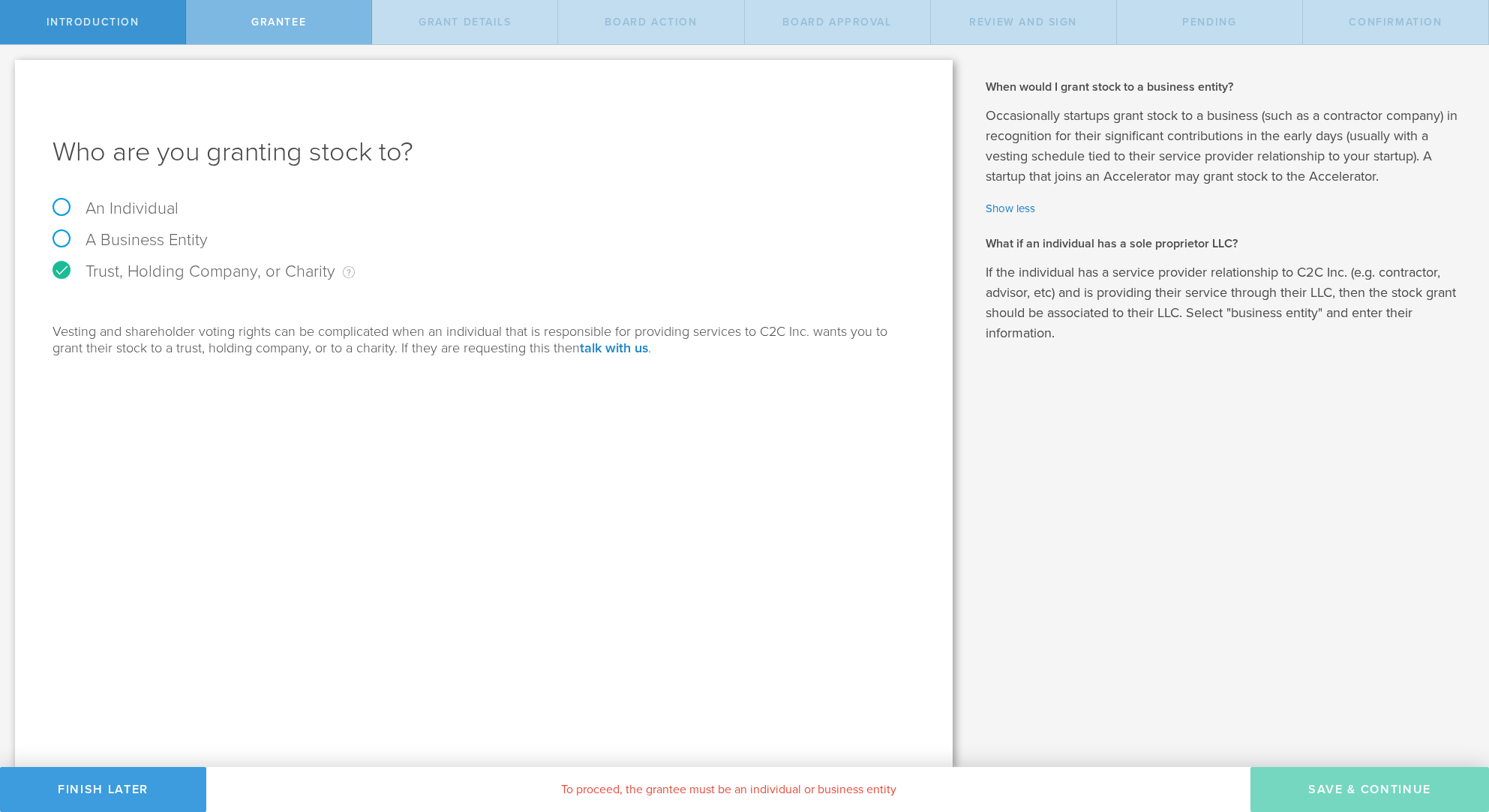
click at [1089, 462] on div "Why is spousal consent required for a stock grant? In the case of a marital eve…" at bounding box center [1228, 405] width 521 height 722
click at [59, 235] on label "A Business Entity" at bounding box center [129, 240] width 155 height 20
click at [10, 69] on input "A Business Entity" at bounding box center [5, 56] width 10 height 24
radio input "true"
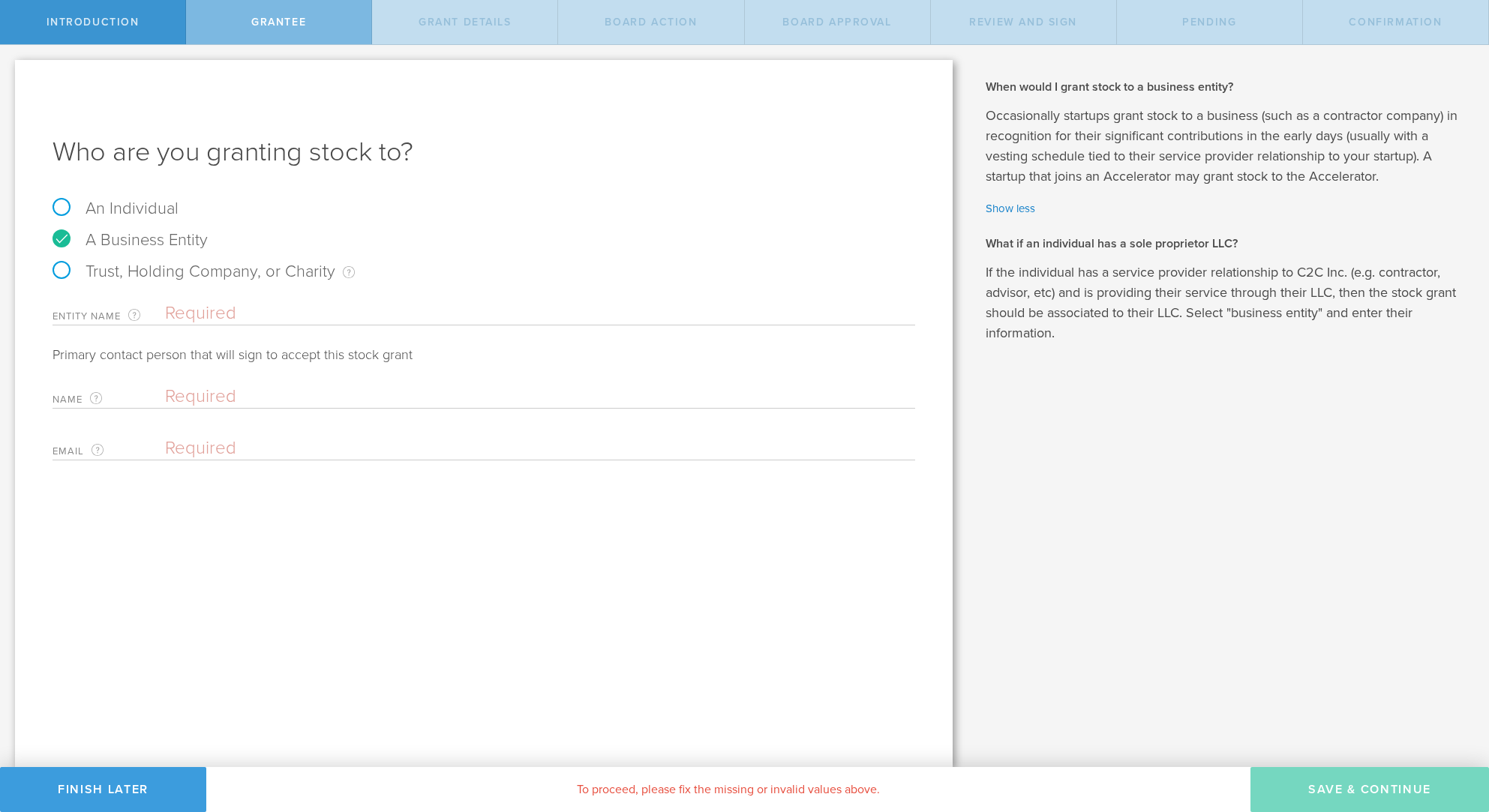
click at [61, 201] on label "An Individual" at bounding box center [115, 209] width 126 height 20
click at [10, 69] on input "An Individual" at bounding box center [5, 56] width 10 height 24
radio input "true"
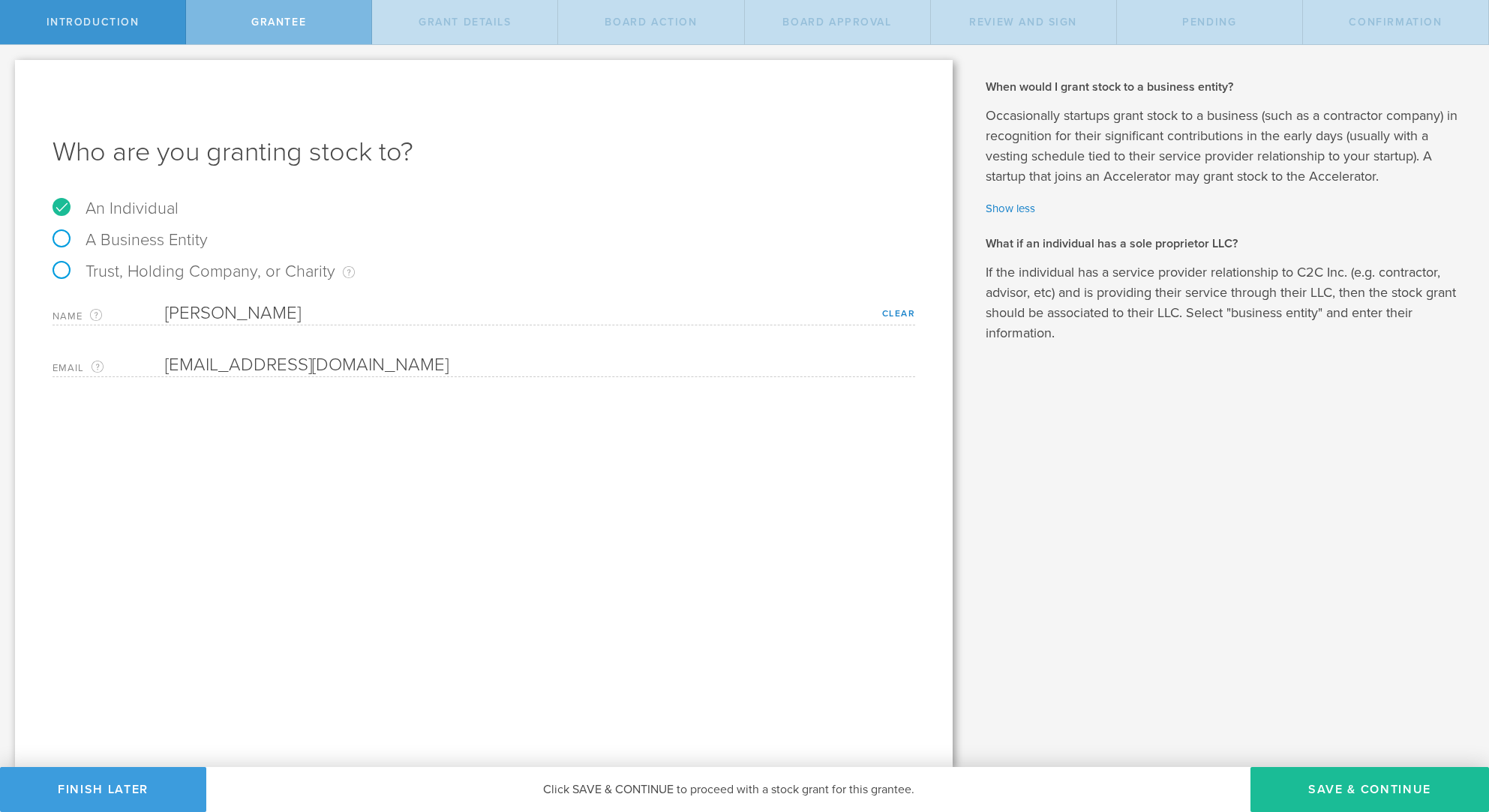
click at [62, 239] on label "A Business Entity" at bounding box center [129, 240] width 155 height 20
click at [10, 69] on input "A Business Entity" at bounding box center [5, 56] width 10 height 24
radio input "true"
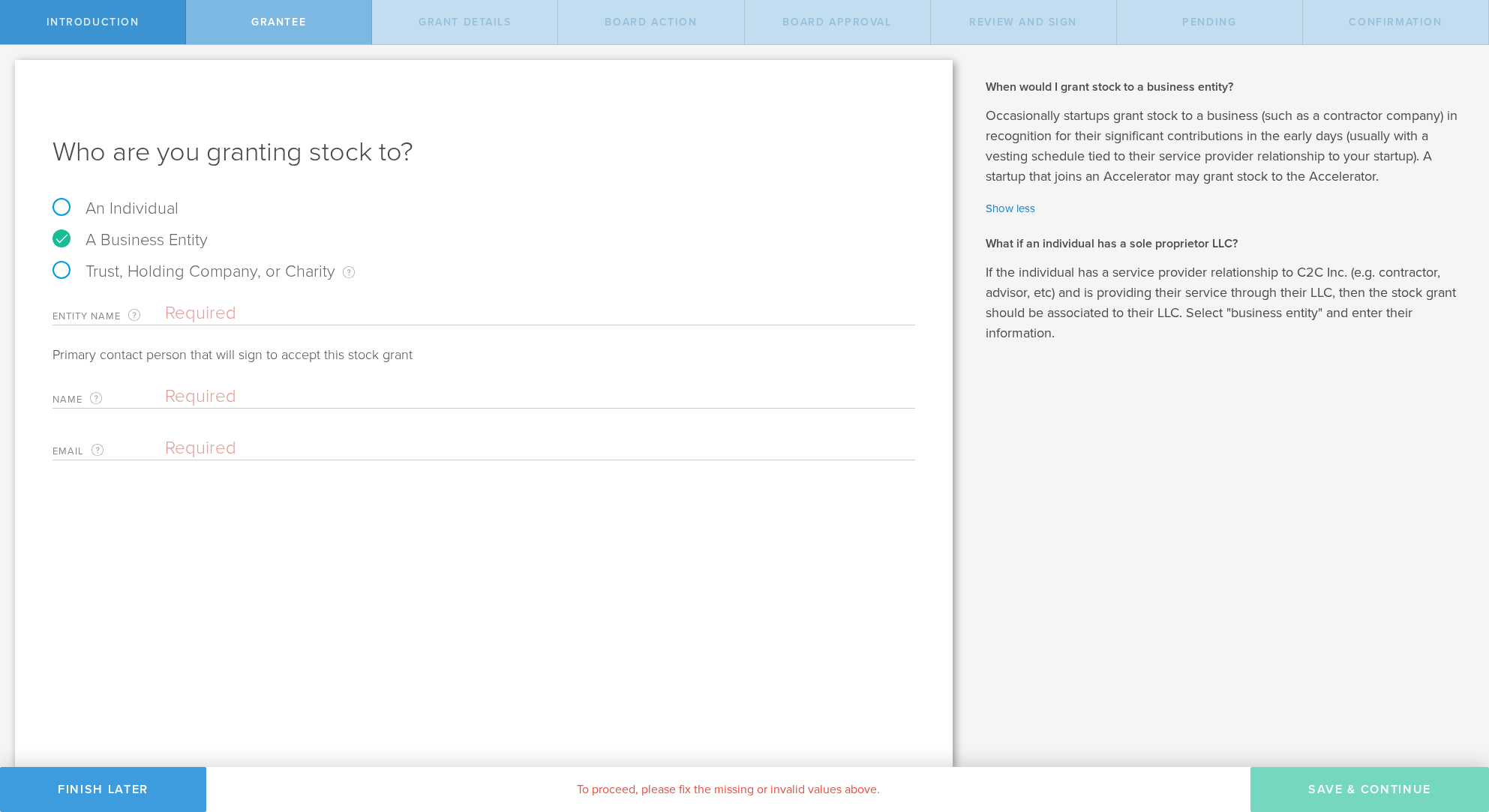
click at [80, 262] on form "An Individual A Business Entity Trust, Holding Company, or Charity An individua…" at bounding box center [483, 331] width 863 height 260
